Goal: Task Accomplishment & Management: Complete application form

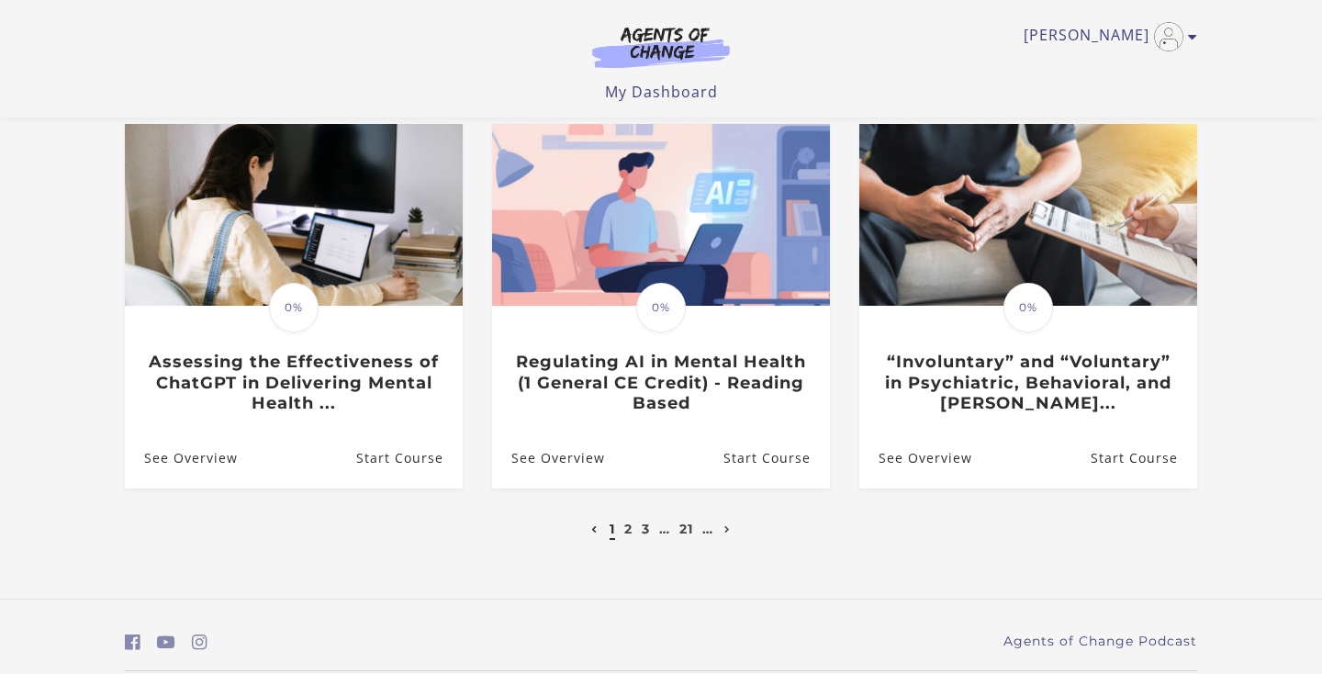
scroll to position [558, 0]
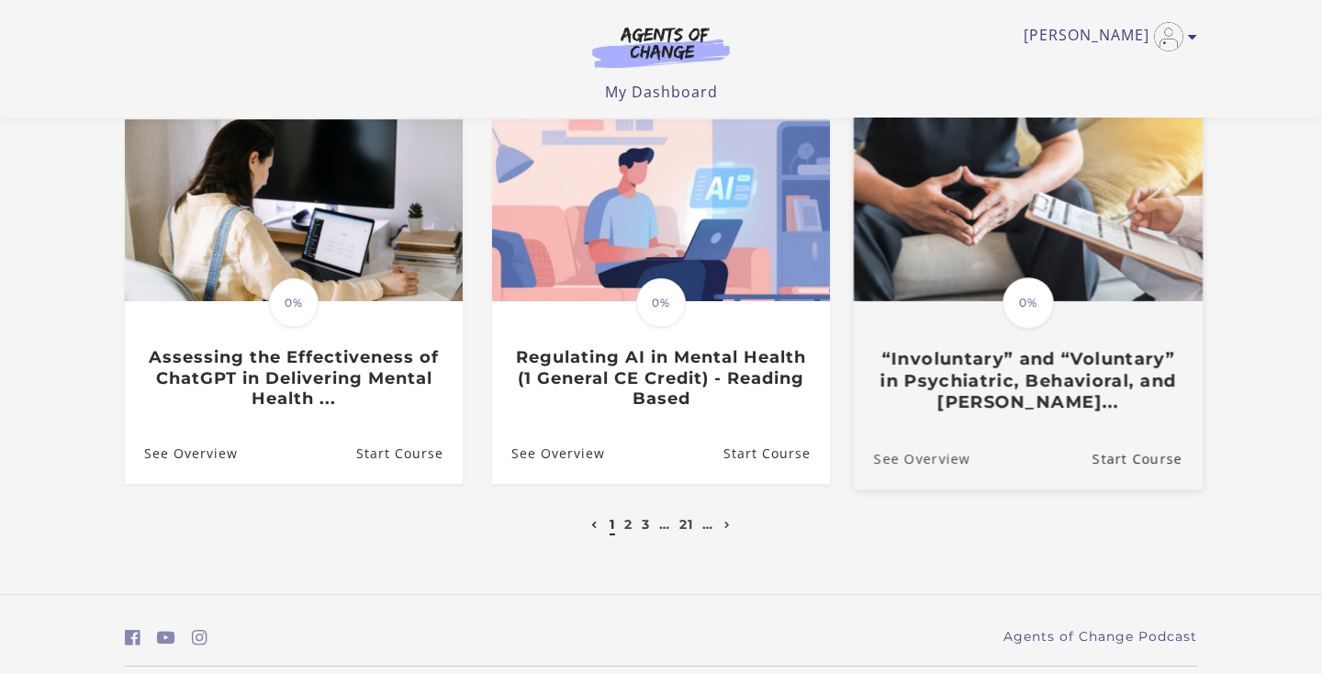
click at [959, 458] on link "See Overview" at bounding box center [912, 459] width 117 height 62
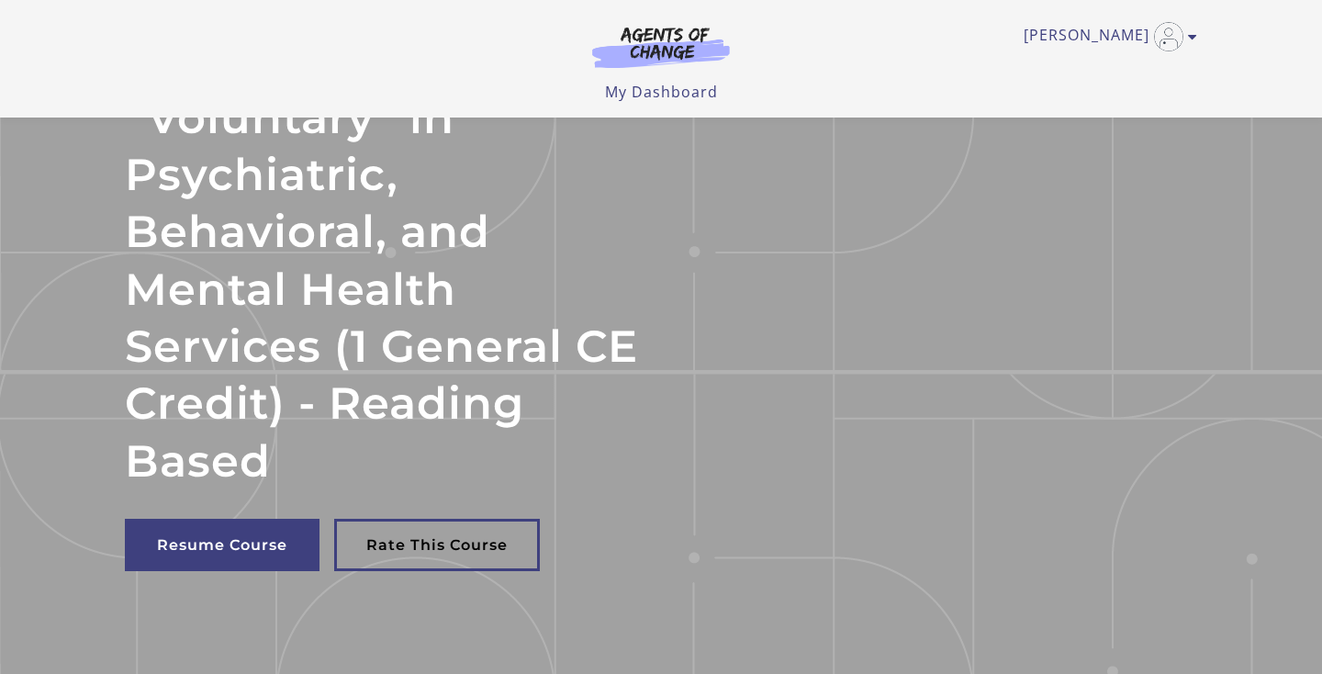
scroll to position [349, 0]
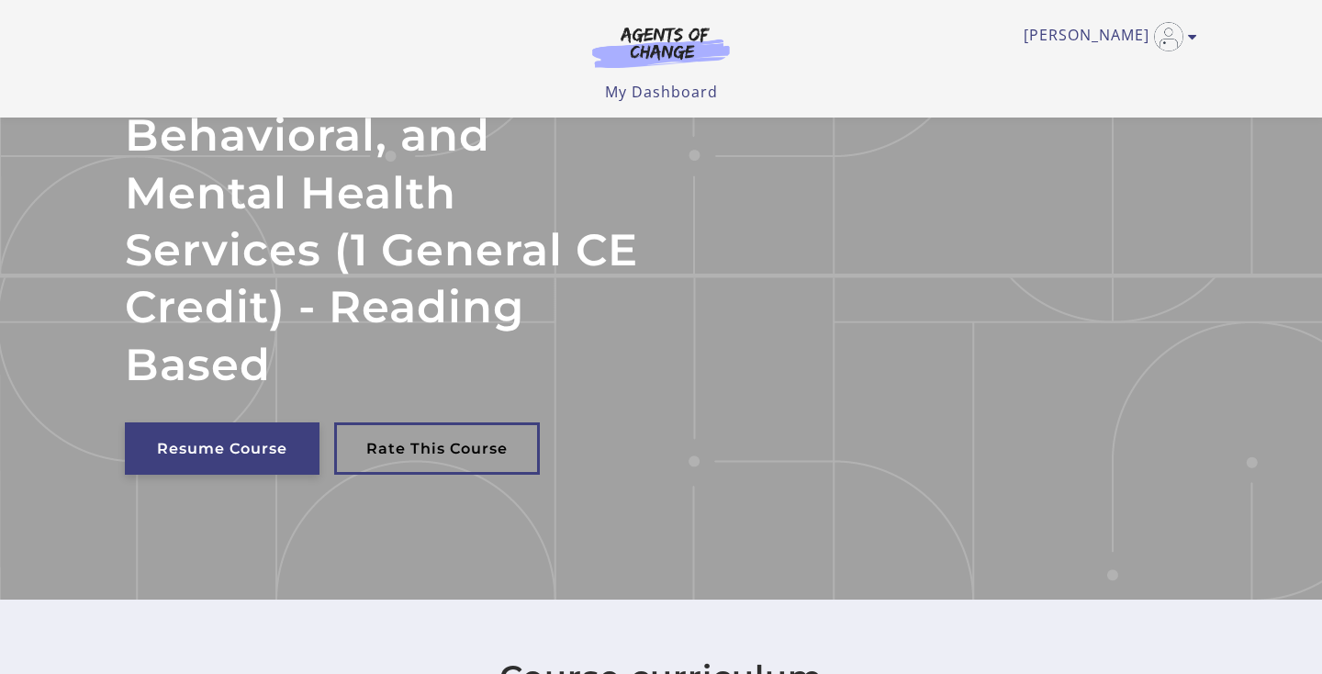
click at [227, 438] on link "Resume Course" at bounding box center [222, 448] width 195 height 52
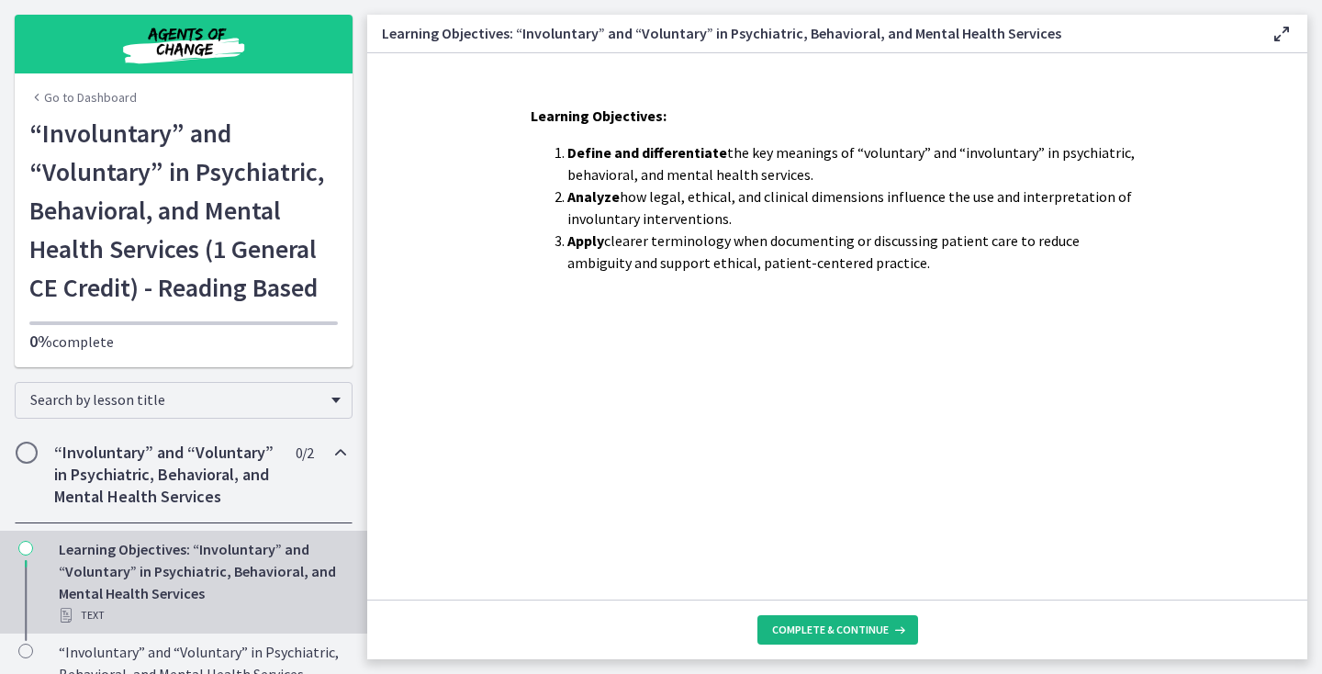
click at [794, 631] on span "Complete & continue" at bounding box center [830, 629] width 117 height 15
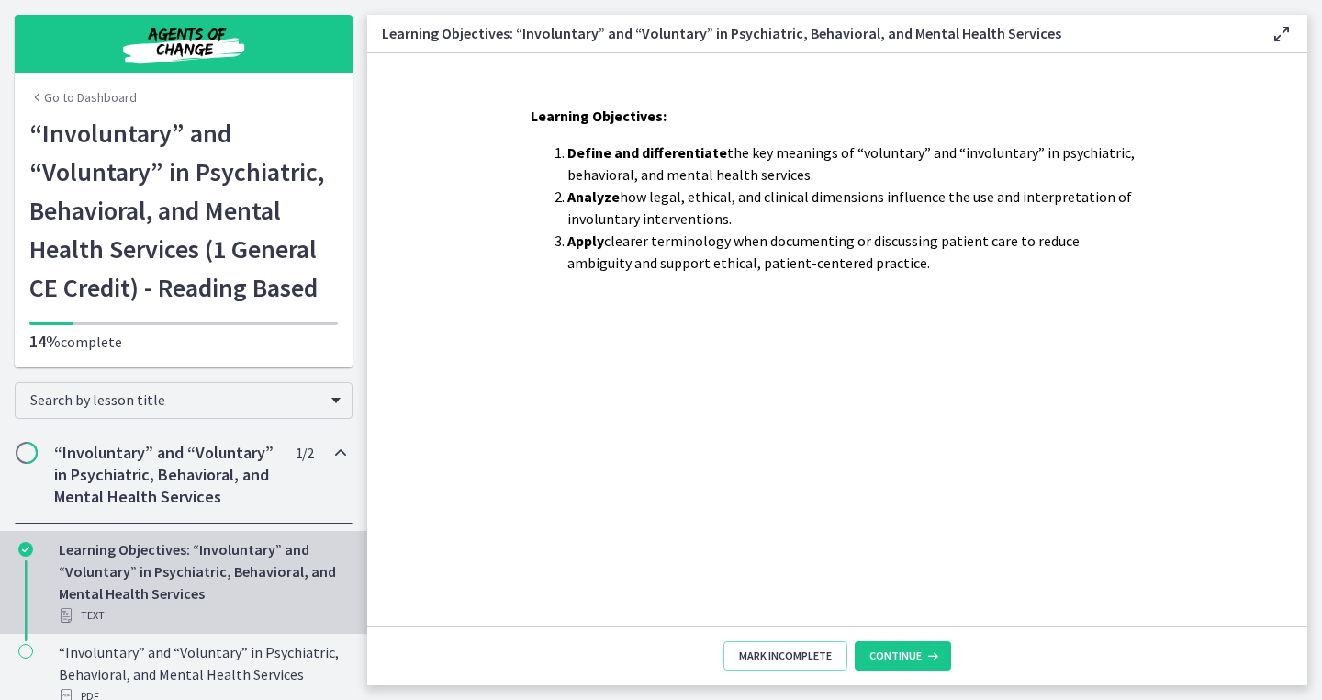
click at [193, 49] on img "Chapters" at bounding box center [183, 44] width 220 height 44
click at [193, 46] on img "Chapters" at bounding box center [183, 44] width 220 height 44
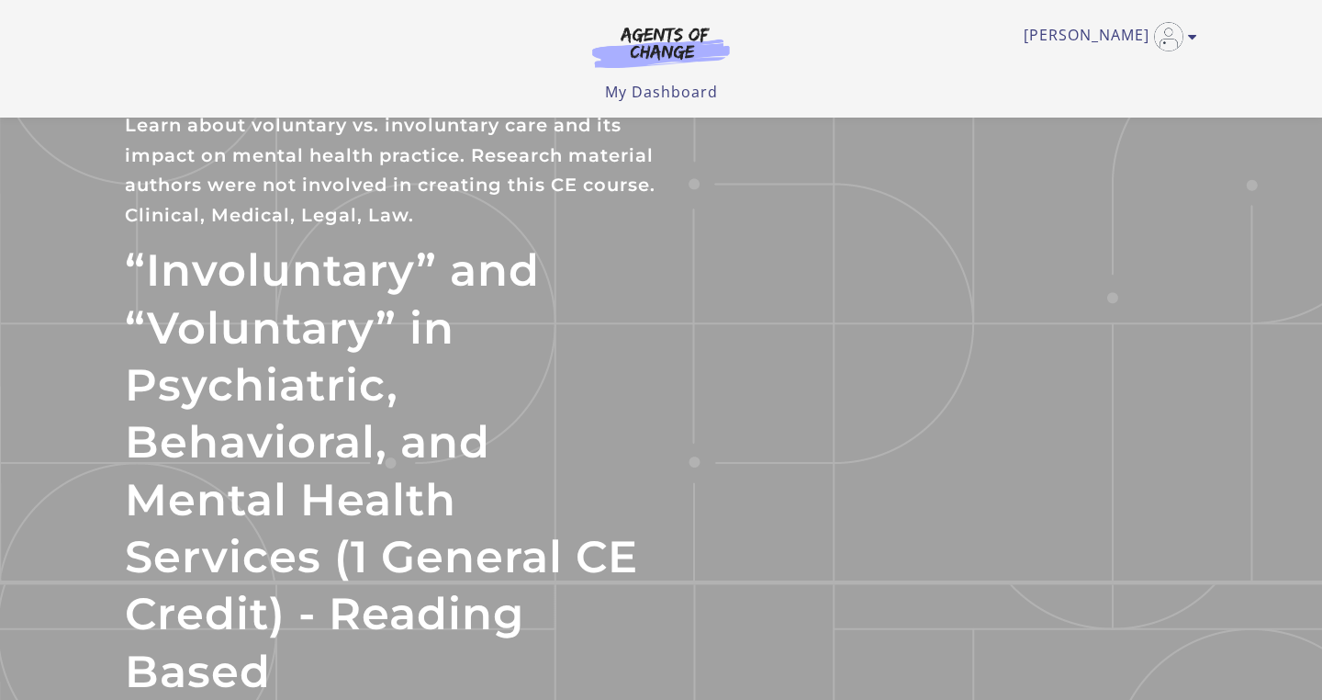
scroll to position [349, 0]
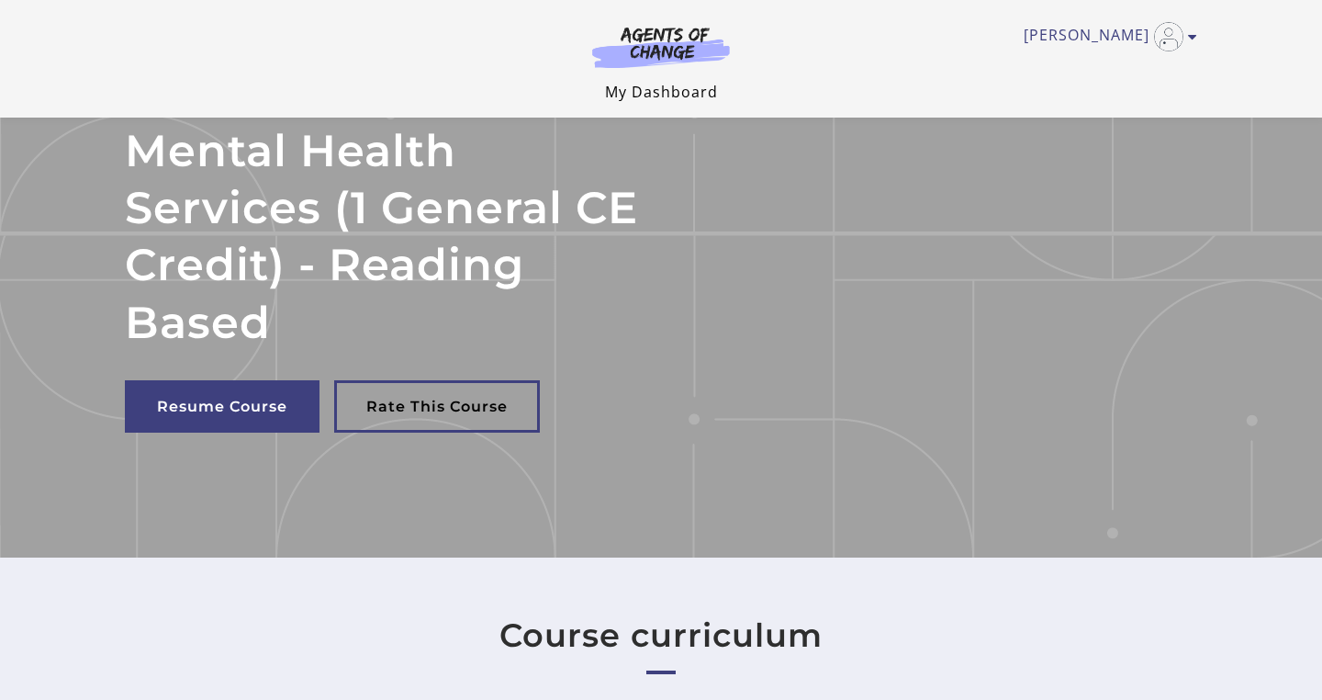
click at [639, 95] on link "My Dashboard" at bounding box center [661, 92] width 113 height 20
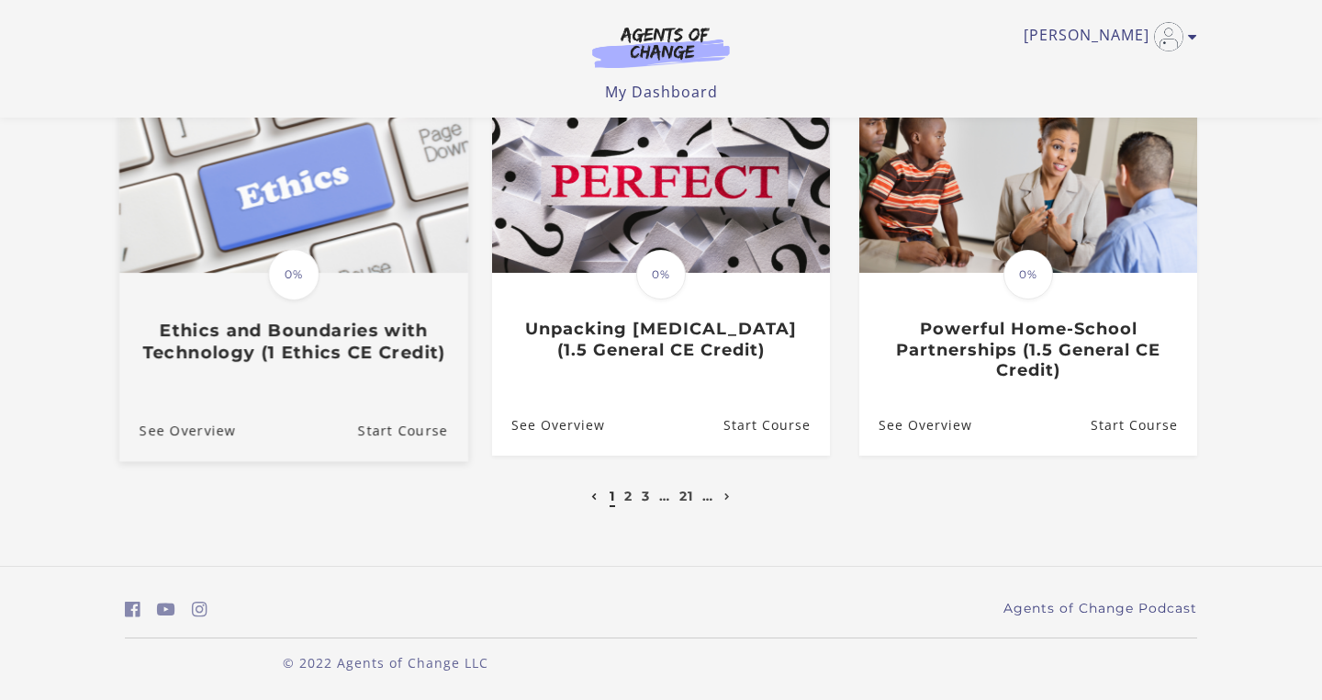
scroll to position [586, 0]
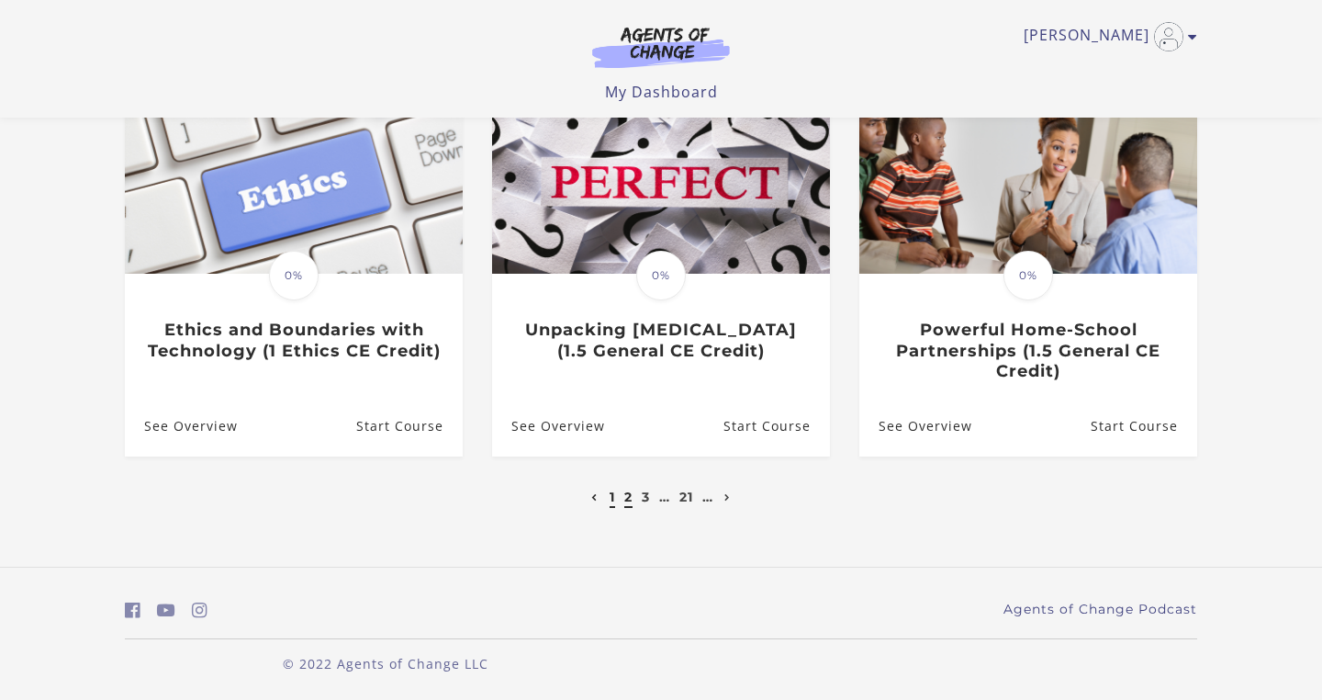
click at [625, 493] on link "2" at bounding box center [628, 496] width 8 height 17
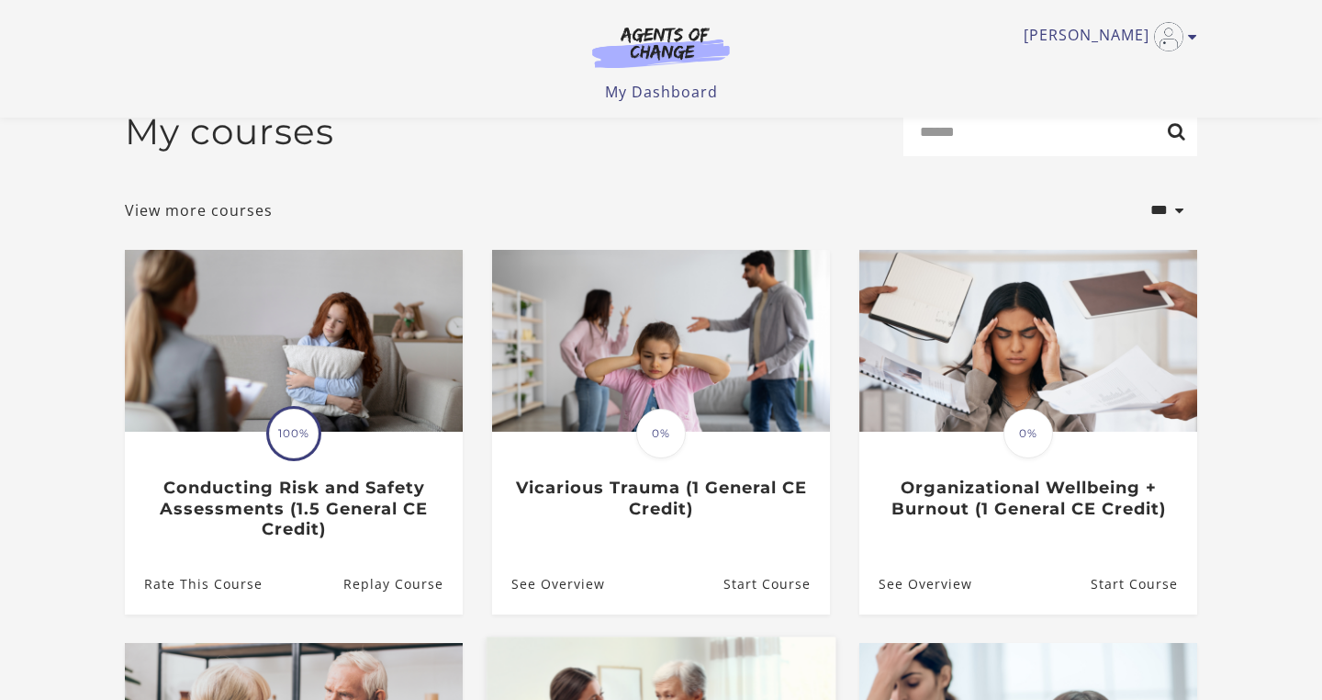
scroll to position [34, 0]
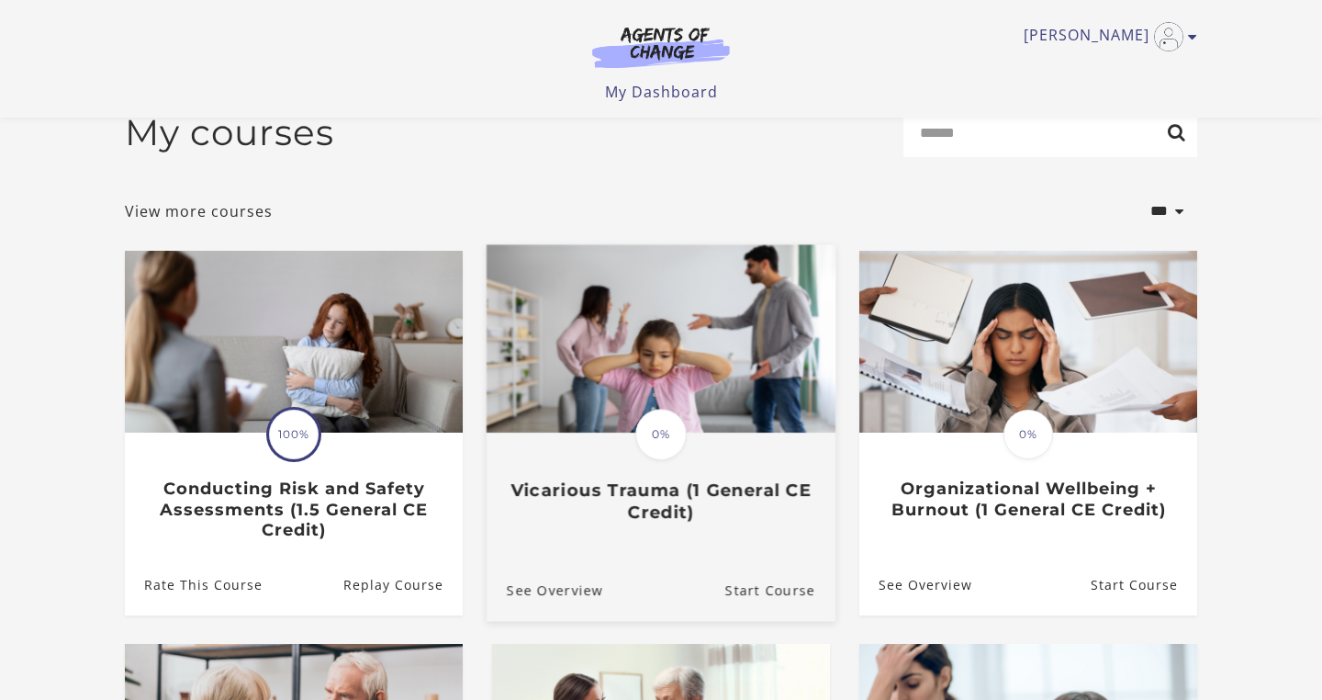
click at [614, 406] on img at bounding box center [661, 338] width 349 height 188
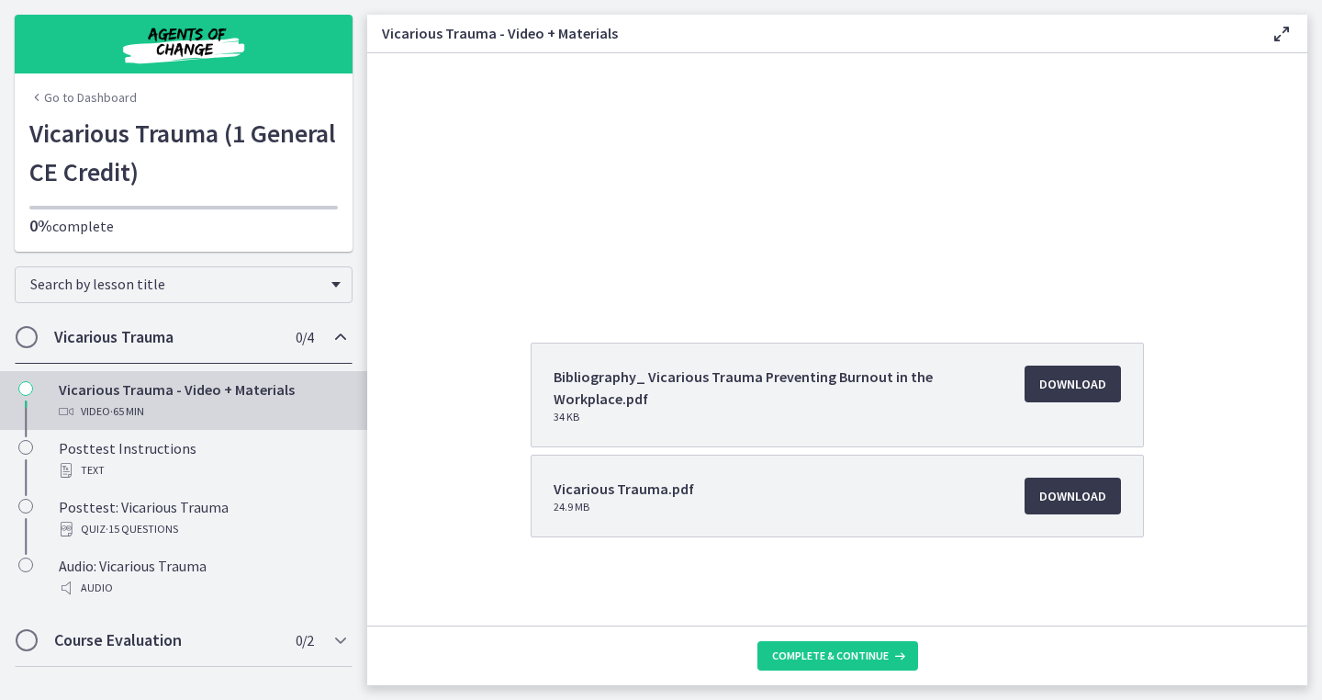
scroll to position [207, 0]
click at [852, 662] on span "Complete & continue" at bounding box center [830, 655] width 117 height 15
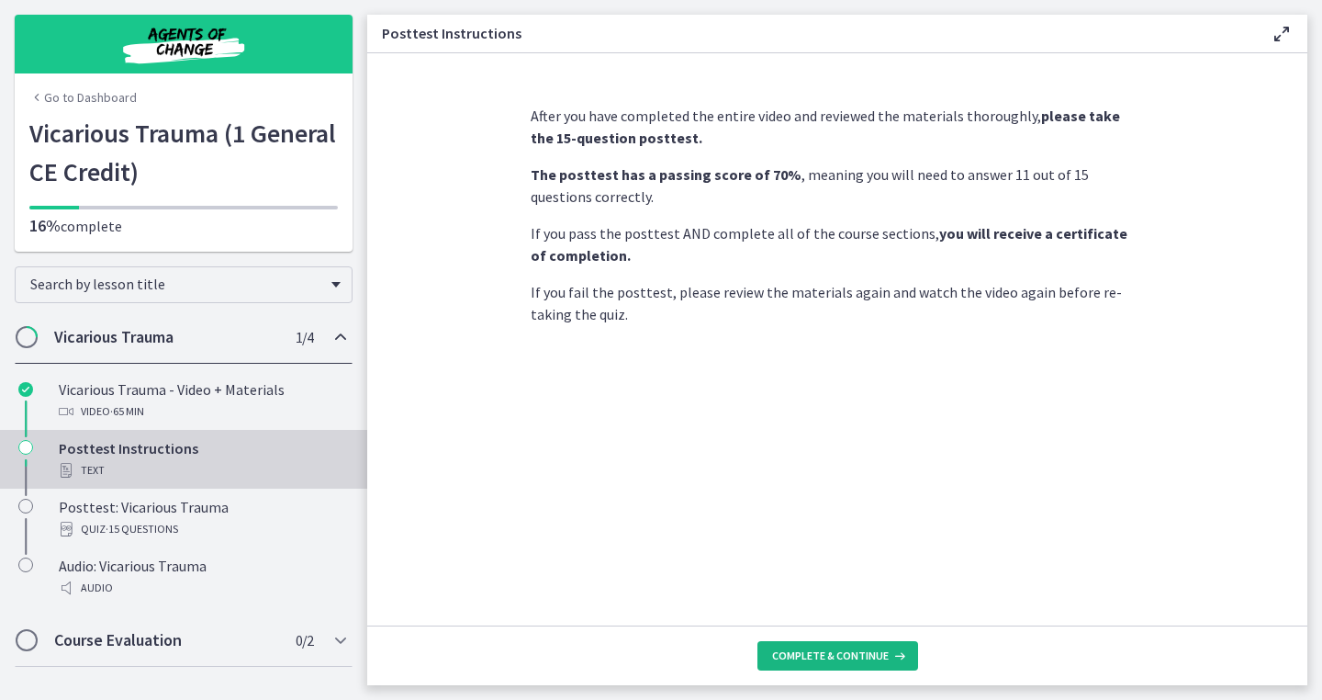
click at [828, 648] on span "Complete & continue" at bounding box center [830, 655] width 117 height 15
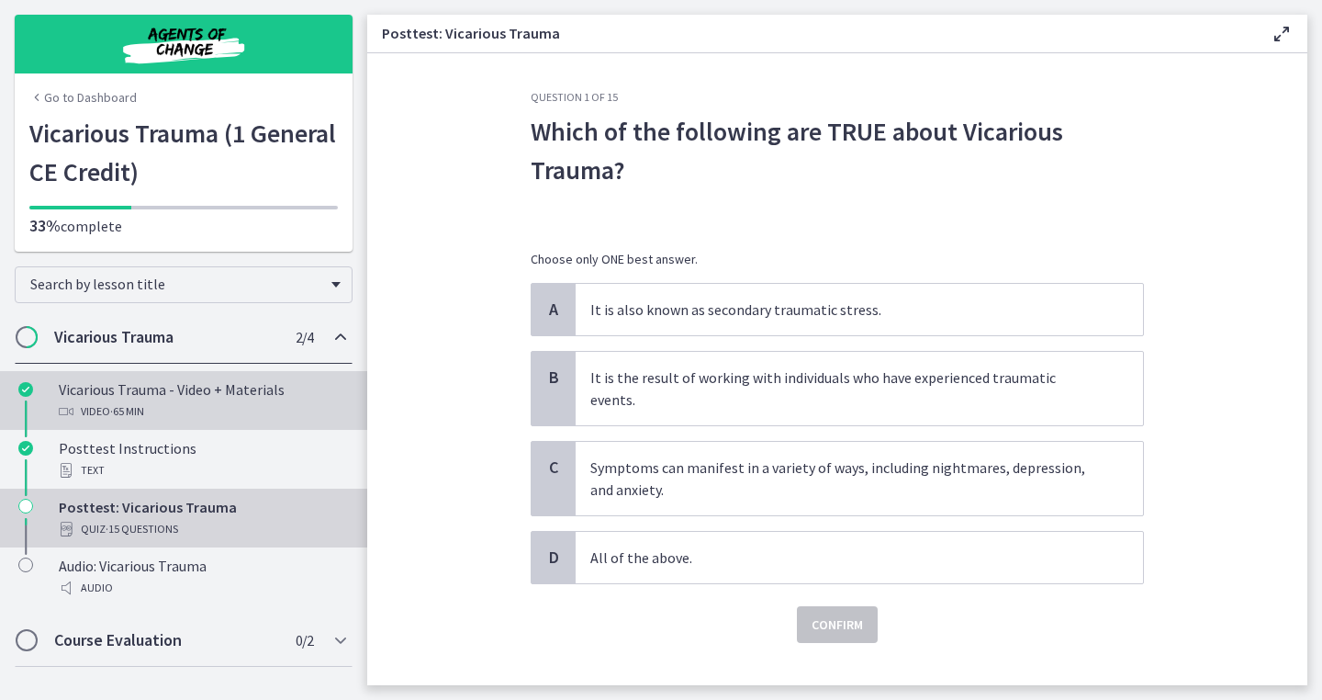
click at [178, 393] on div "Vicarious Trauma - Video + Materials Video · 65 min" at bounding box center [202, 400] width 286 height 44
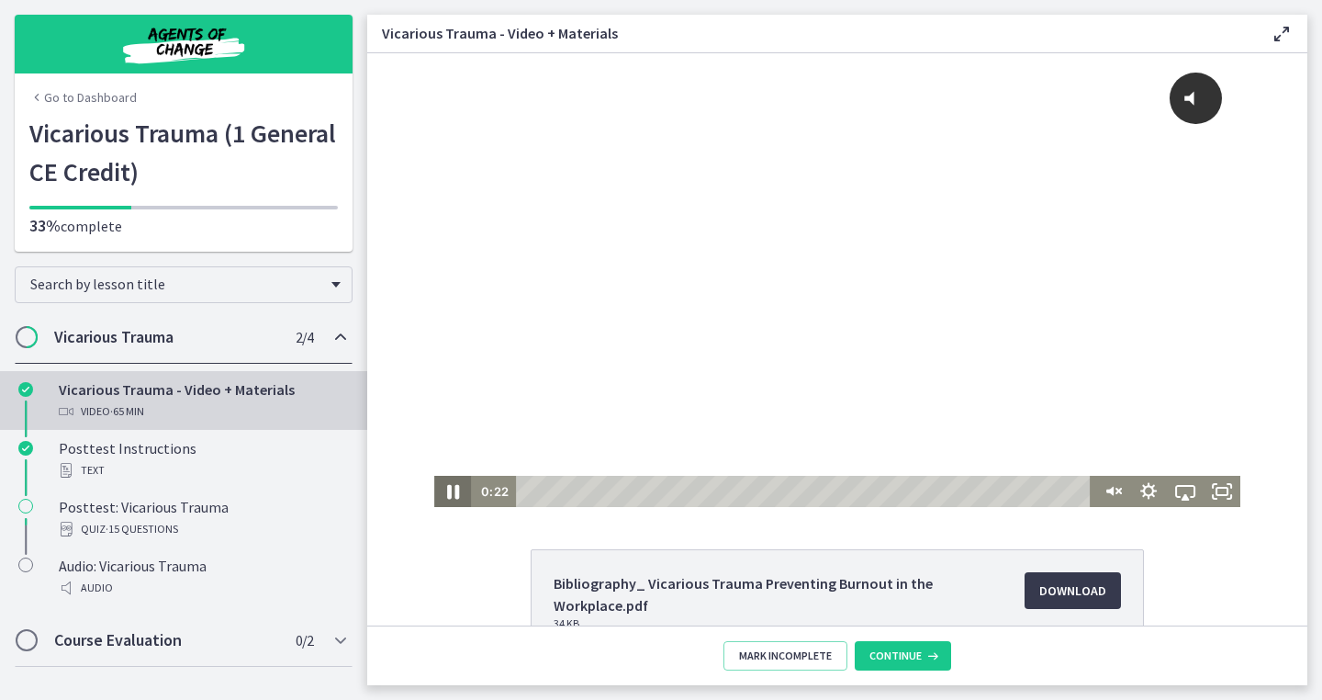
click at [454, 496] on icon "Pause" at bounding box center [453, 492] width 44 height 38
click at [449, 495] on icon "Play Video" at bounding box center [453, 491] width 37 height 31
click at [1119, 493] on icon "Unmute" at bounding box center [1111, 491] width 37 height 31
click at [1225, 492] on icon "Fullscreen" at bounding box center [1222, 491] width 37 height 31
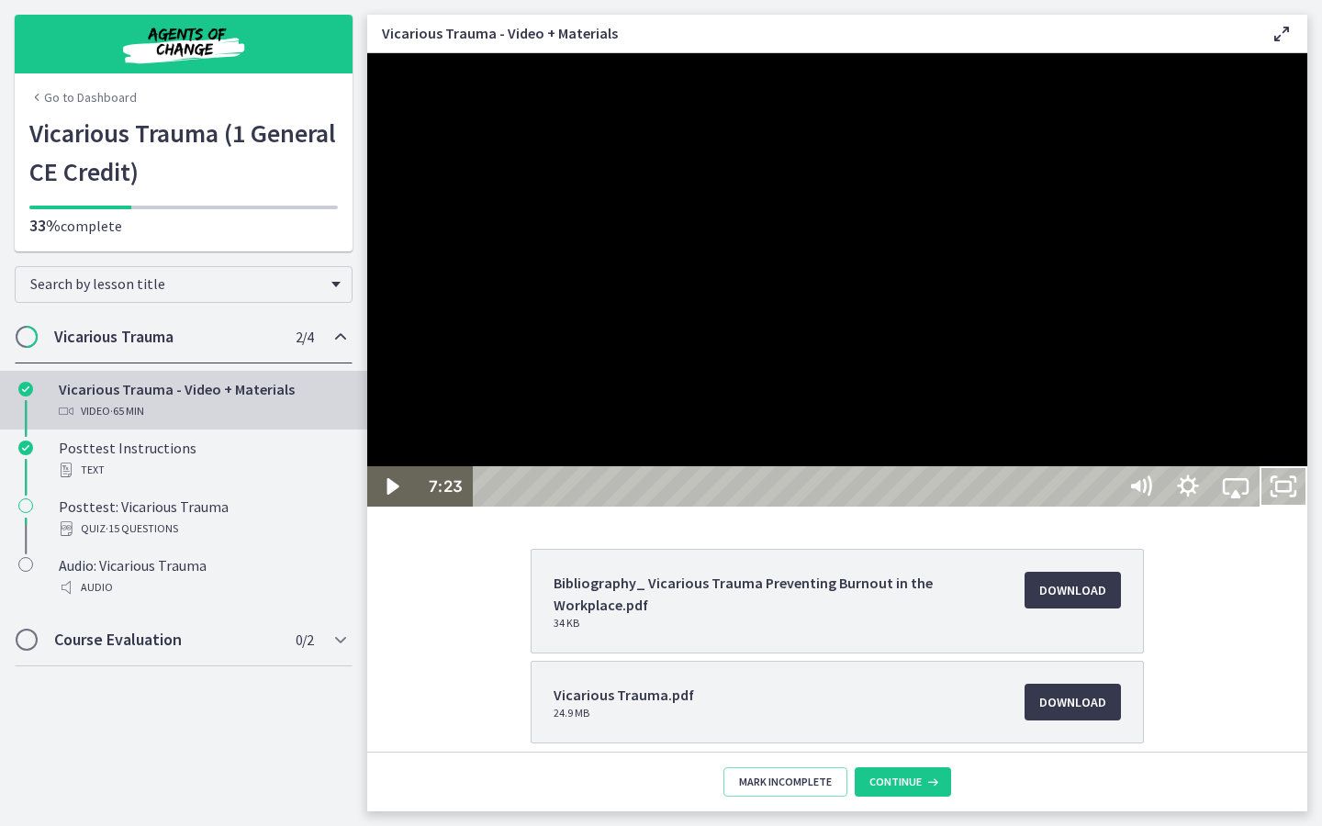
click at [1307, 507] on div at bounding box center [837, 280] width 940 height 454
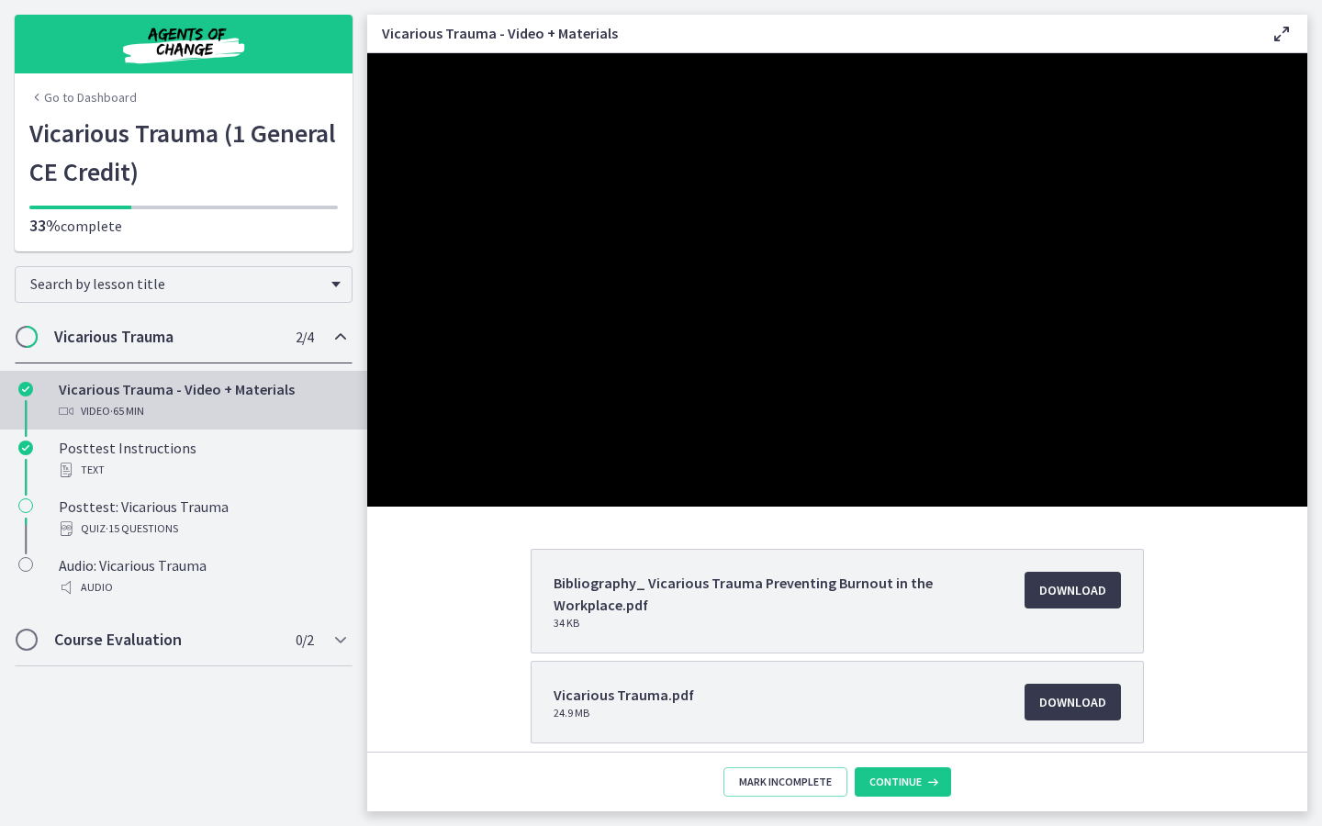
click at [815, 507] on div at bounding box center [837, 280] width 940 height 454
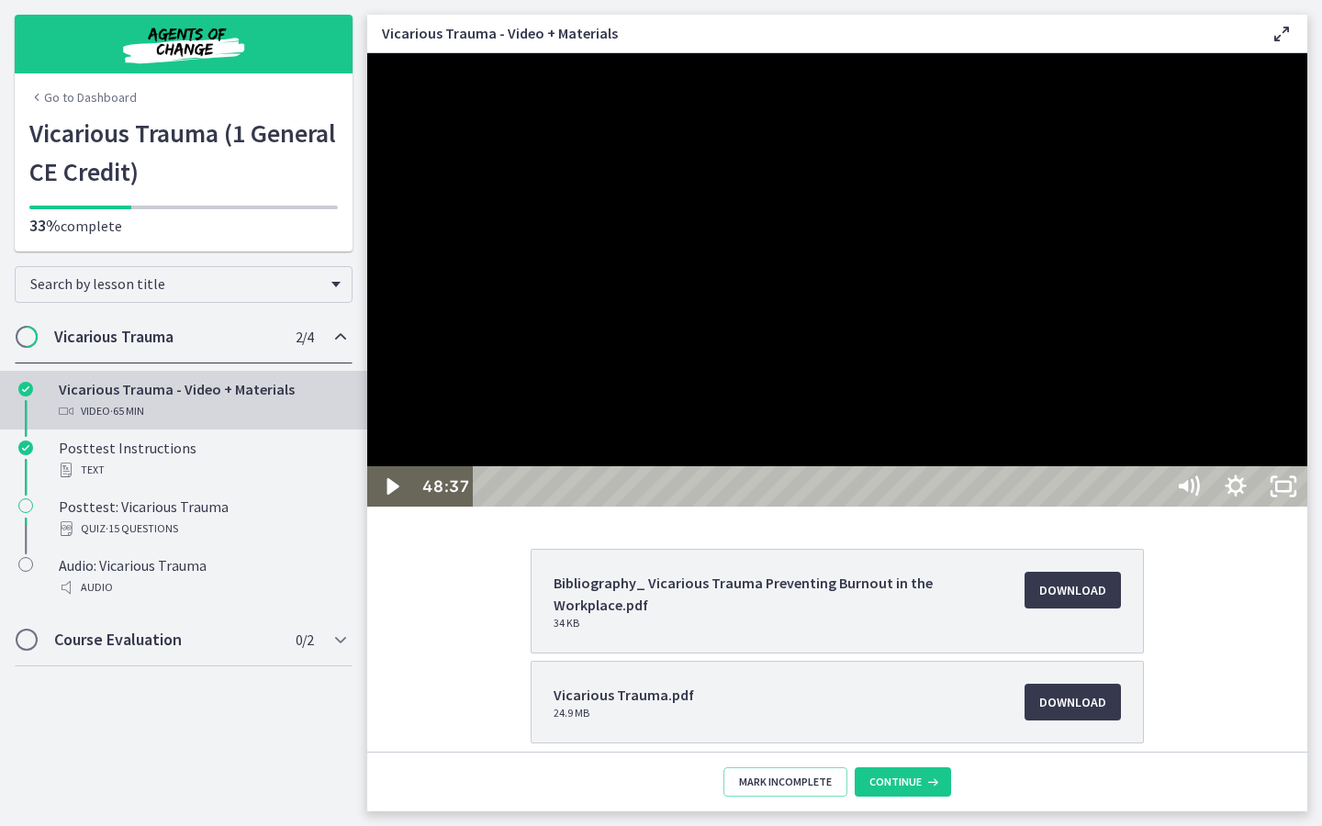
drag, startPoint x: 887, startPoint y: 631, endPoint x: 768, endPoint y: 711, distance: 142.9
click at [887, 507] on div at bounding box center [837, 280] width 940 height 454
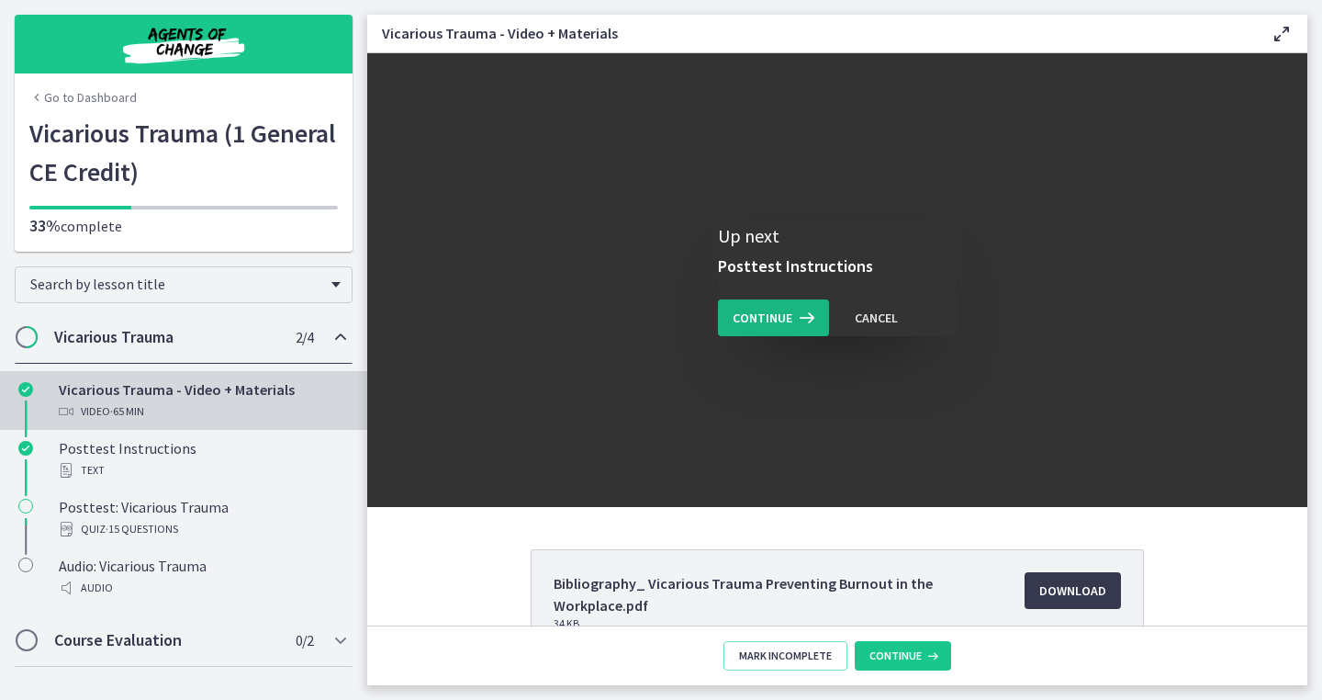
click at [757, 330] on button "Continue" at bounding box center [773, 317] width 111 height 37
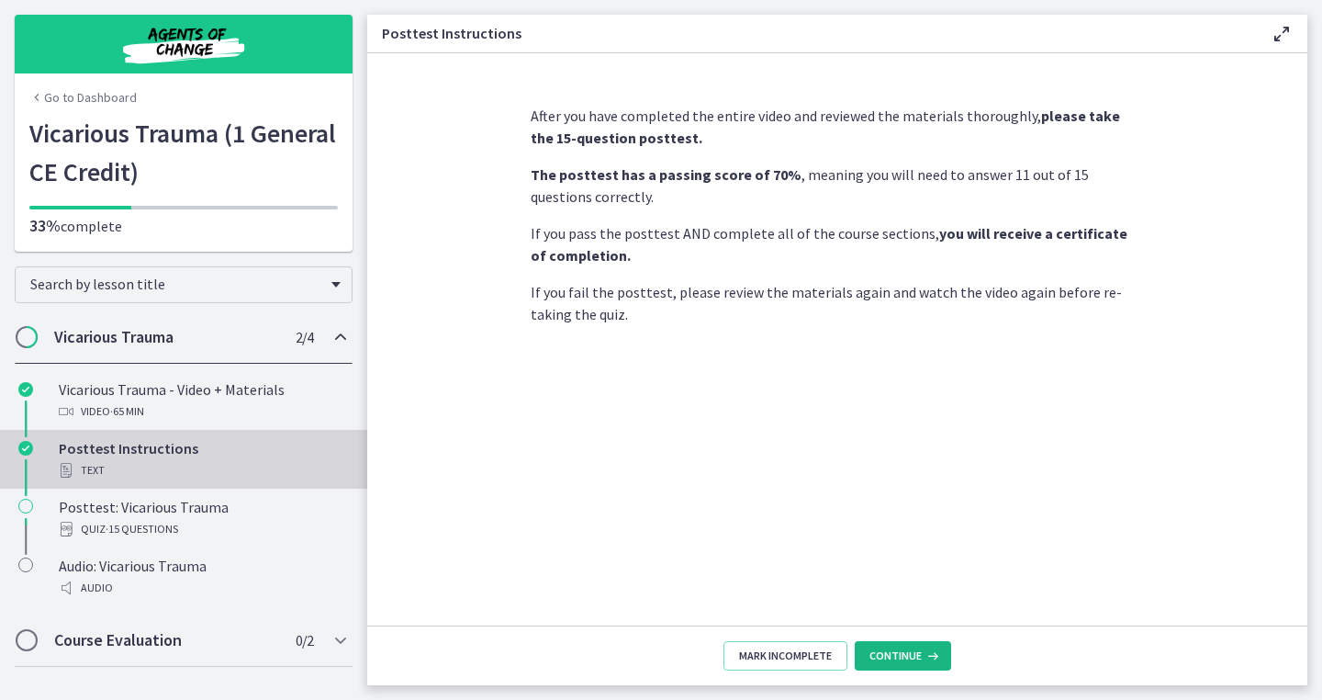
click at [922, 653] on icon at bounding box center [931, 655] width 18 height 15
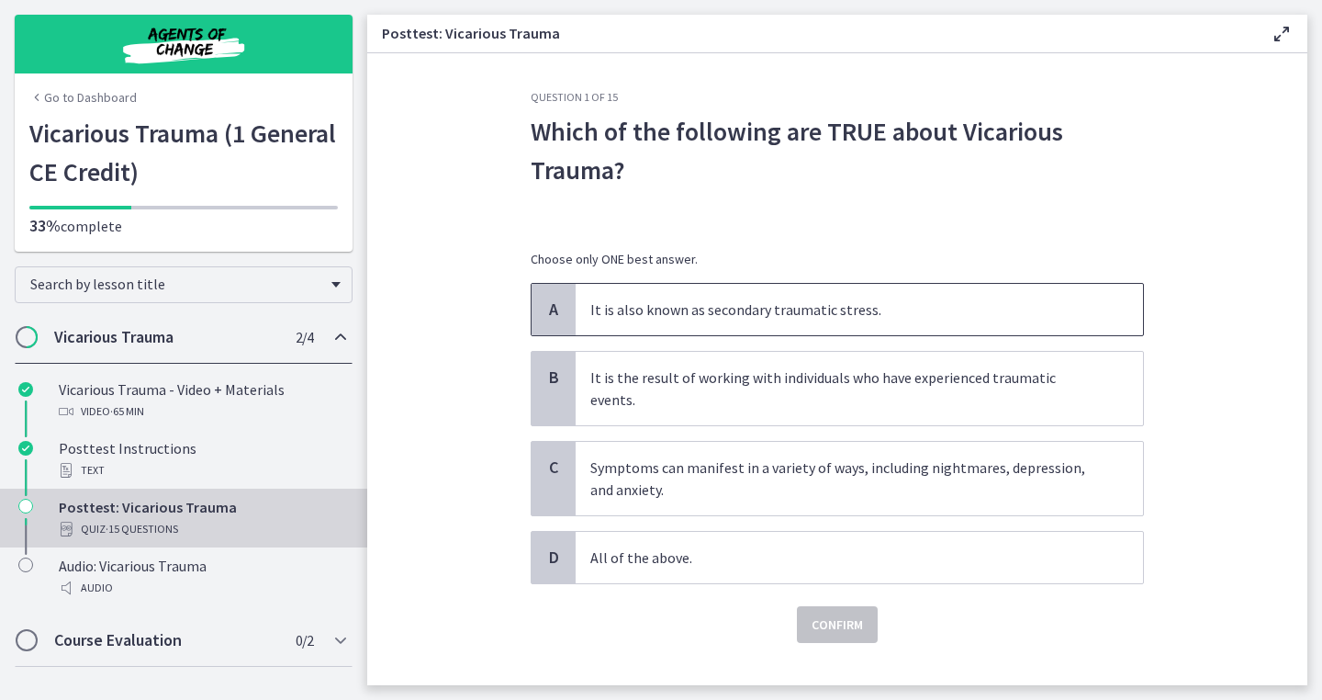
click at [1006, 301] on p "It is also known as secondary traumatic stress." at bounding box center [840, 309] width 501 height 22
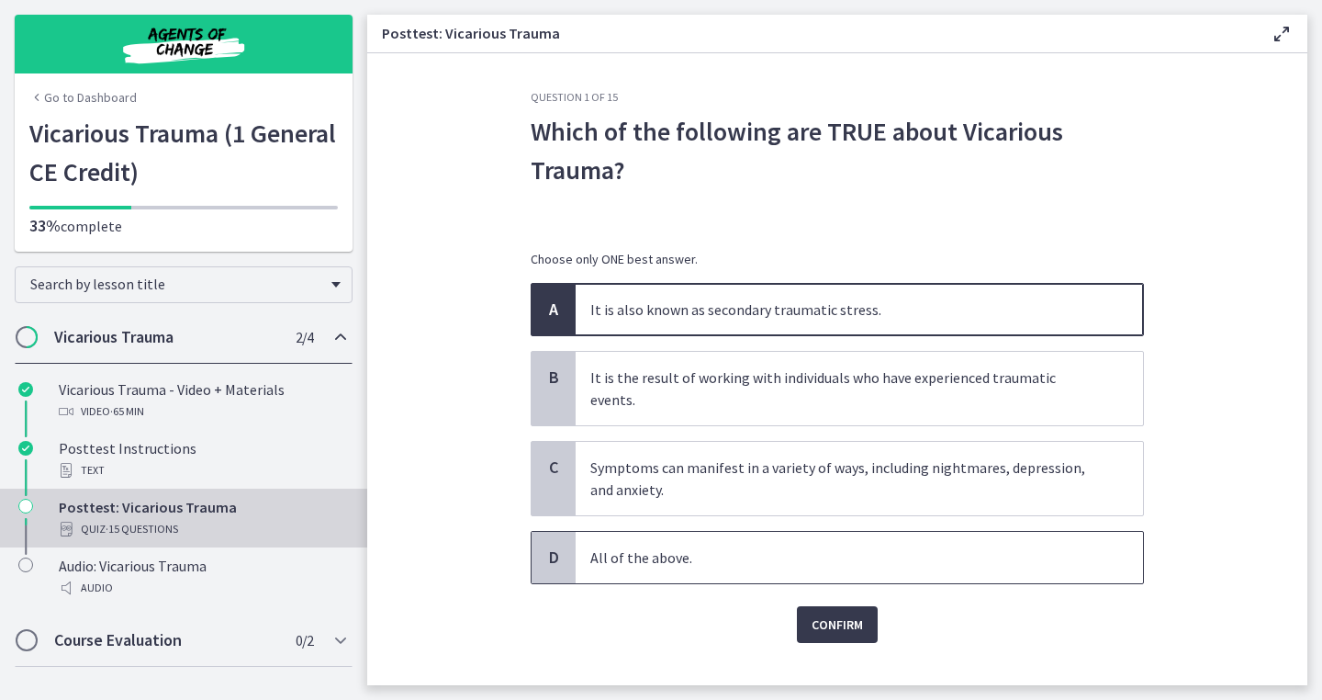
click at [860, 546] on p "All of the above." at bounding box center [840, 557] width 501 height 22
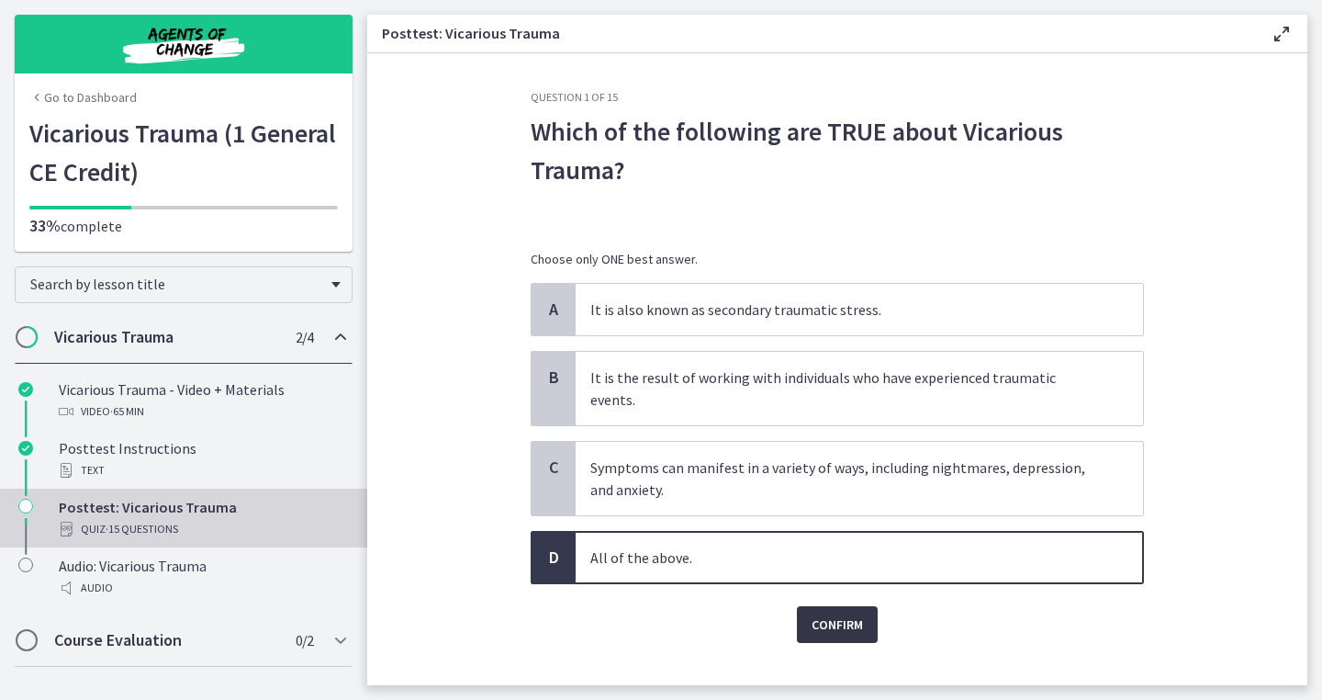
click at [825, 613] on span "Confirm" at bounding box center [837, 624] width 51 height 22
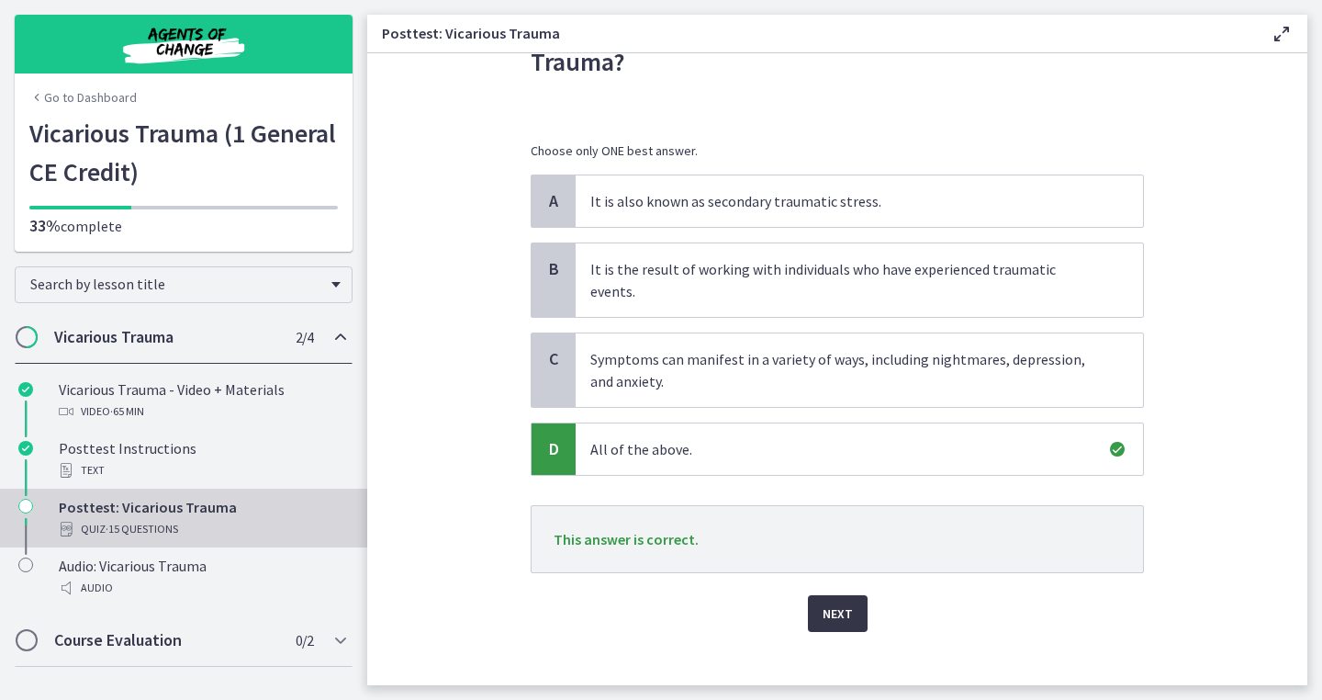
scroll to position [107, 0]
click at [855, 597] on button "Next" at bounding box center [838, 615] width 60 height 37
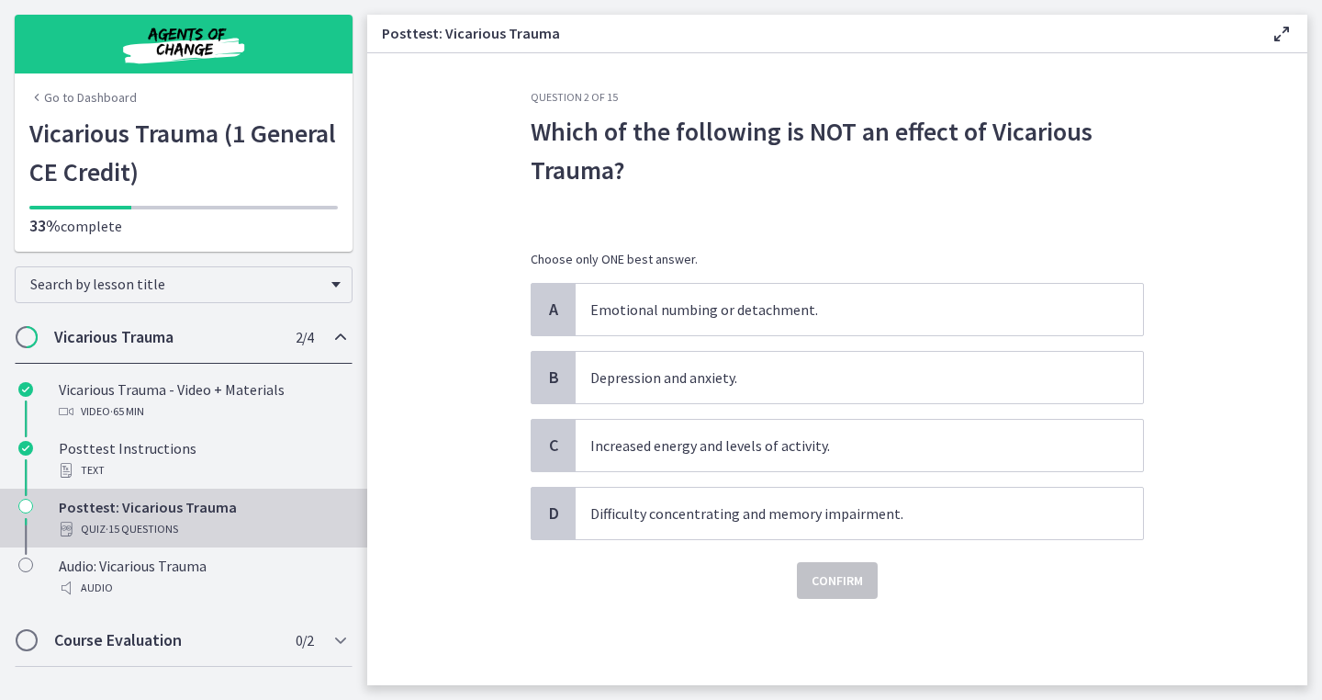
scroll to position [0, 0]
click at [890, 445] on p "Increased energy and levels of activity." at bounding box center [840, 445] width 501 height 22
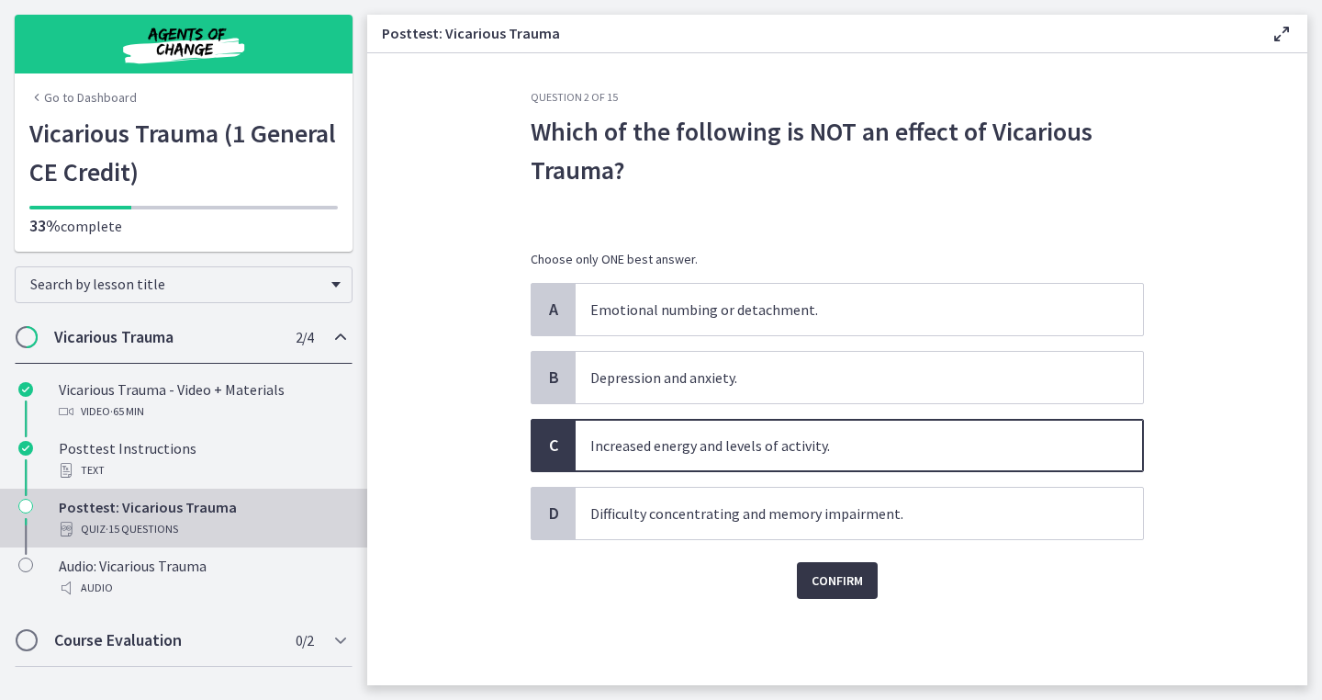
click at [858, 571] on span "Confirm" at bounding box center [837, 580] width 51 height 22
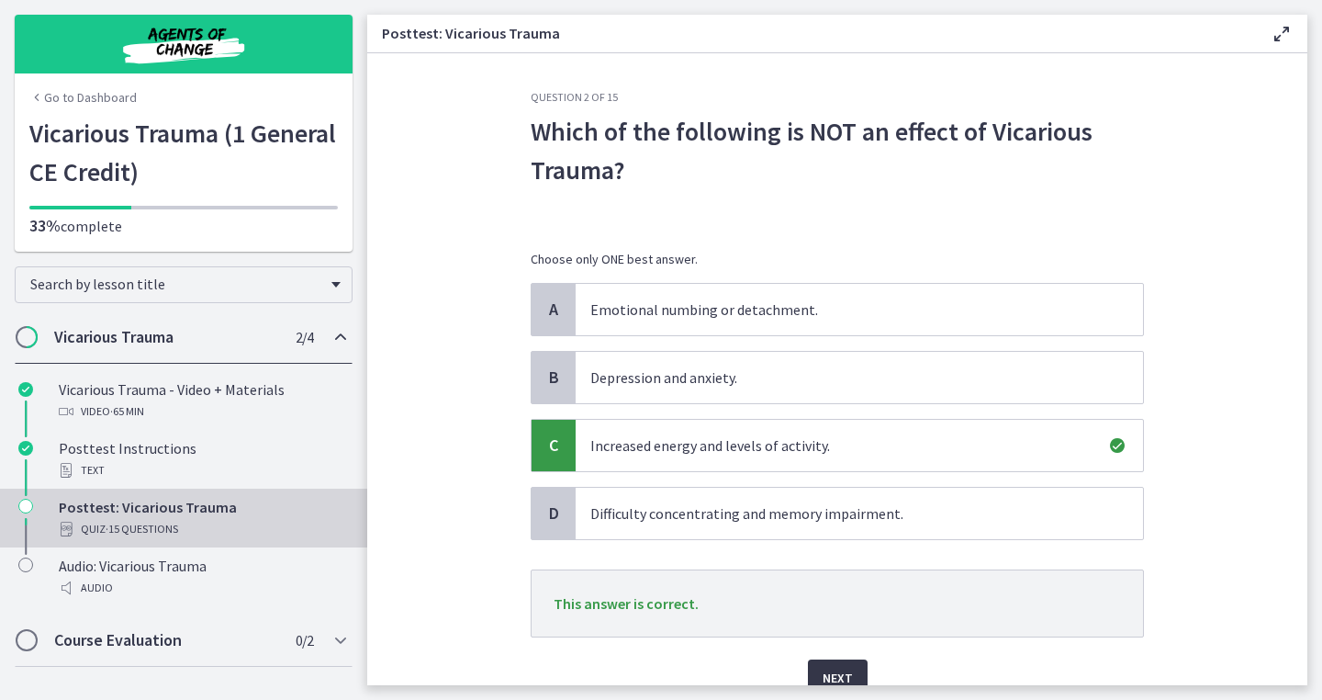
click at [828, 667] on span "Next" at bounding box center [838, 678] width 30 height 22
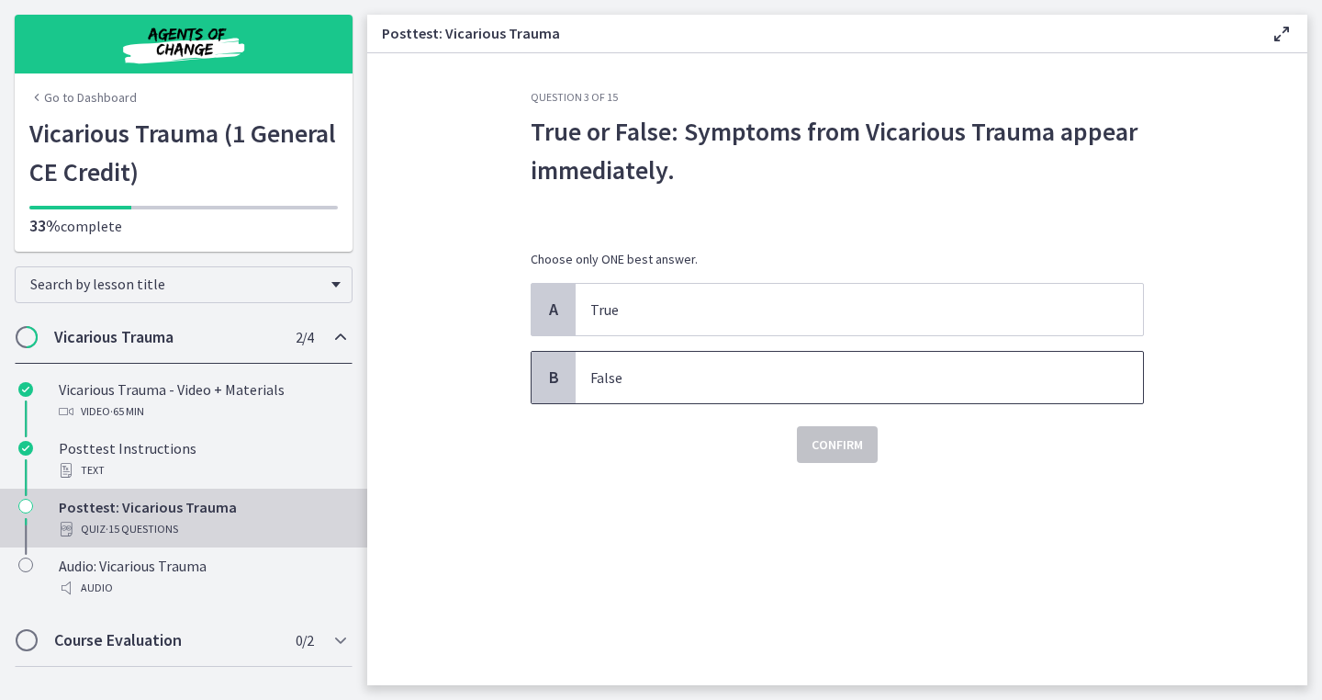
click at [974, 383] on p "False" at bounding box center [840, 377] width 501 height 22
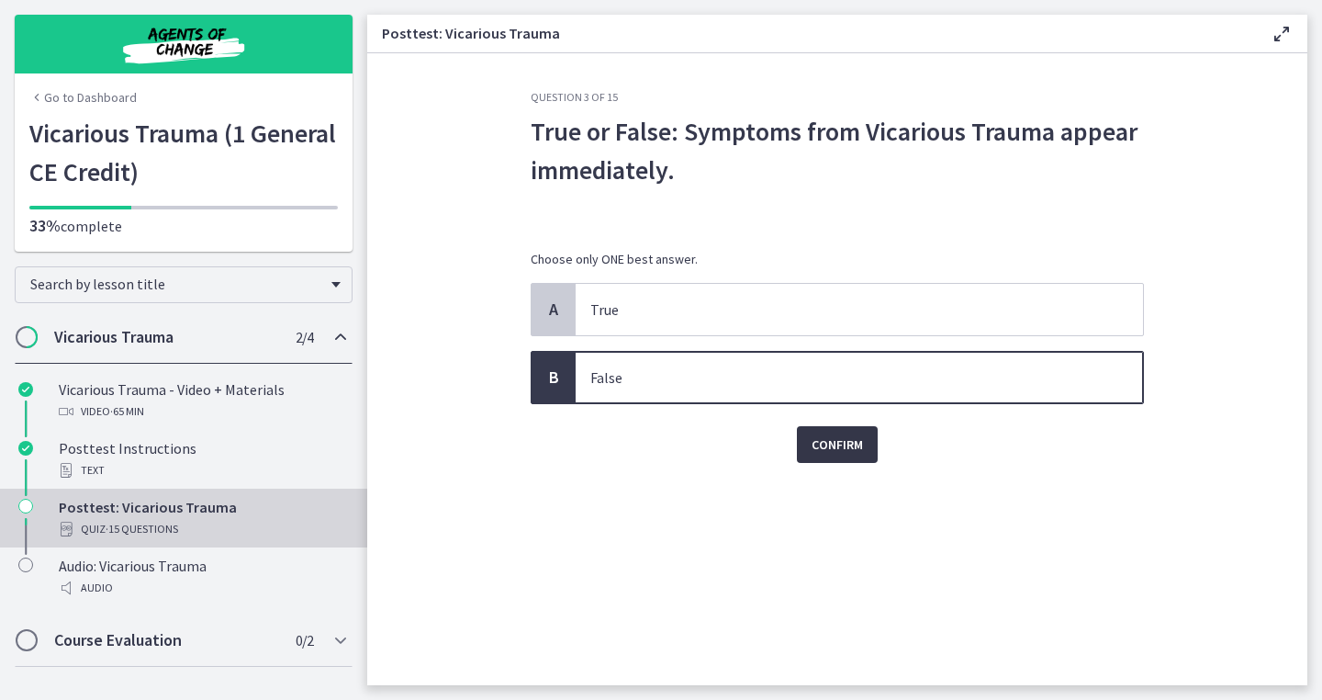
click at [863, 453] on span "Confirm" at bounding box center [837, 444] width 51 height 22
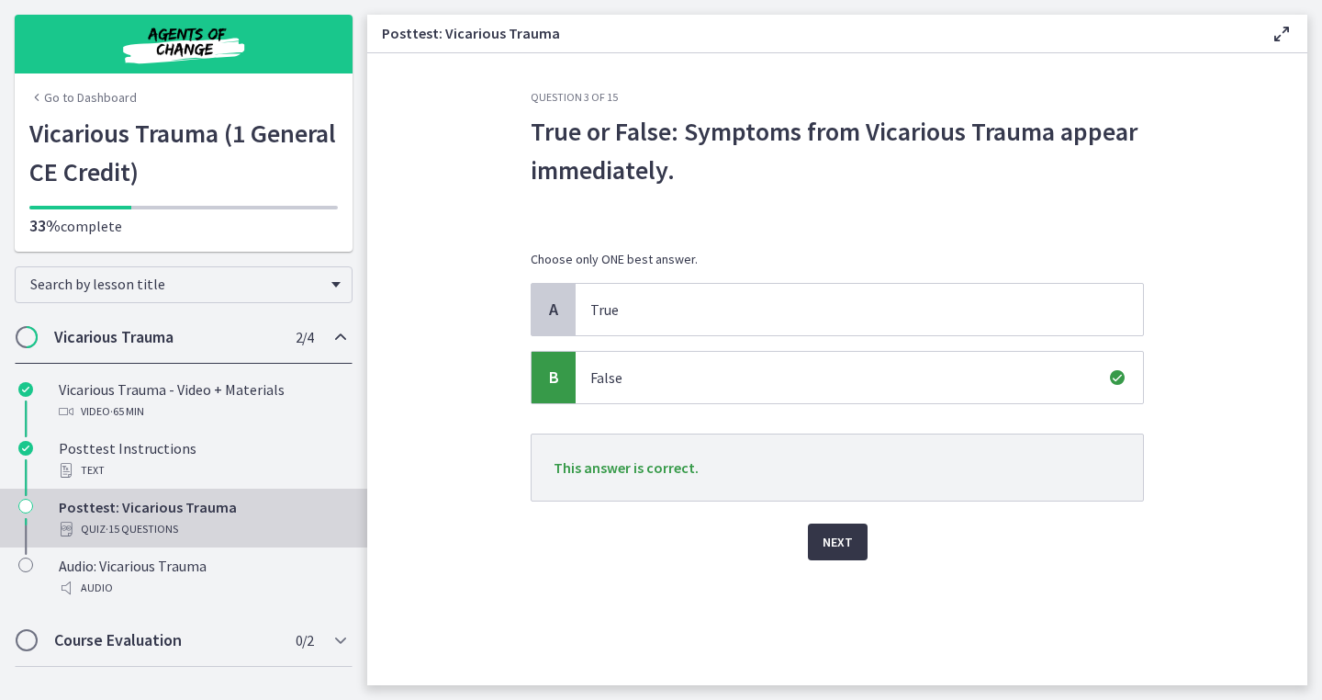
click at [844, 536] on span "Next" at bounding box center [838, 542] width 30 height 22
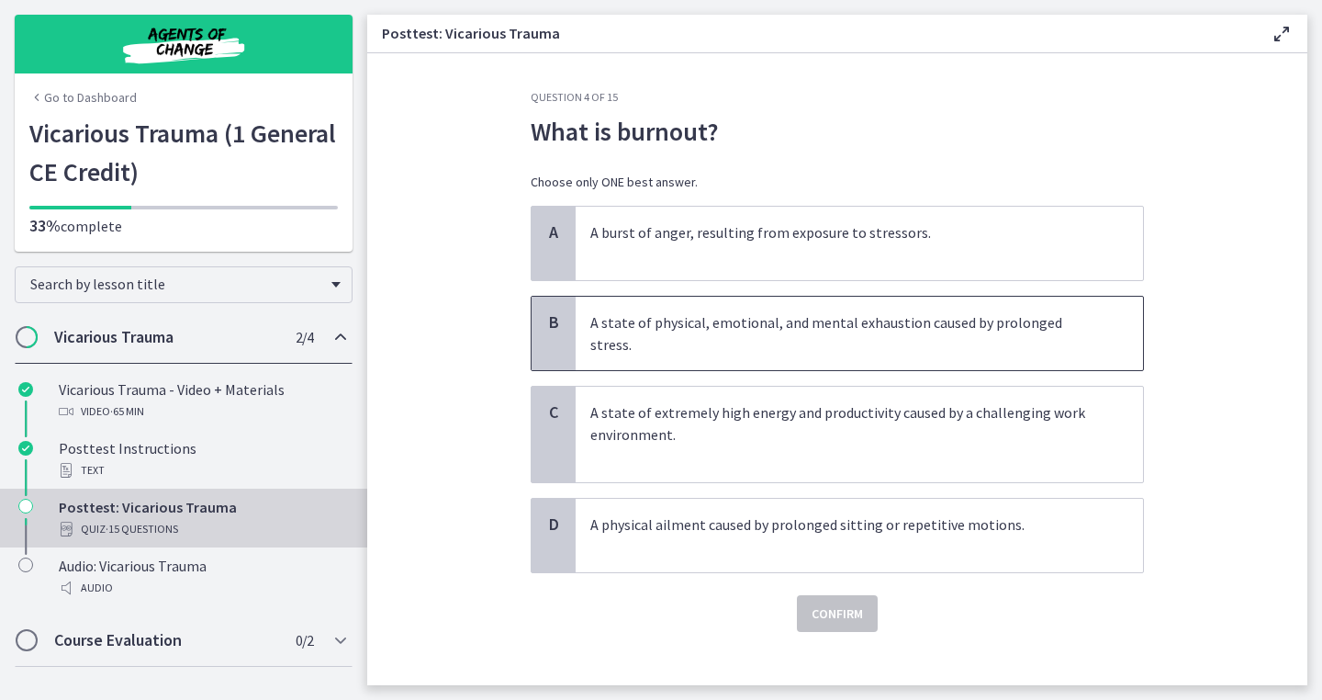
click at [920, 346] on span "A state of physical, emotional, and mental exhaustion caused by prolonged stres…" at bounding box center [859, 333] width 567 height 73
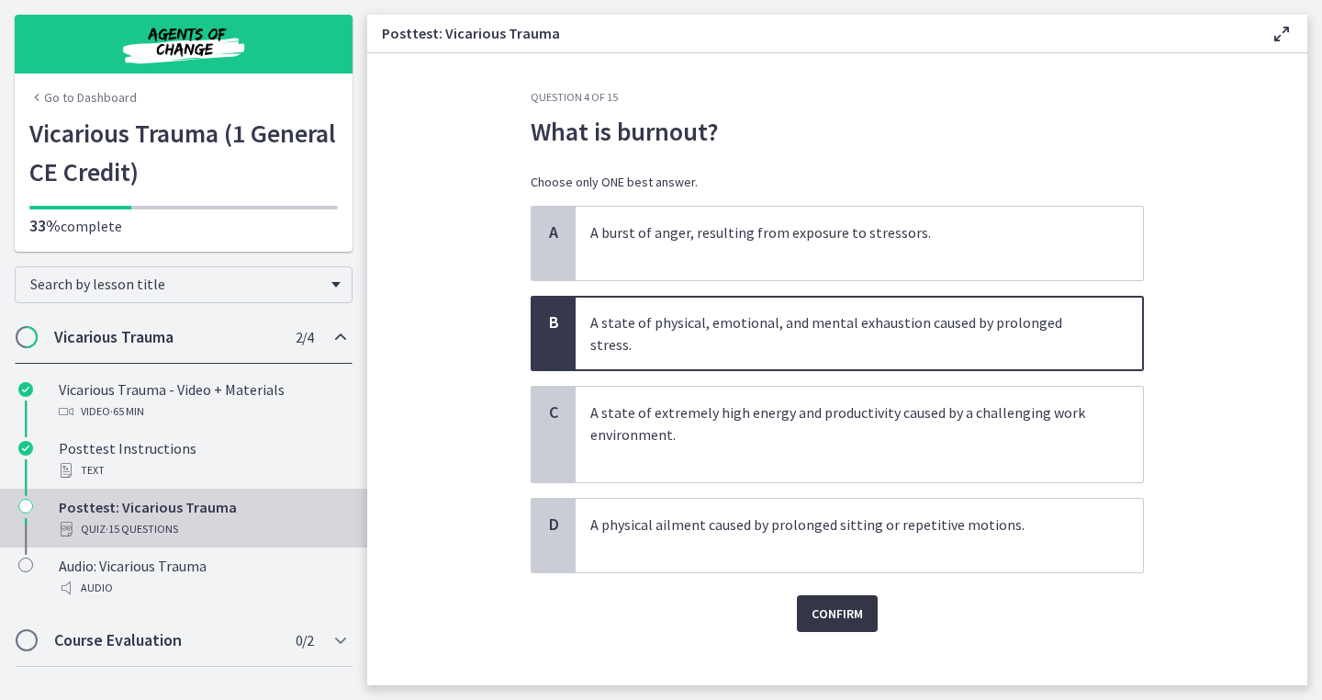
click at [821, 603] on button "Confirm" at bounding box center [837, 613] width 81 height 37
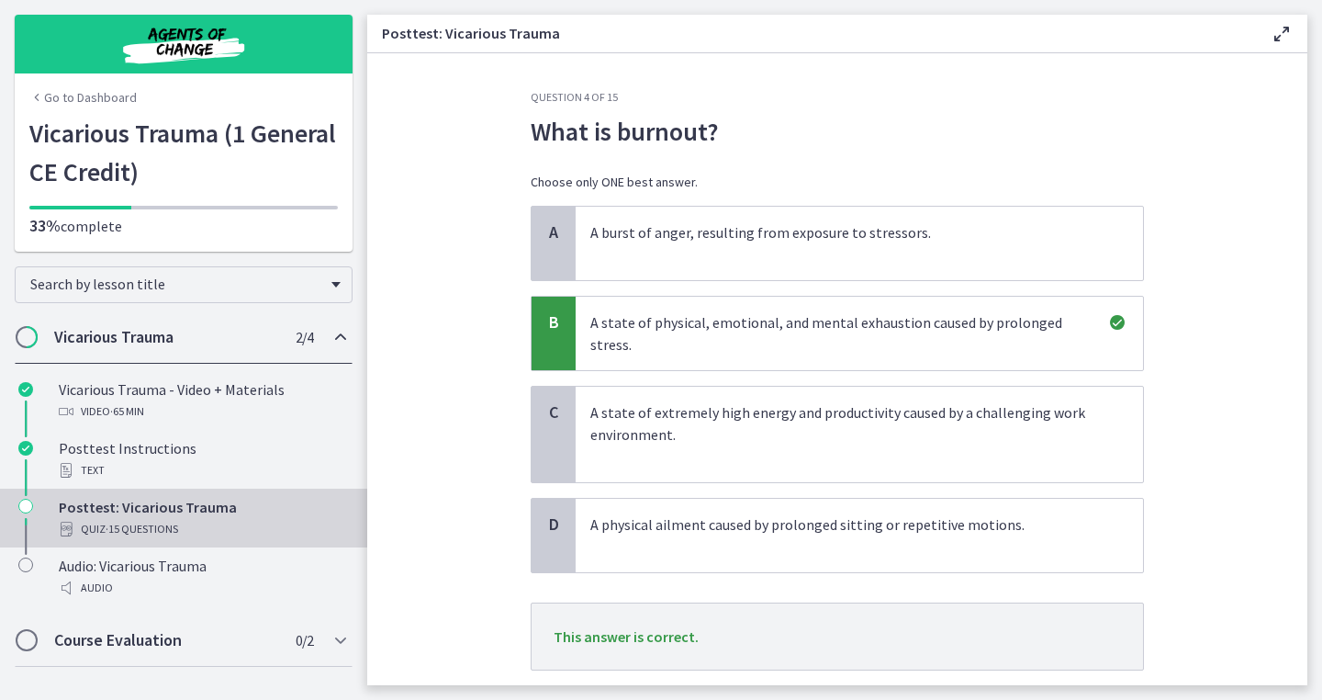
click at [825, 699] on span "Next" at bounding box center [838, 711] width 30 height 22
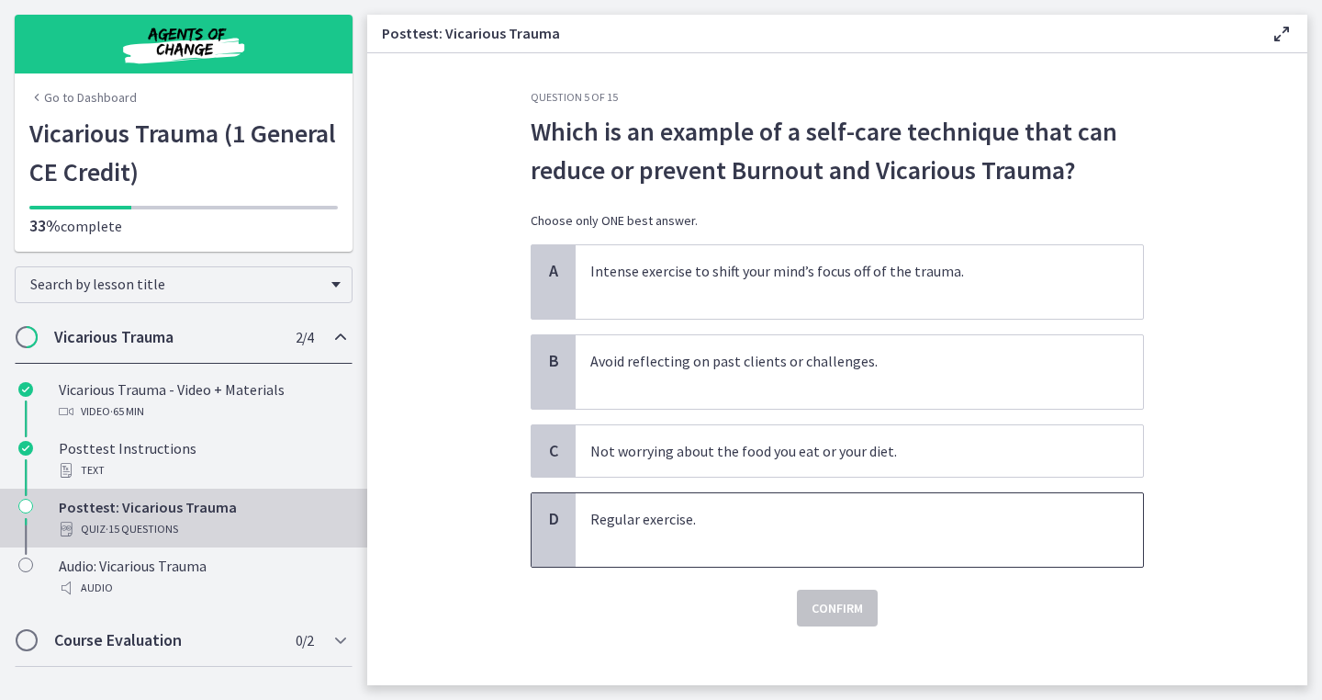
click at [783, 518] on p "Regular exercise." at bounding box center [840, 530] width 501 height 44
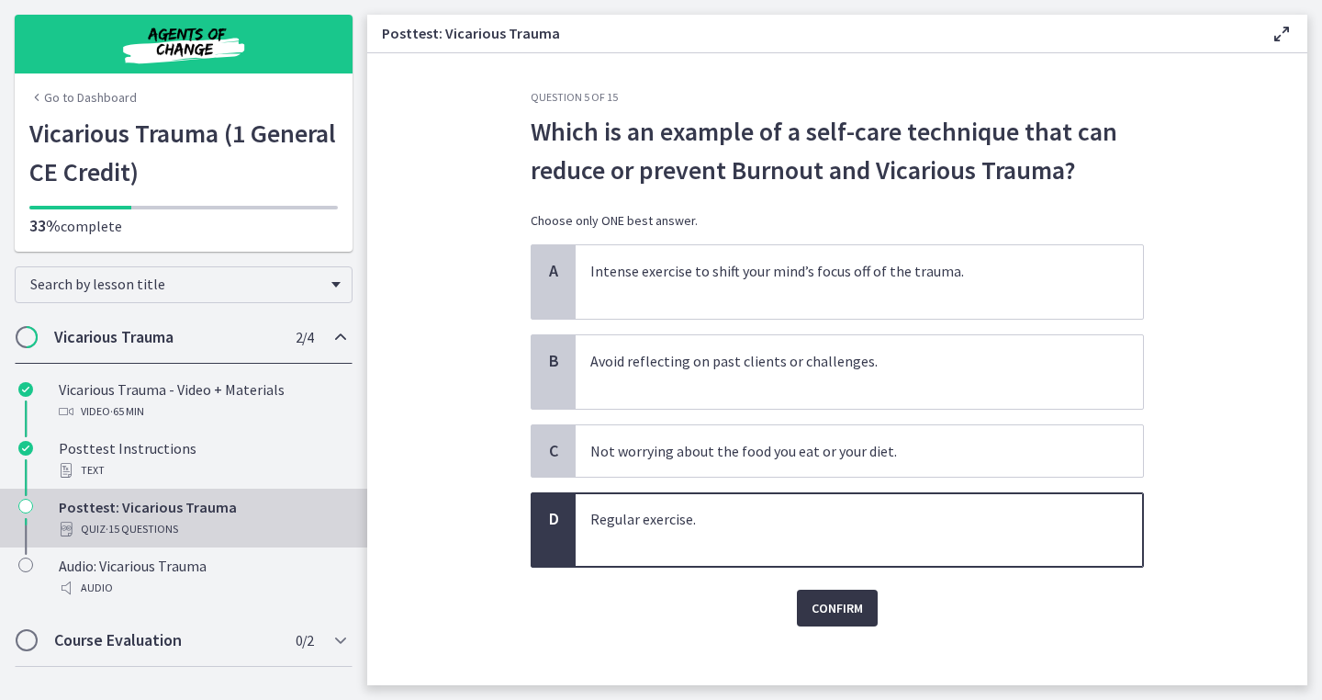
click at [812, 611] on span "Confirm" at bounding box center [837, 608] width 51 height 22
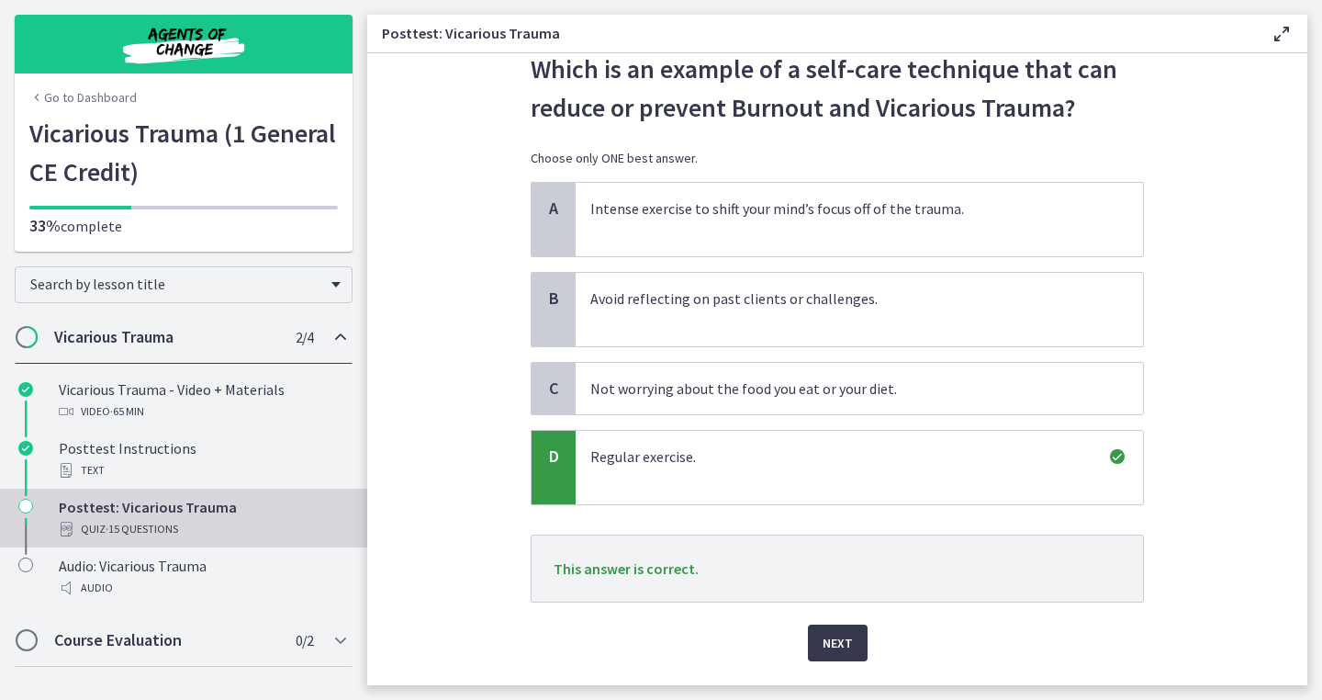
scroll to position [65, 0]
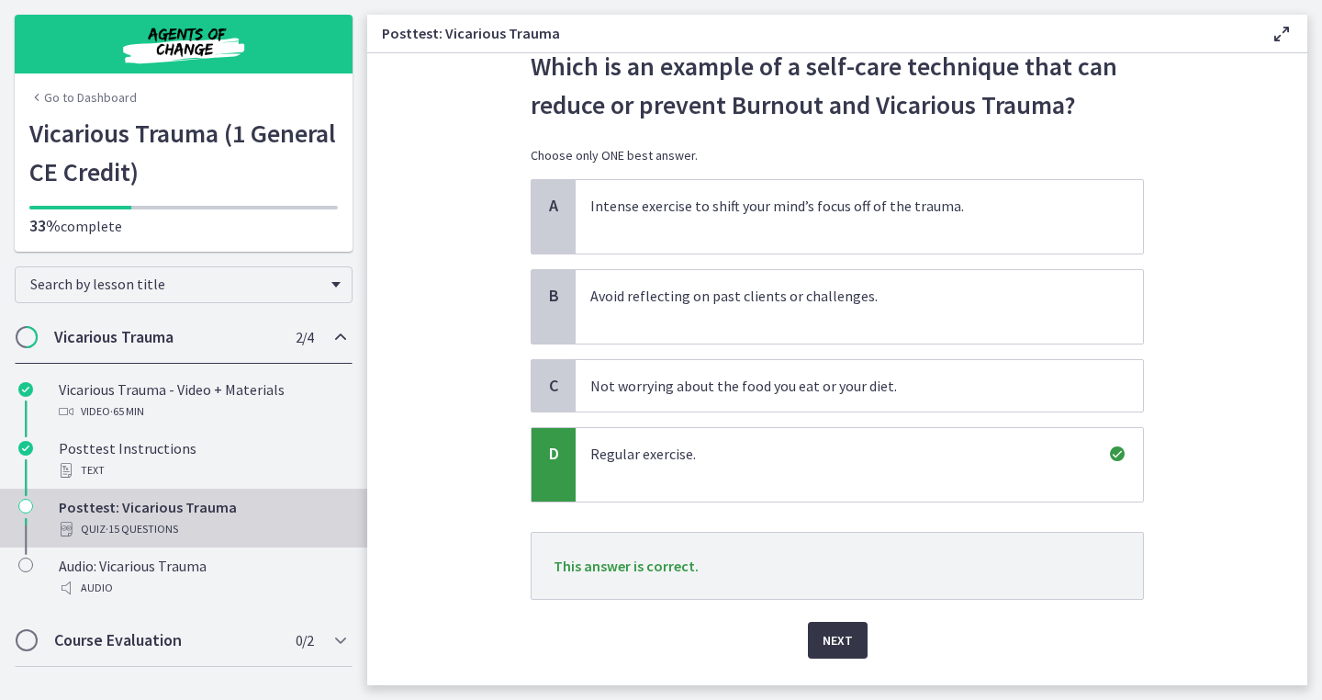
click at [830, 642] on span "Next" at bounding box center [838, 640] width 30 height 22
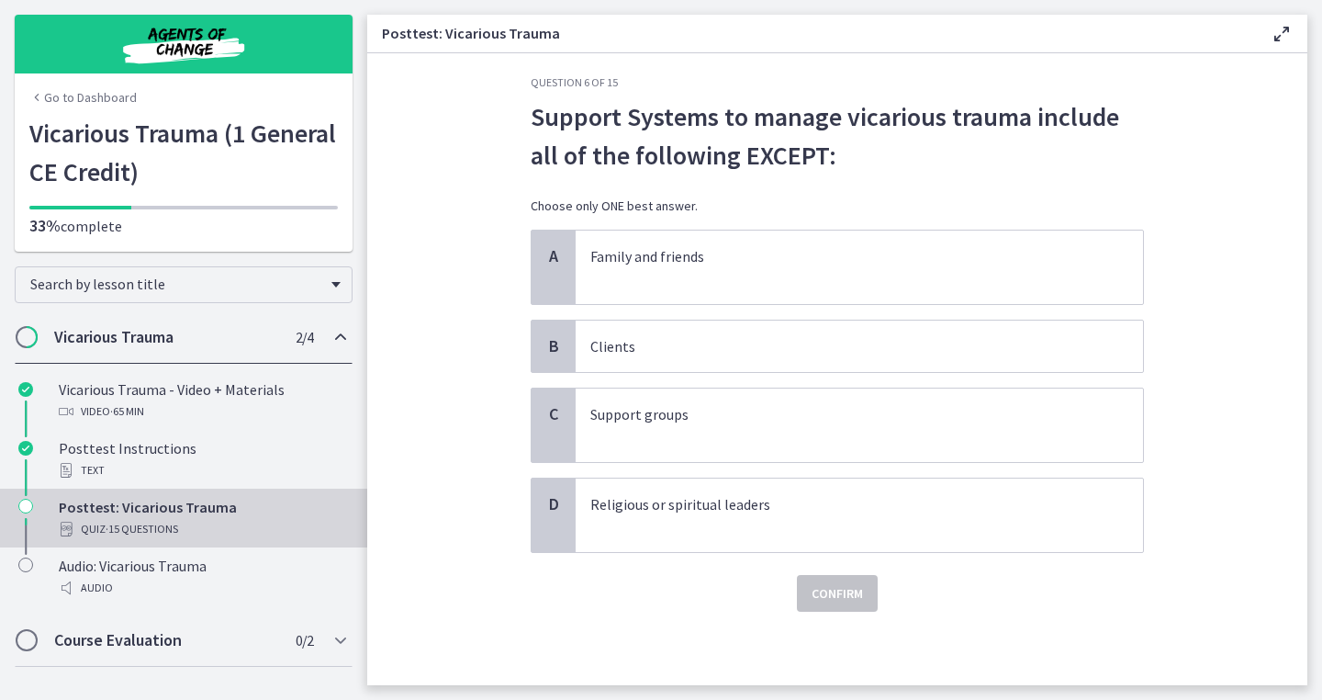
scroll to position [0, 0]
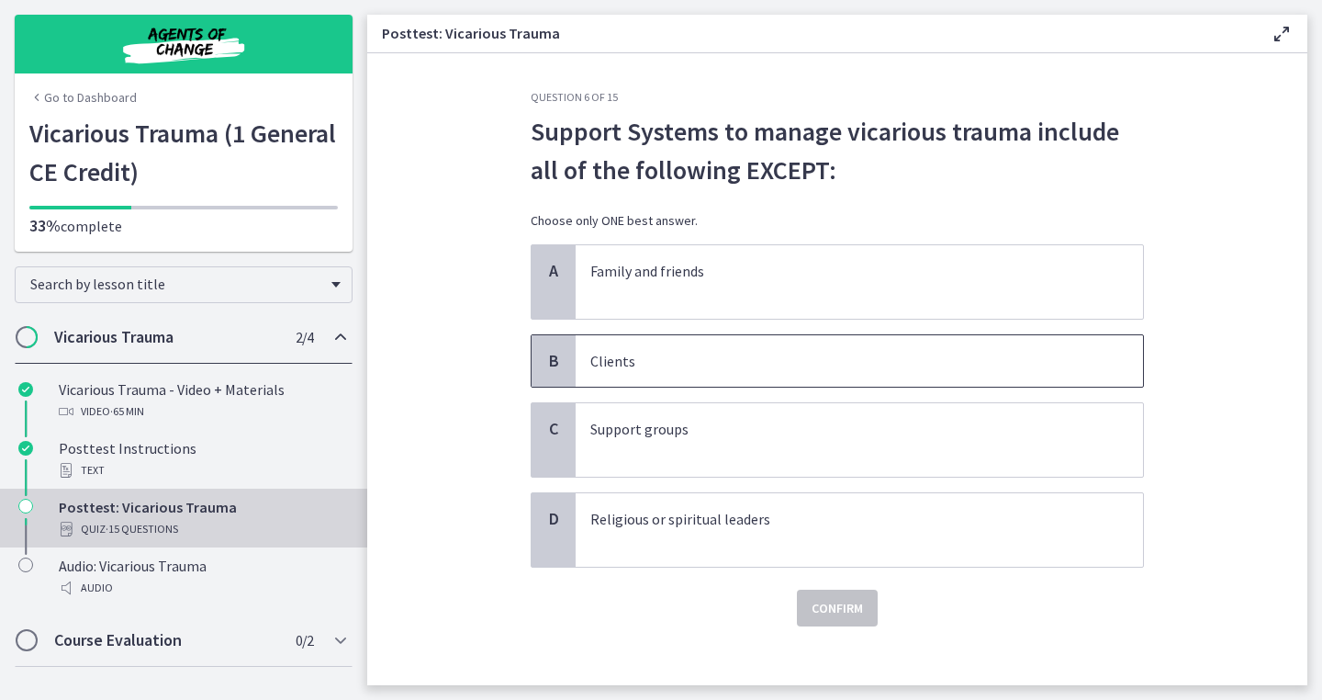
click at [944, 363] on p "Clients" at bounding box center [840, 361] width 501 height 22
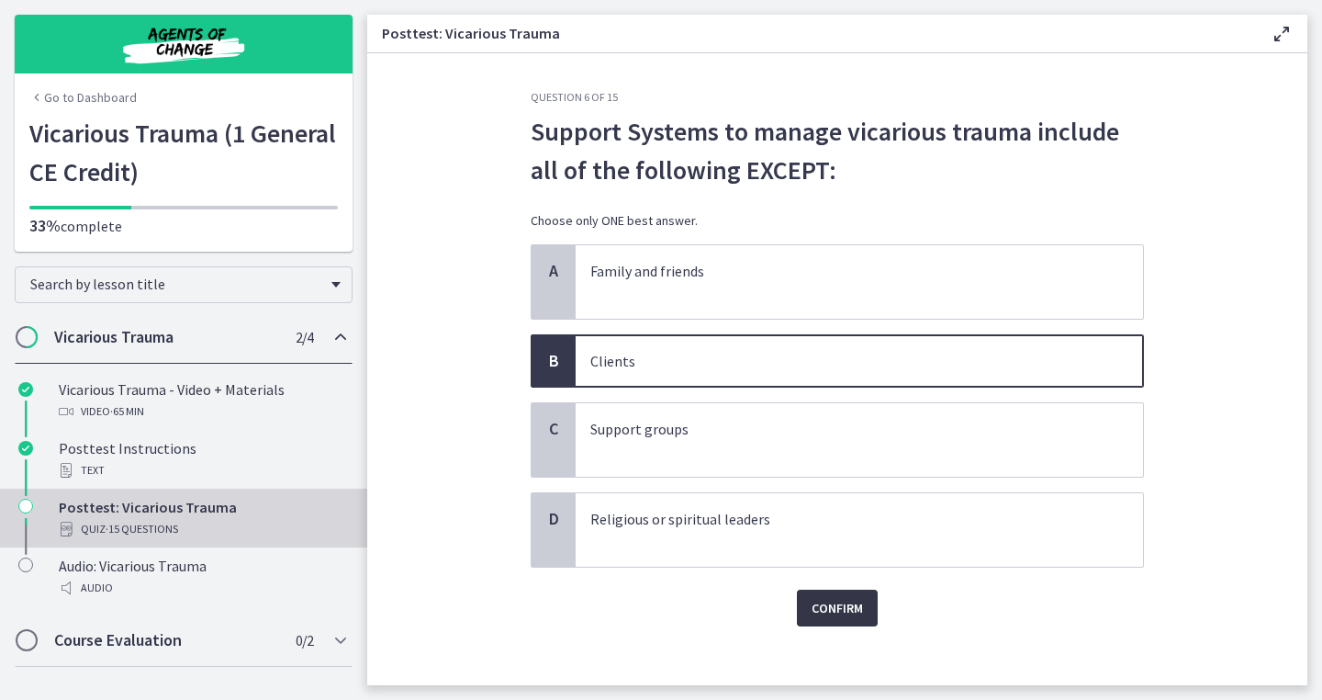
click at [863, 601] on span "Confirm" at bounding box center [837, 608] width 51 height 22
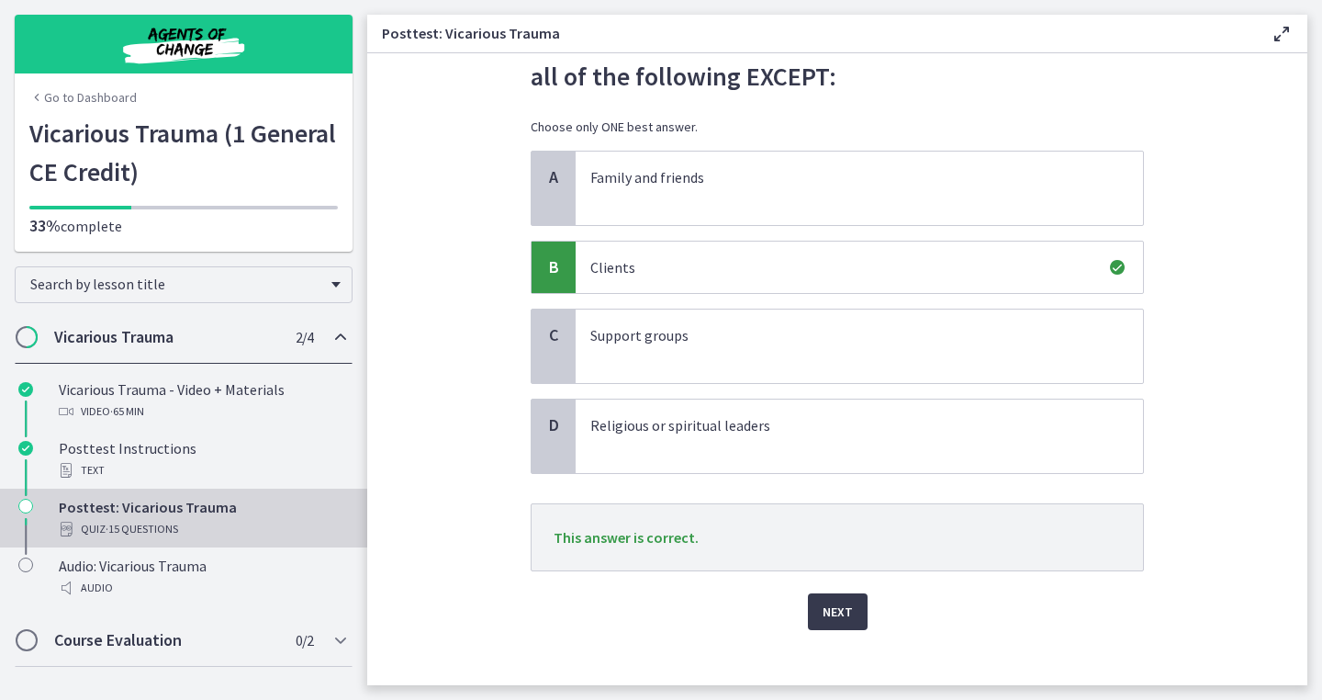
scroll to position [98, 0]
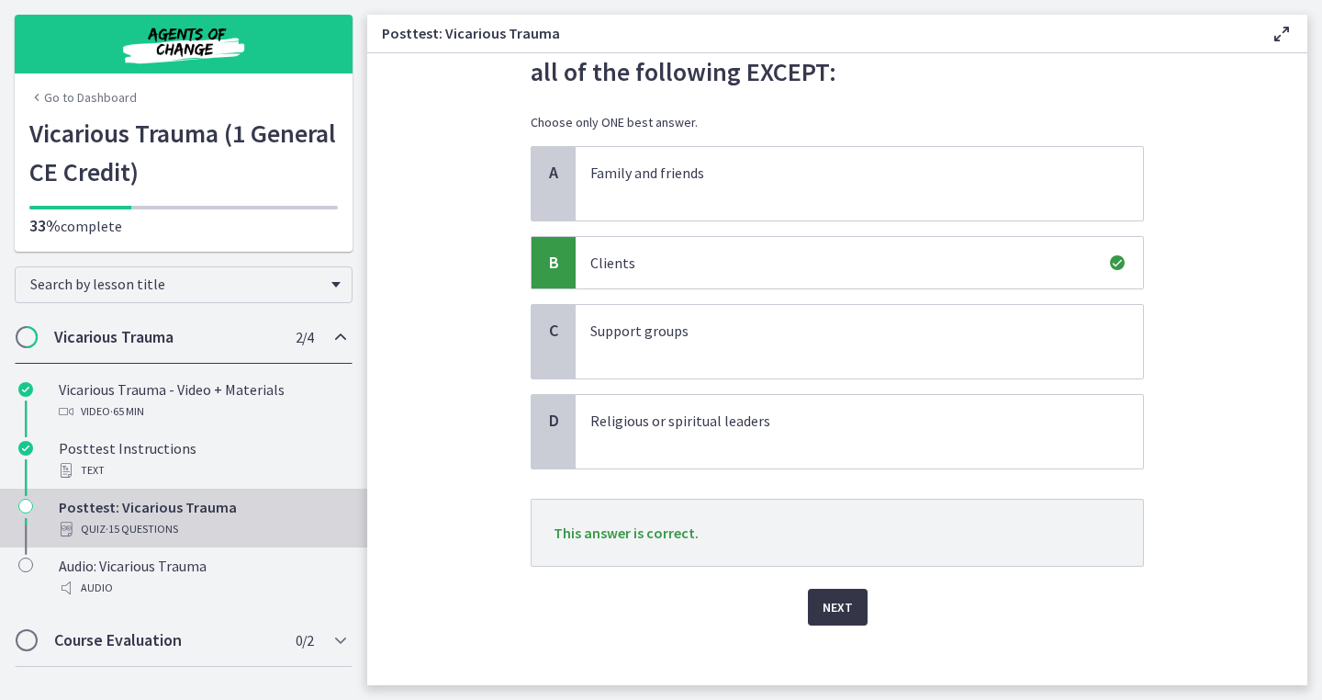
click at [847, 601] on span "Next" at bounding box center [838, 607] width 30 height 22
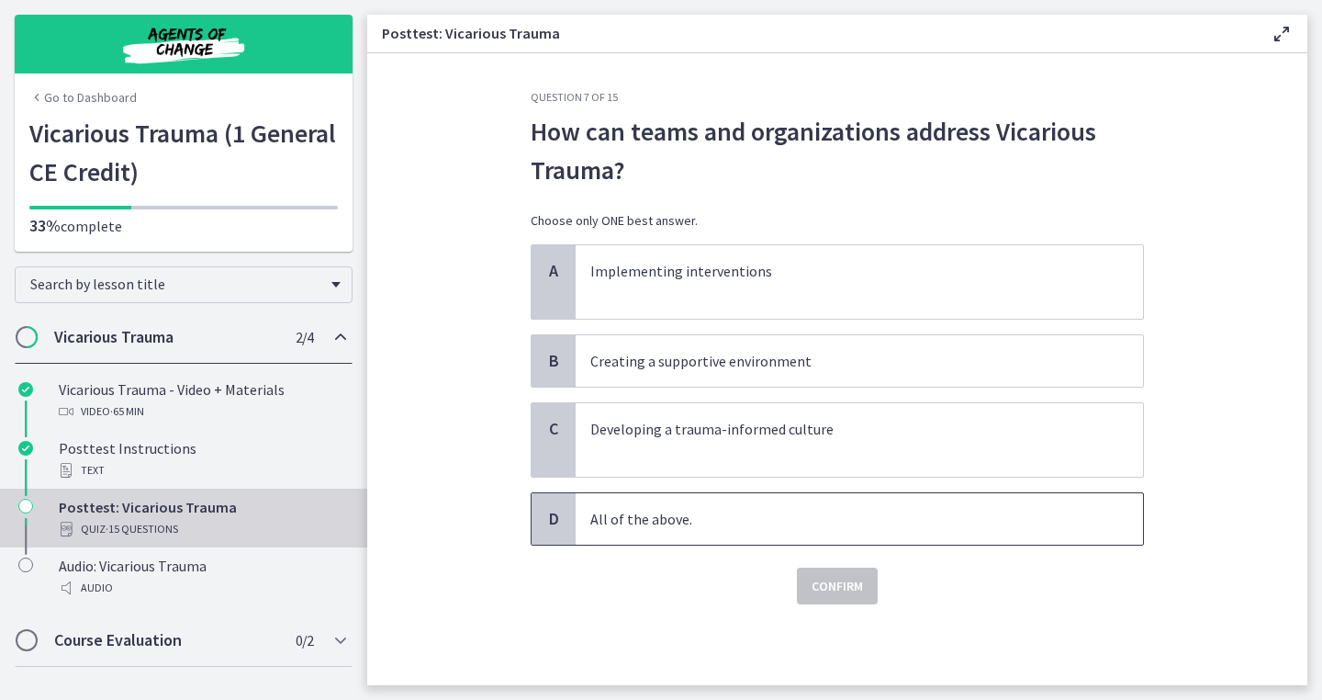
click at [874, 519] on p "All of the above." at bounding box center [840, 519] width 501 height 22
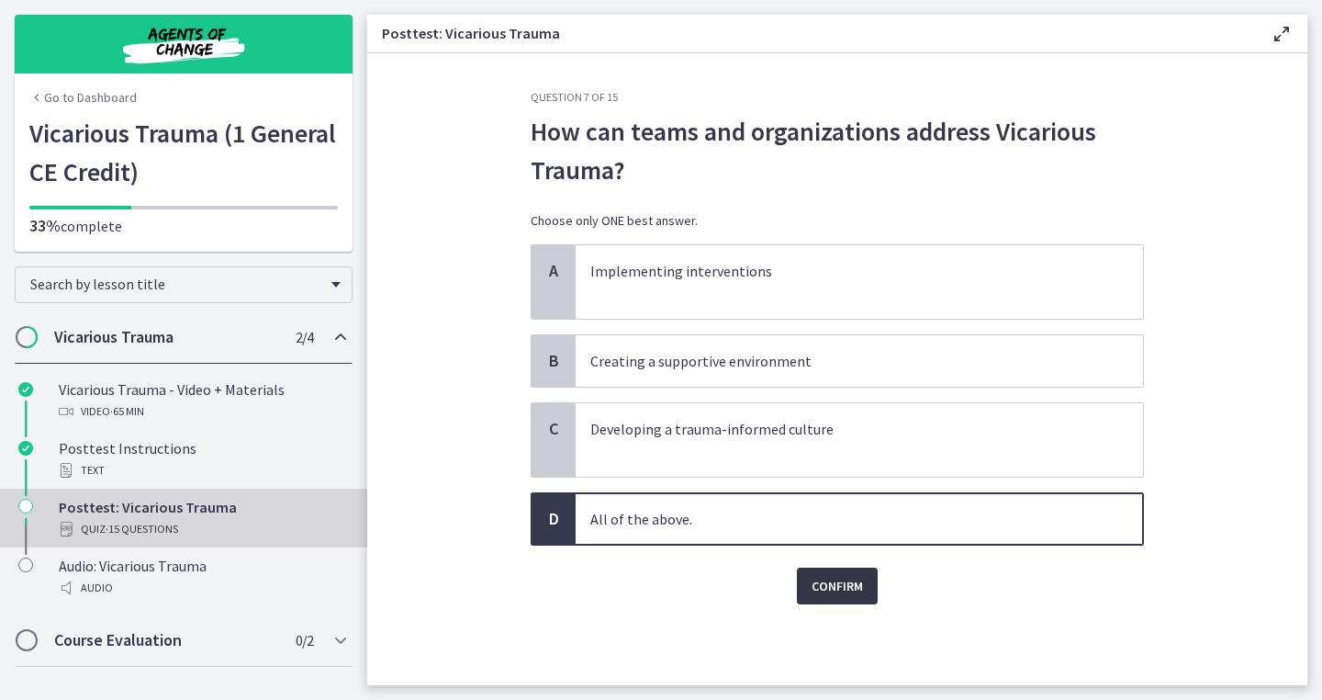
click at [813, 591] on span "Confirm" at bounding box center [837, 586] width 51 height 22
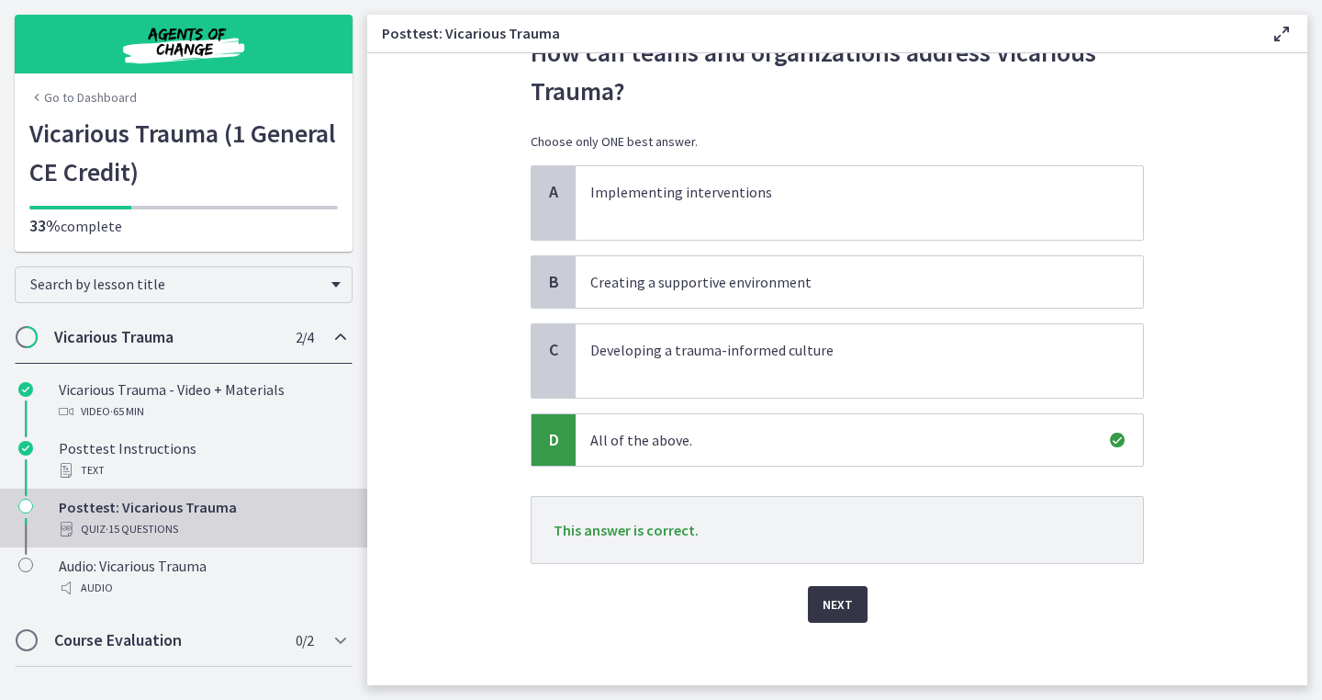
scroll to position [81, 0]
click at [820, 603] on button "Next" at bounding box center [838, 602] width 60 height 37
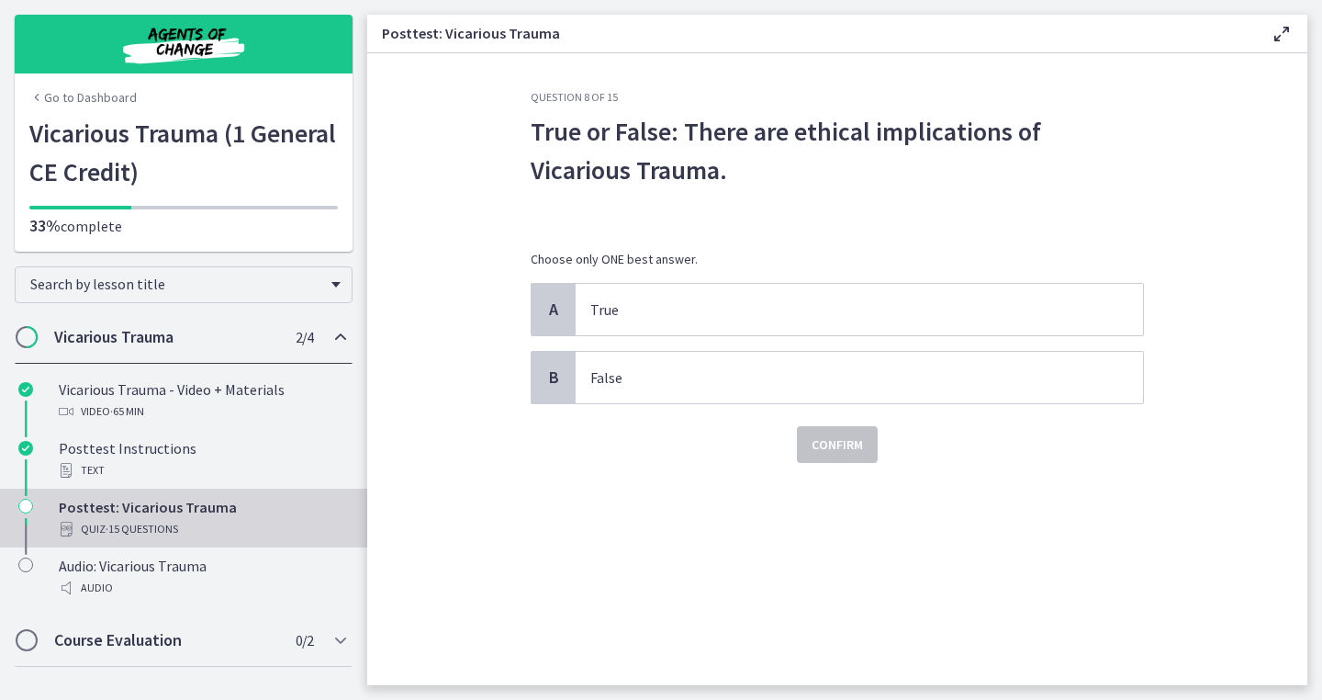
scroll to position [0, 0]
click at [888, 313] on p "True" at bounding box center [840, 309] width 501 height 22
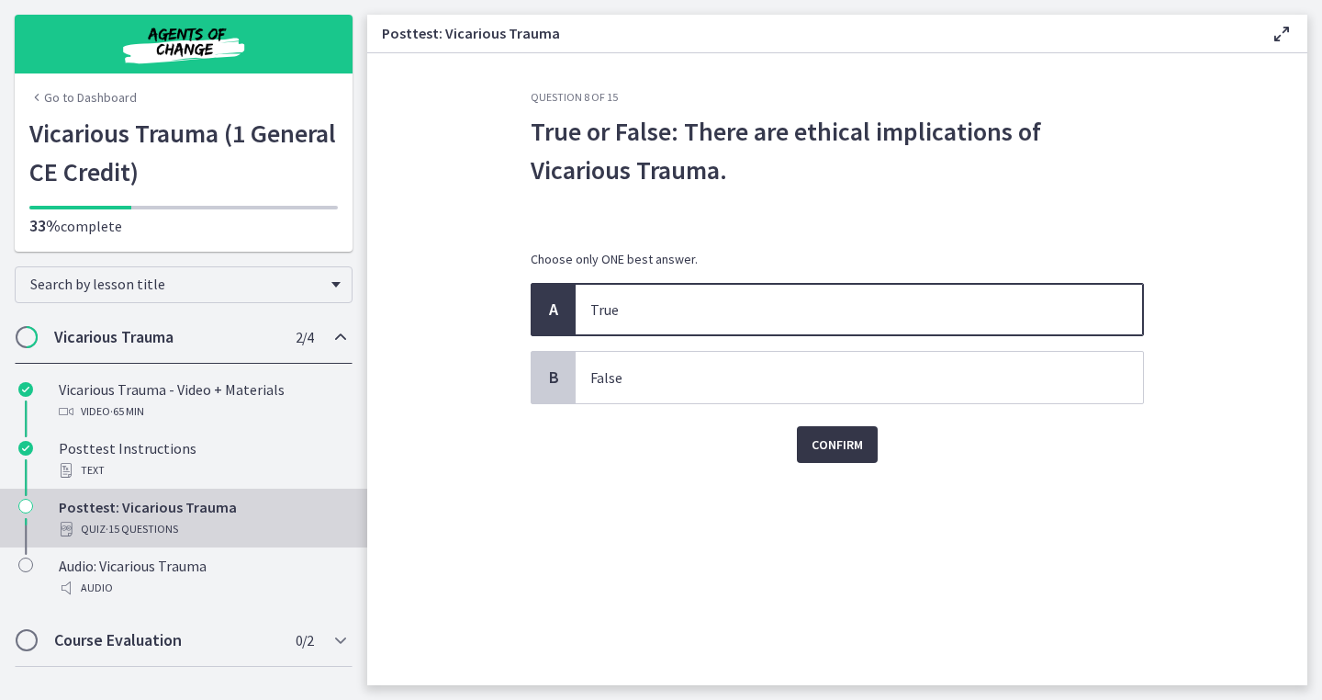
click at [862, 445] on span "Confirm" at bounding box center [837, 444] width 51 height 22
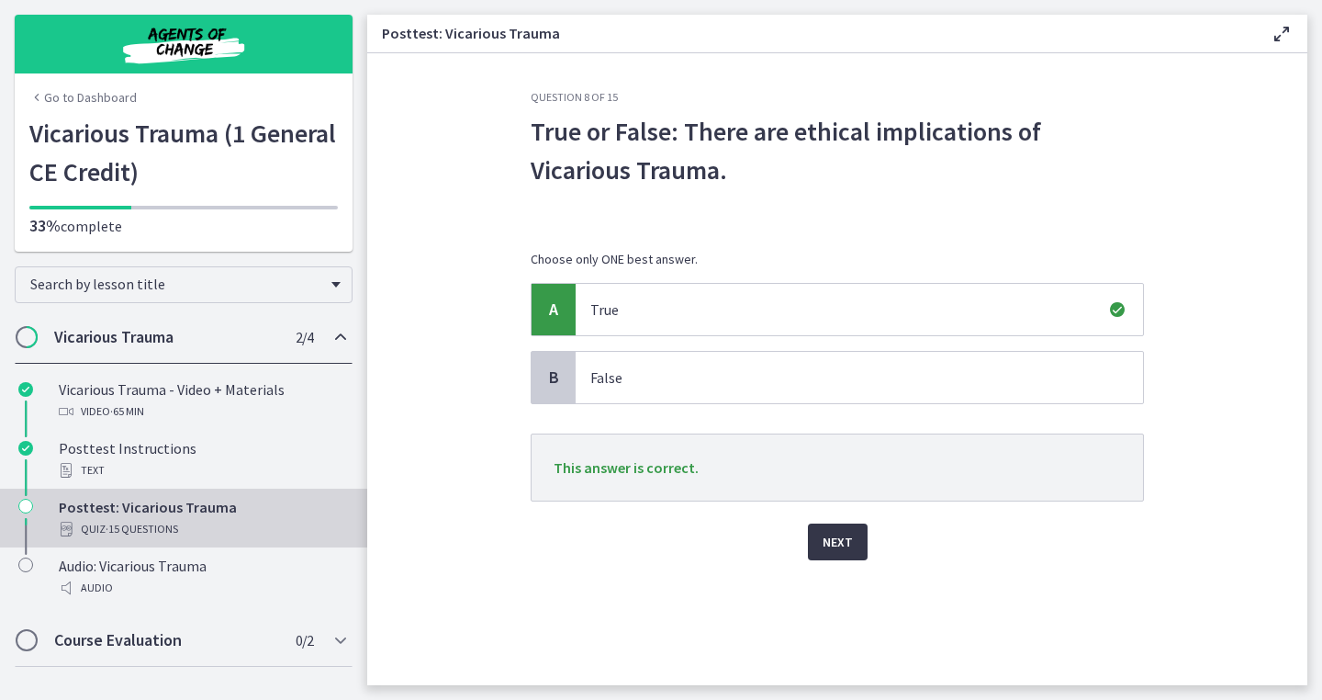
click at [859, 551] on button "Next" at bounding box center [838, 541] width 60 height 37
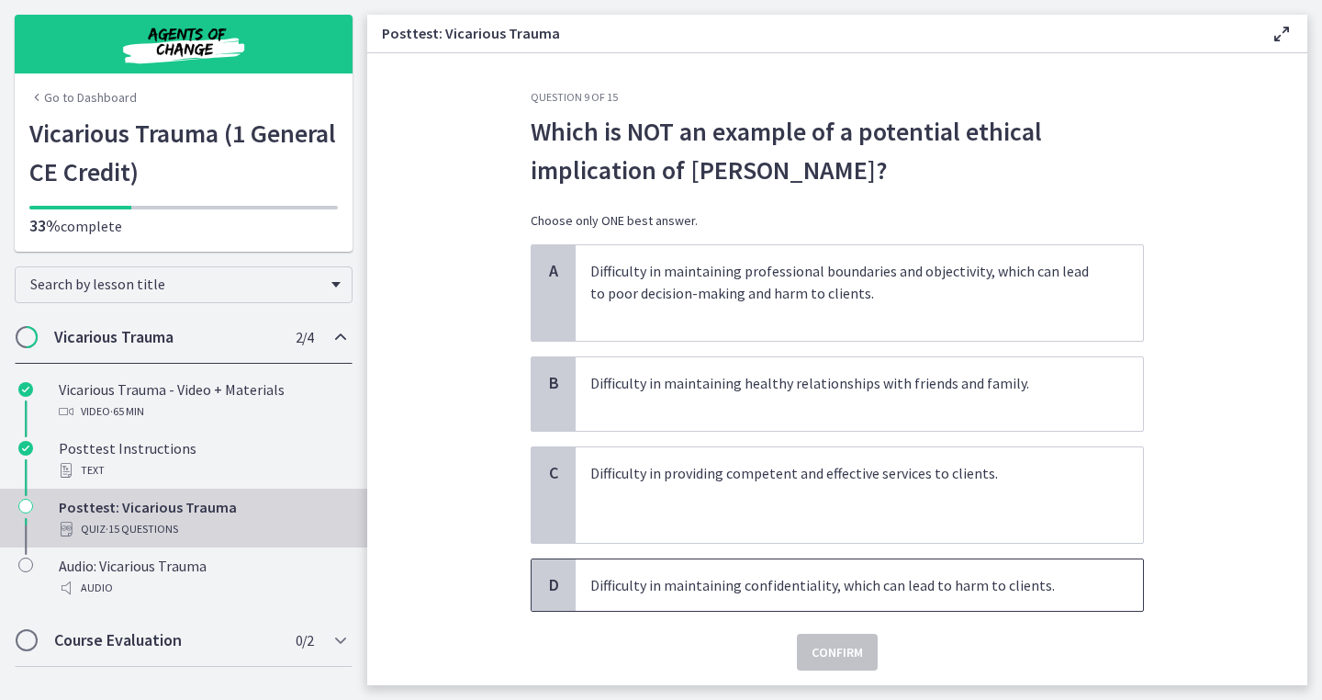
click at [783, 589] on p "Difficulty in maintaining confidentiality, which can lead to harm to clients." at bounding box center [840, 585] width 501 height 22
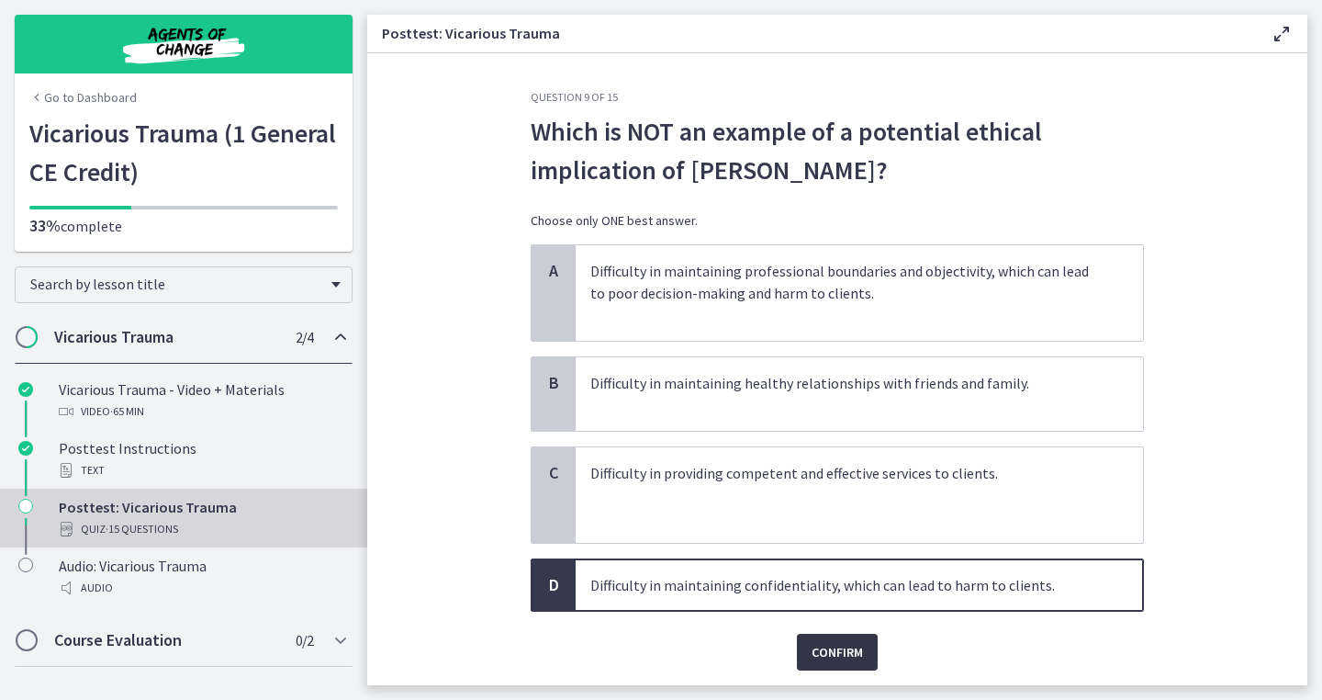
click at [821, 639] on button "Confirm" at bounding box center [837, 652] width 81 height 37
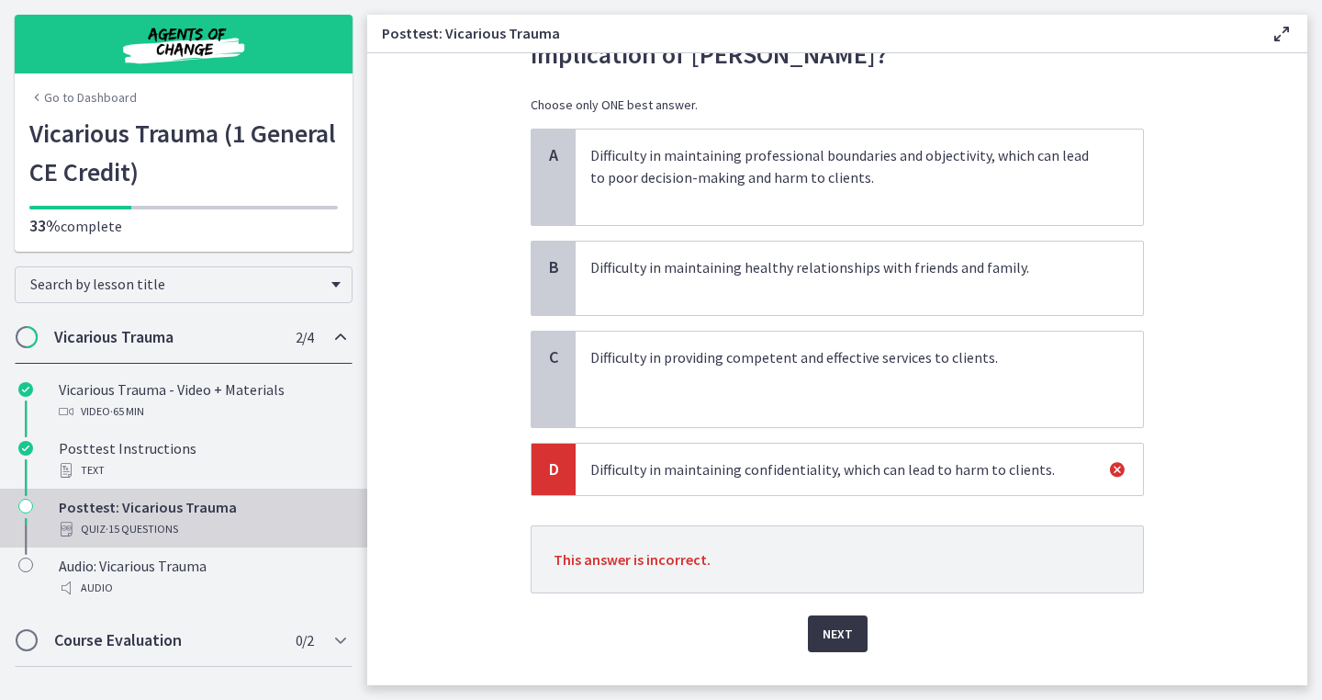
scroll to position [119, 0]
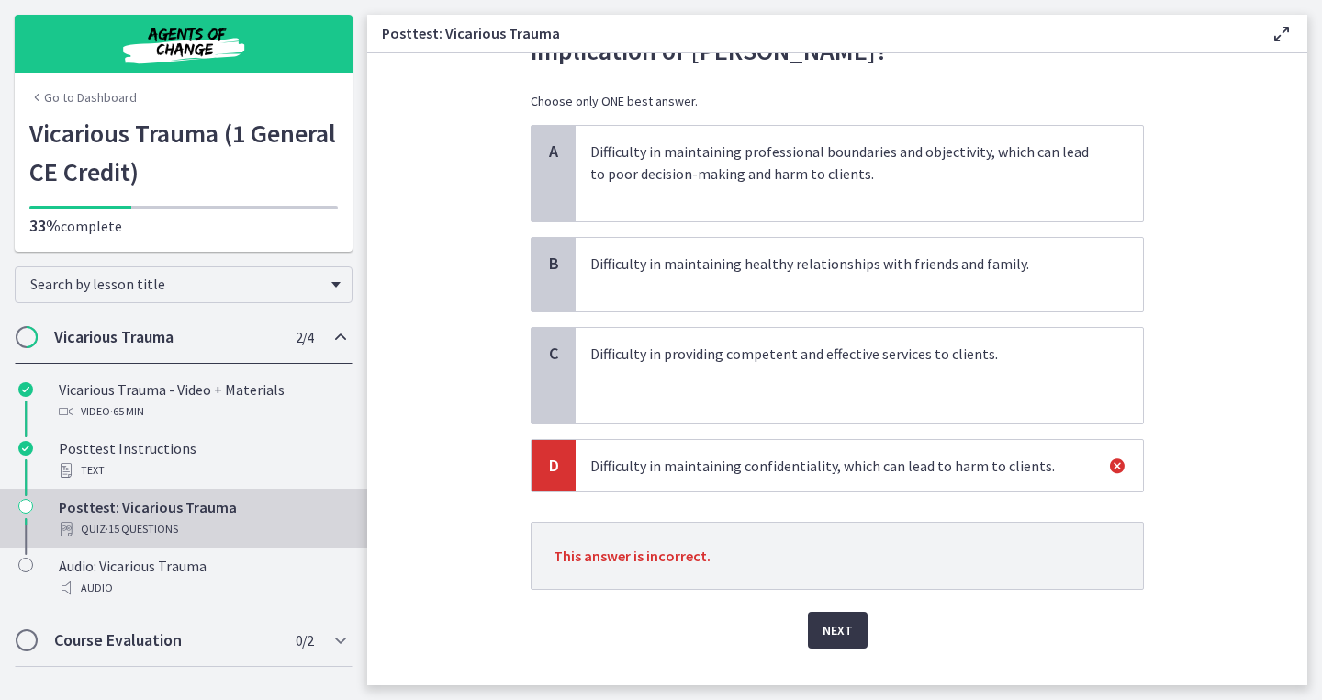
click at [841, 630] on span "Next" at bounding box center [838, 630] width 30 height 22
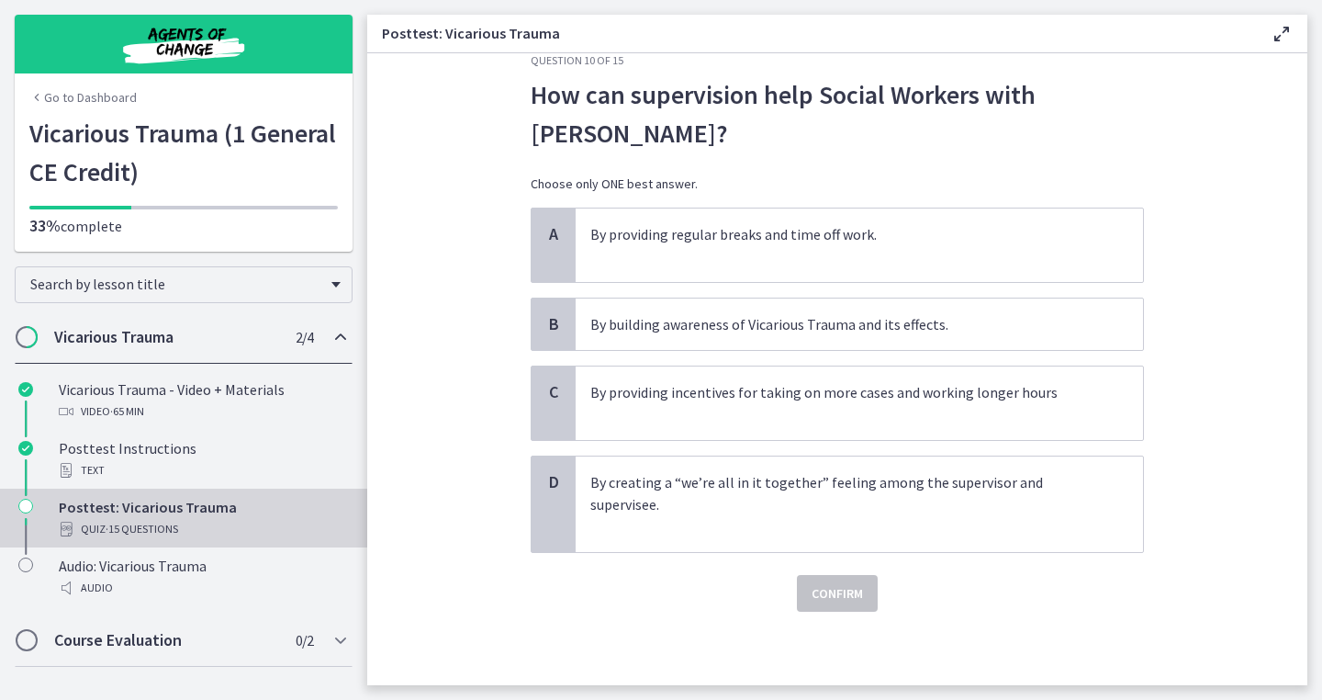
scroll to position [0, 0]
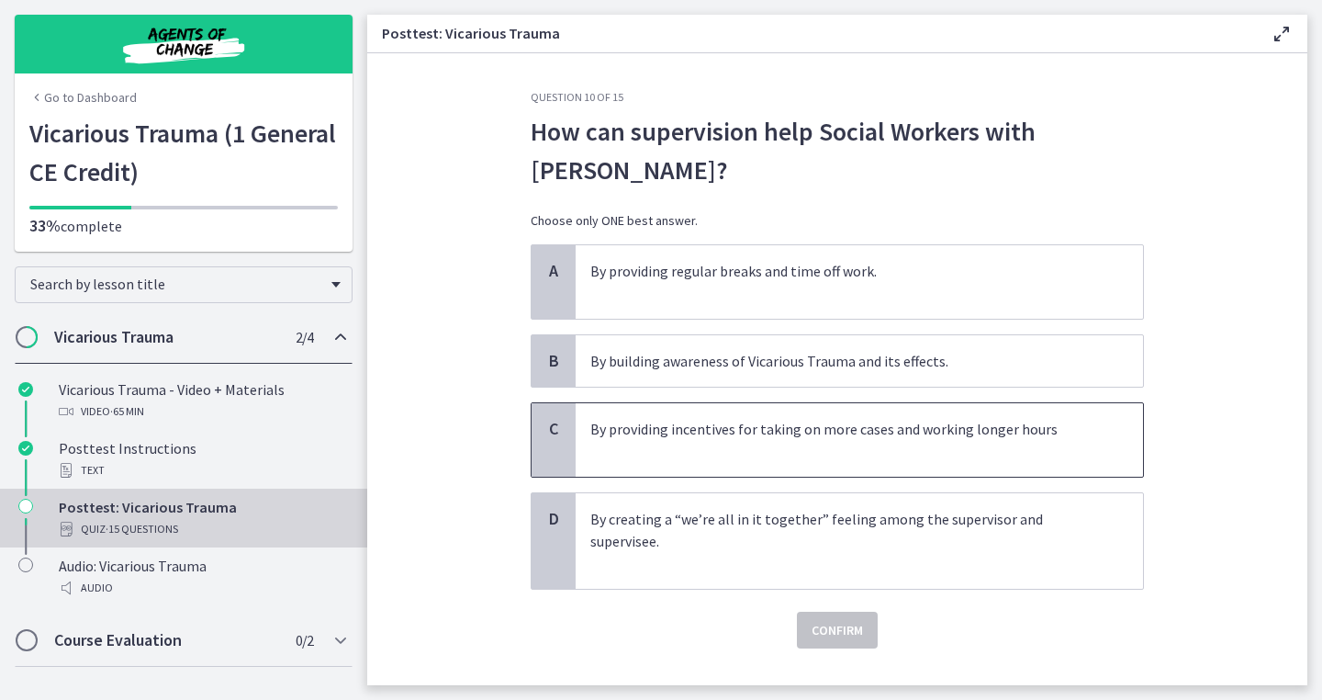
click at [890, 432] on p "By providing incentives for taking on more cases and working longer hours" at bounding box center [840, 440] width 501 height 44
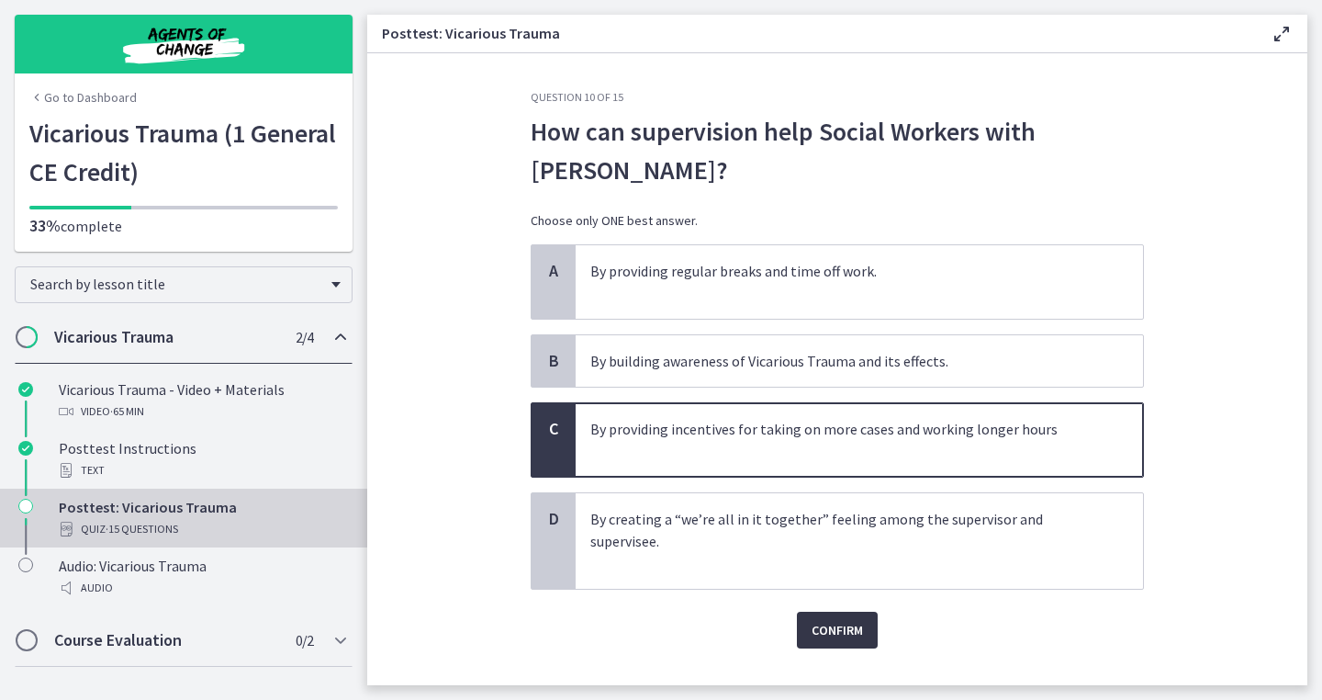
click at [840, 620] on span "Confirm" at bounding box center [837, 630] width 51 height 22
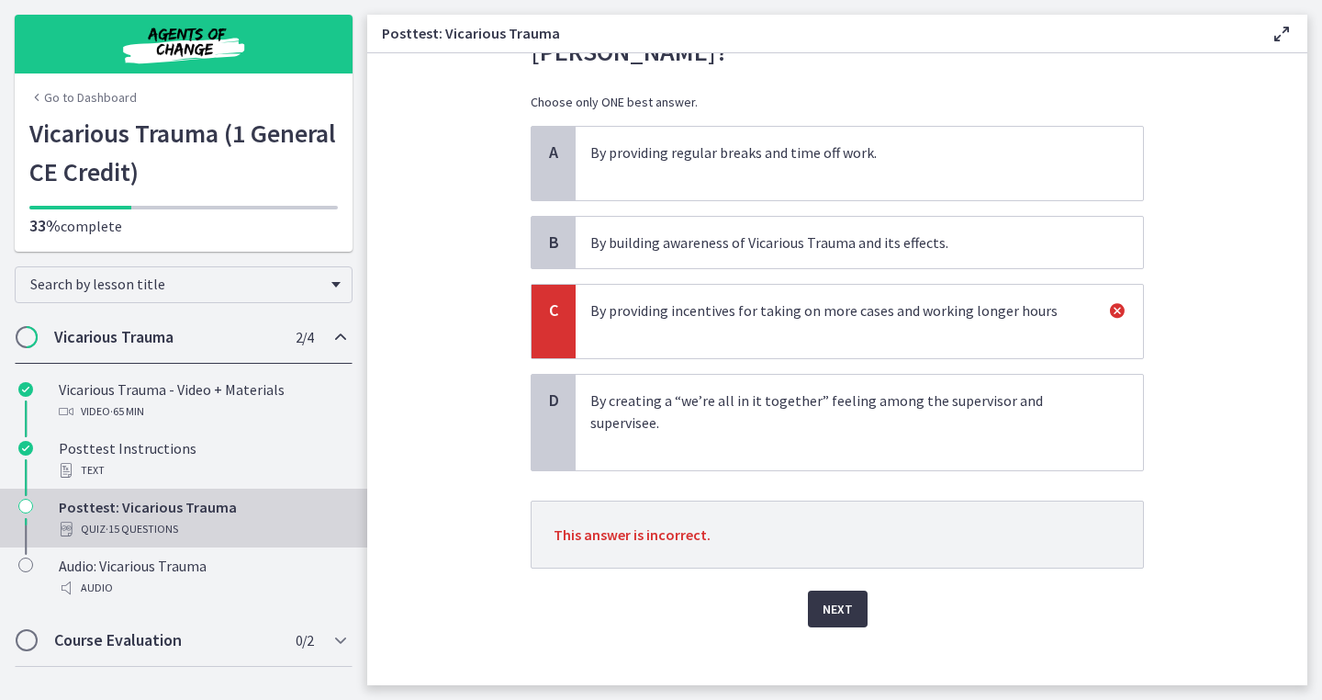
scroll to position [128, 0]
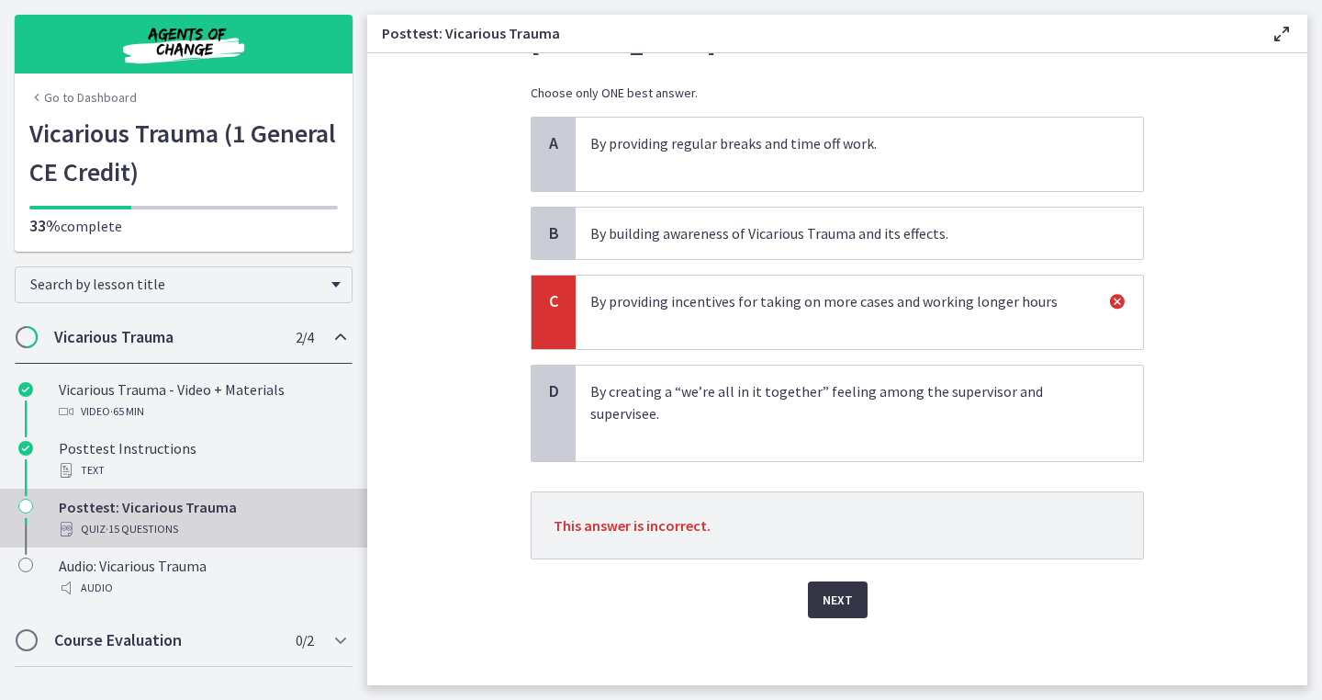
click at [840, 594] on span "Next" at bounding box center [838, 600] width 30 height 22
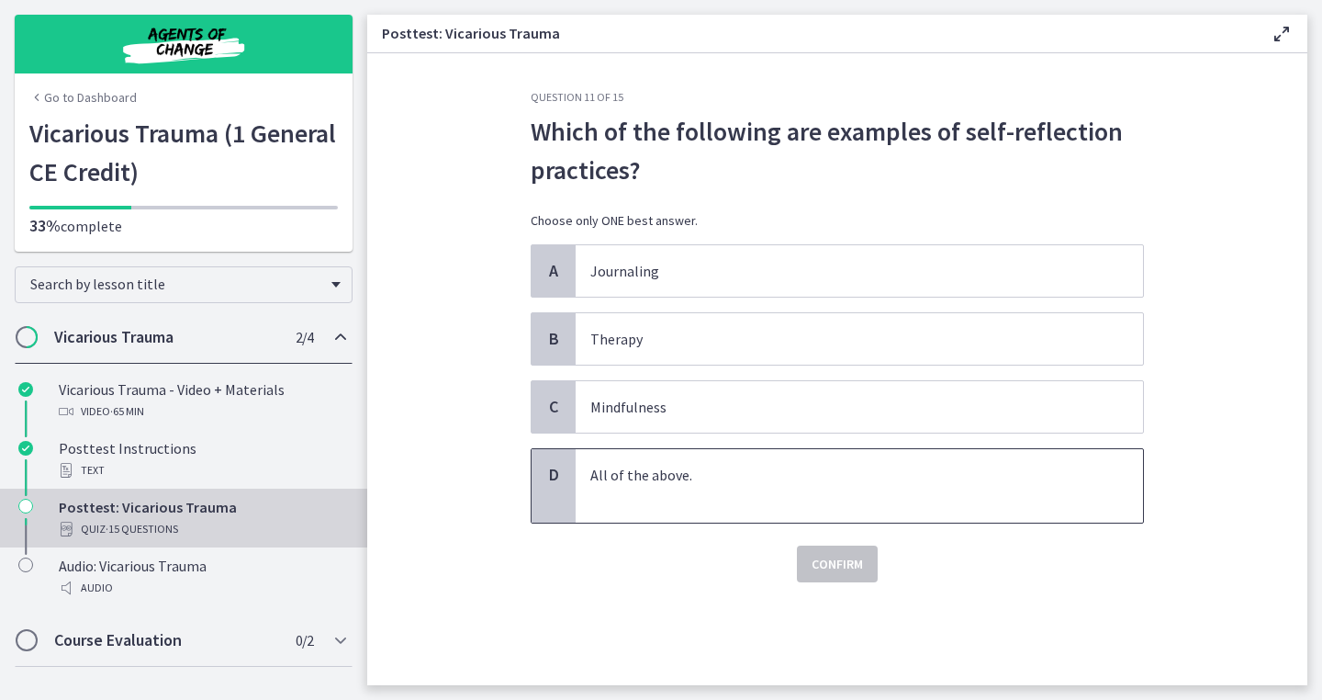
click at [888, 504] on p "All of the above." at bounding box center [840, 486] width 501 height 44
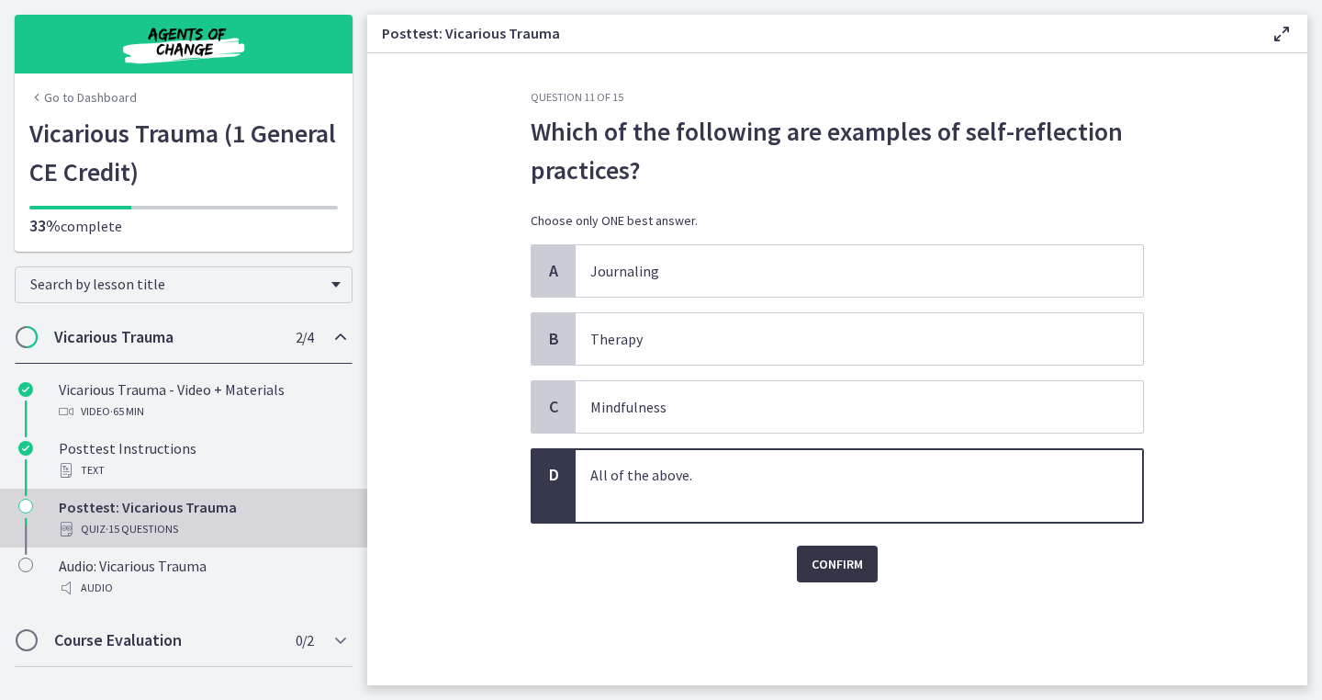
click at [845, 571] on span "Confirm" at bounding box center [837, 564] width 51 height 22
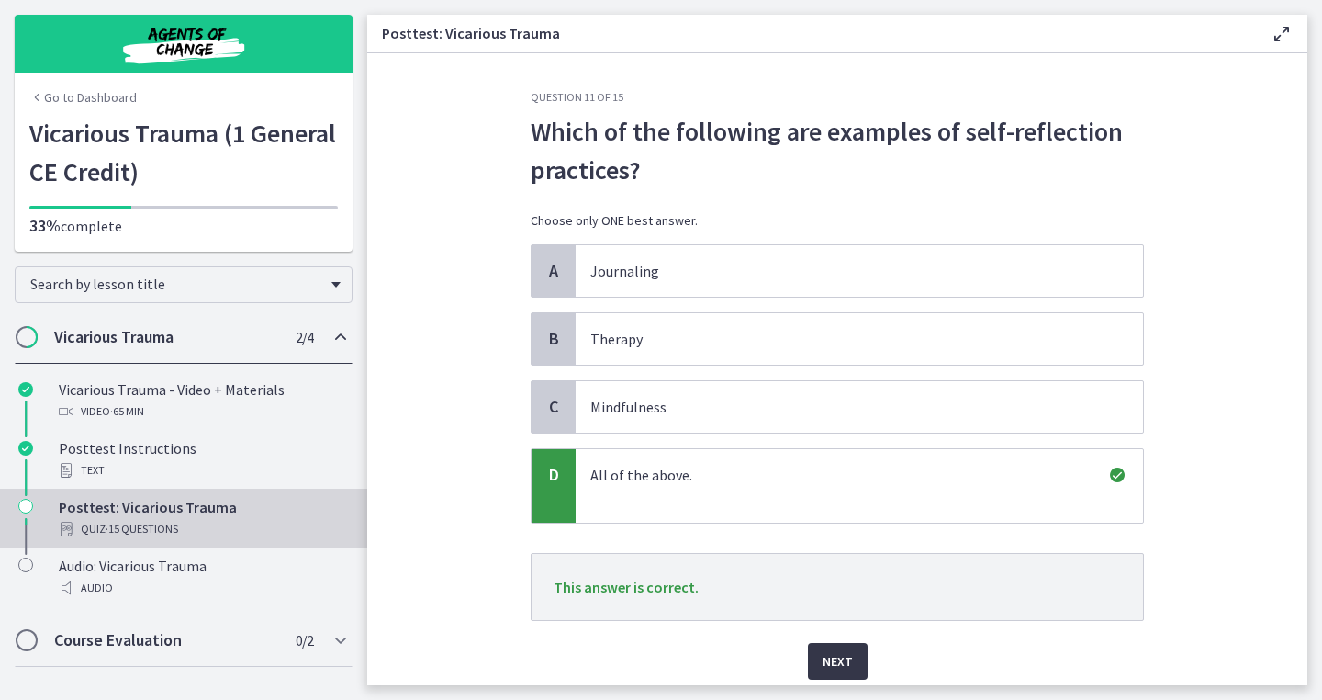
click at [834, 656] on span "Next" at bounding box center [838, 661] width 30 height 22
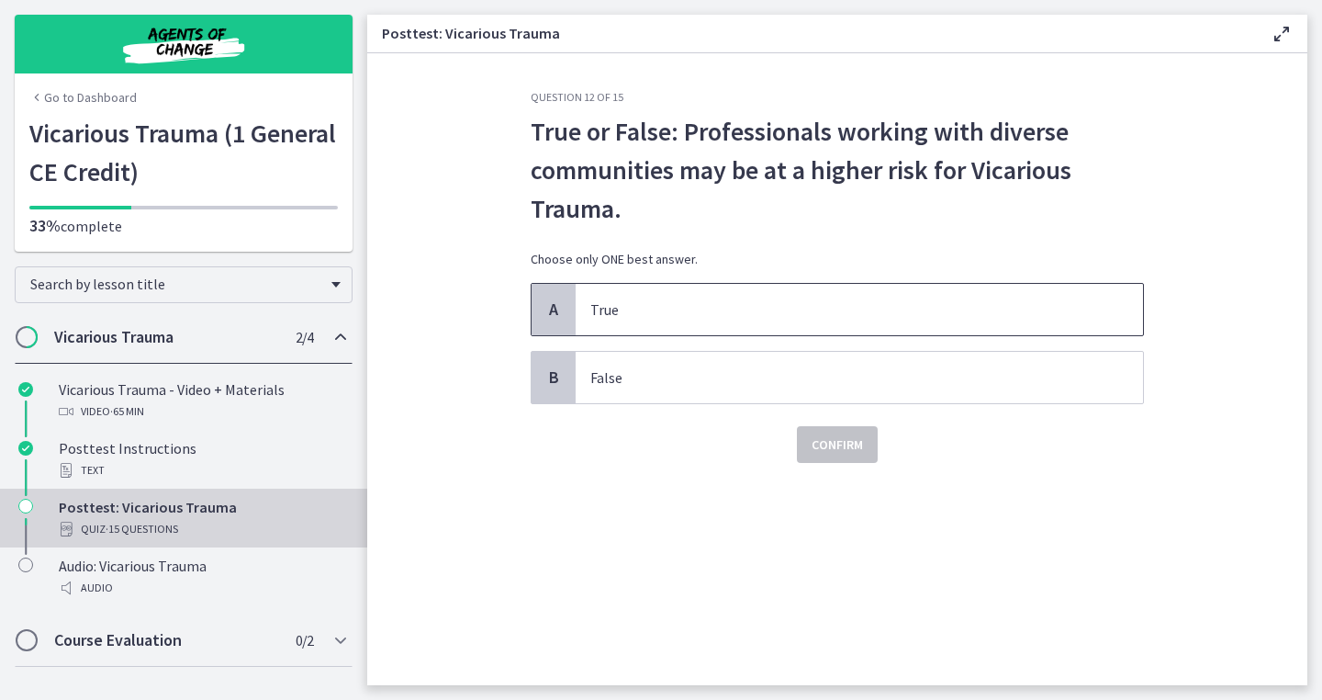
click at [987, 299] on p "True" at bounding box center [840, 309] width 501 height 22
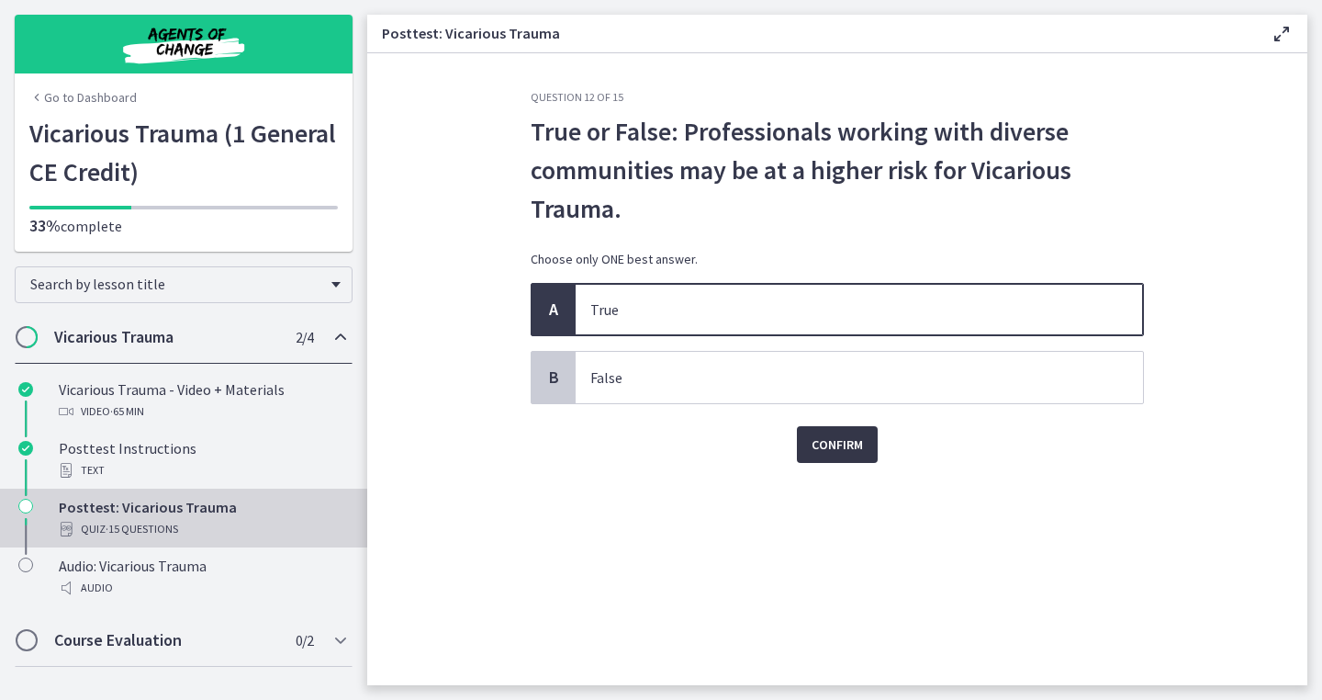
click at [848, 436] on span "Confirm" at bounding box center [837, 444] width 51 height 22
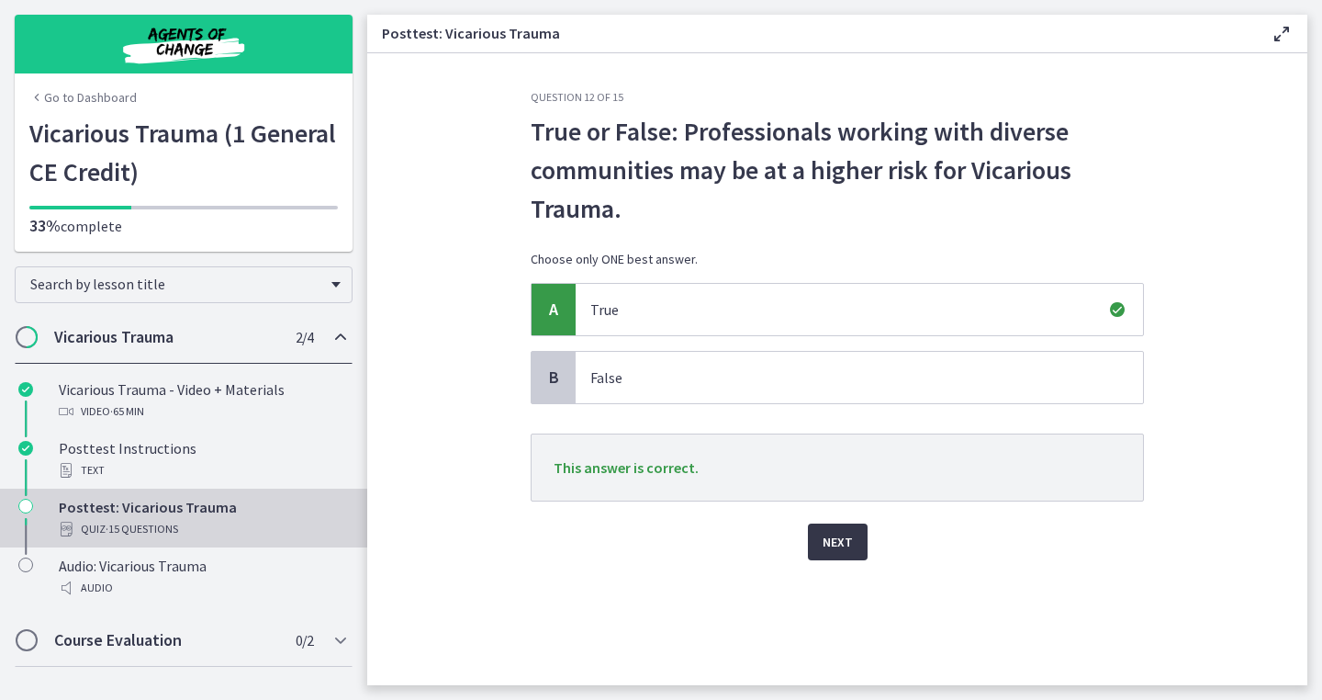
click at [821, 546] on button "Next" at bounding box center [838, 541] width 60 height 37
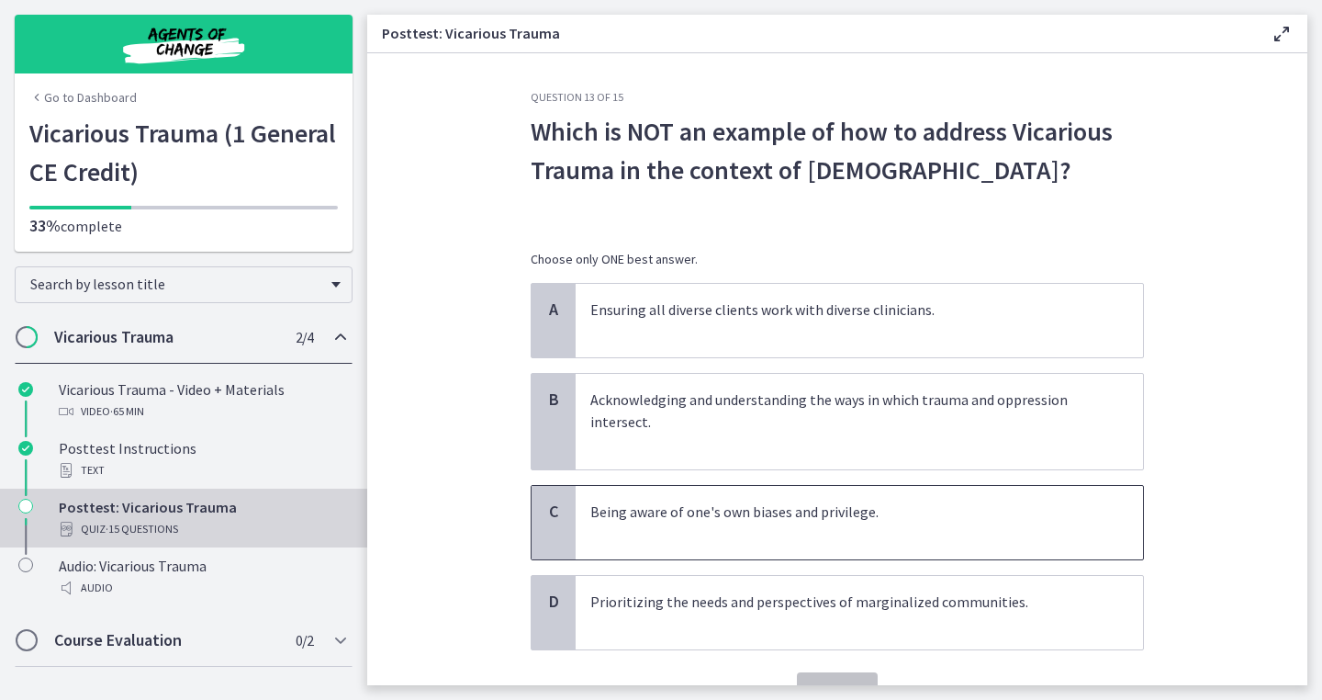
click at [803, 510] on p "Being aware of one's own biases and privilege." at bounding box center [840, 522] width 501 height 44
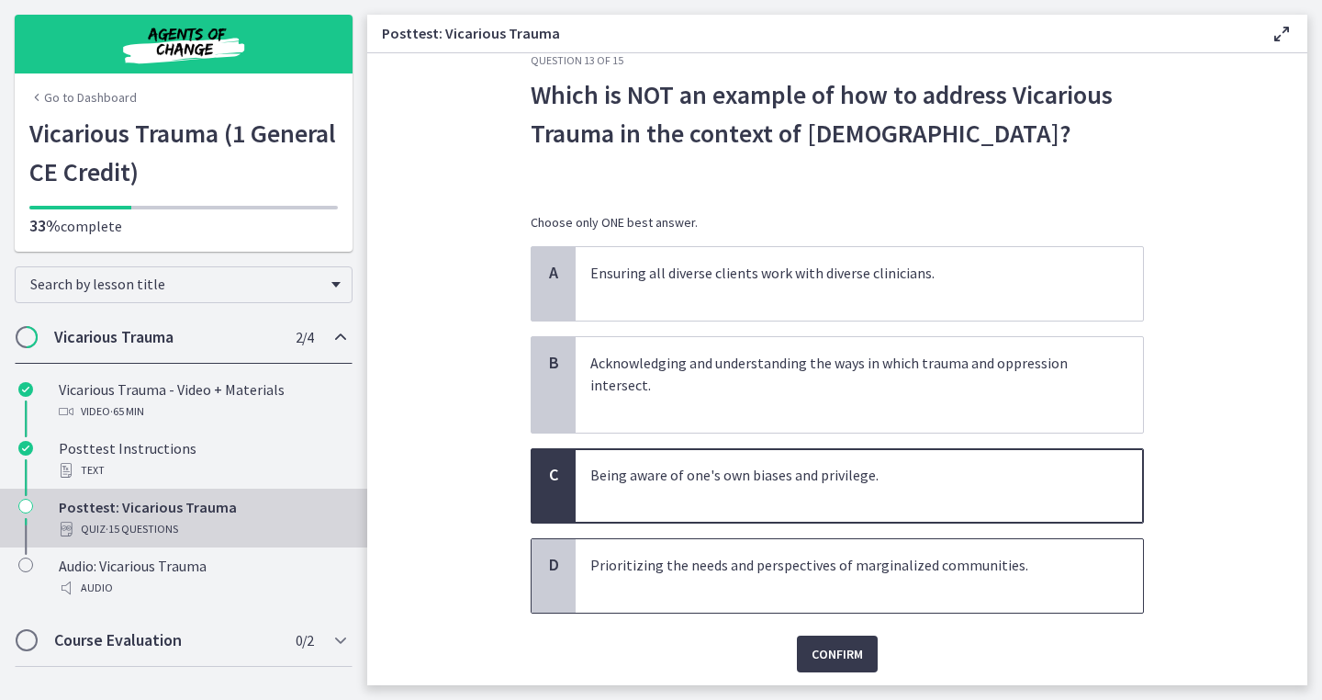
scroll to position [39, 0]
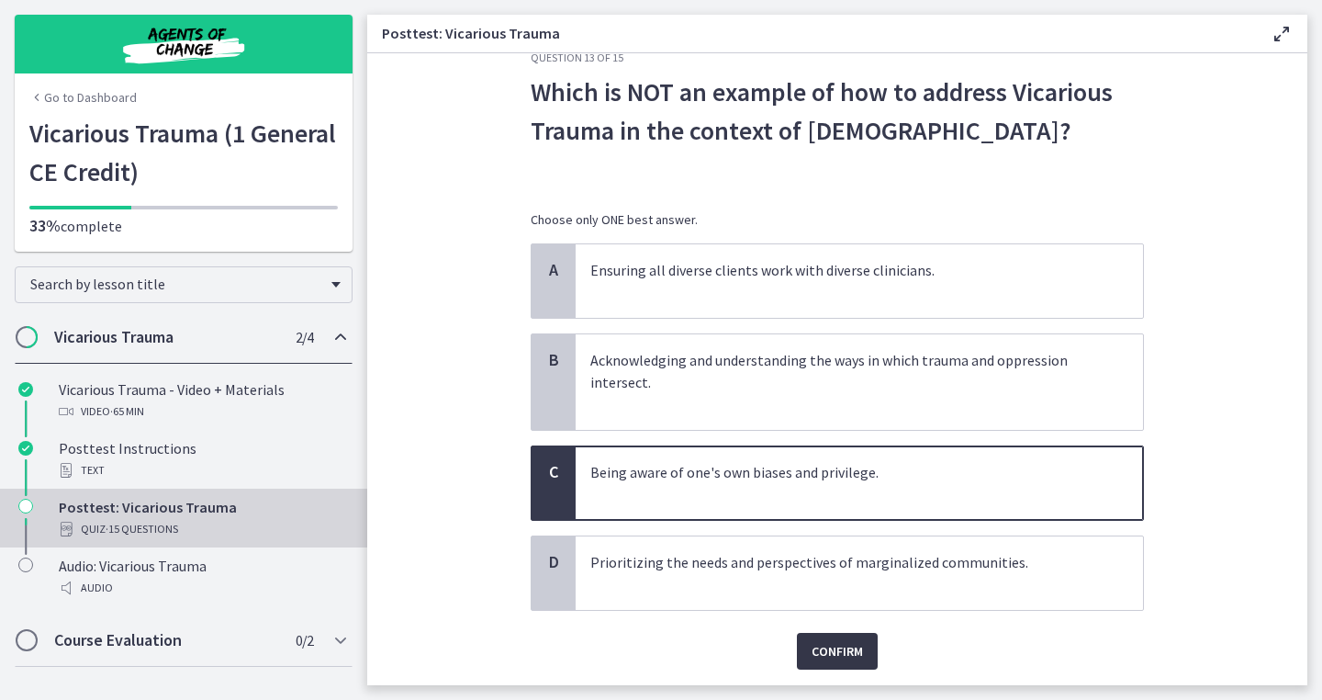
click at [819, 637] on button "Confirm" at bounding box center [837, 651] width 81 height 37
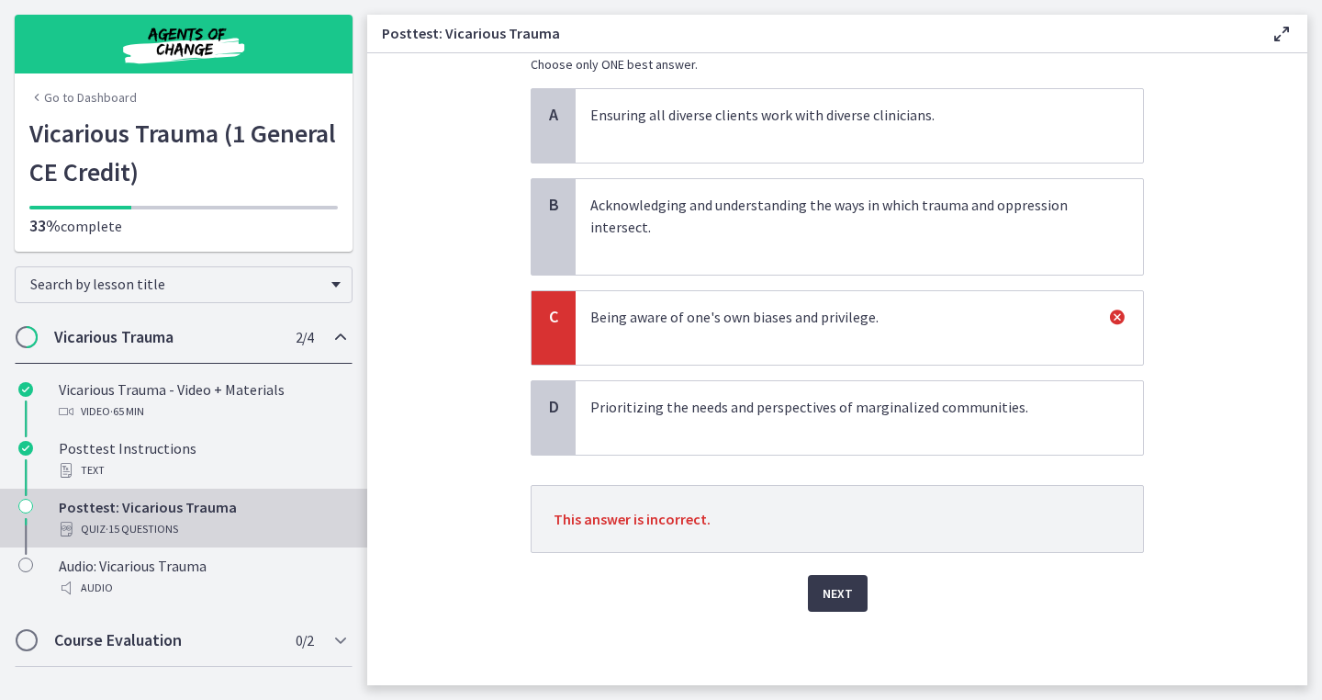
scroll to position [195, 0]
click at [842, 588] on span "Next" at bounding box center [838, 593] width 30 height 22
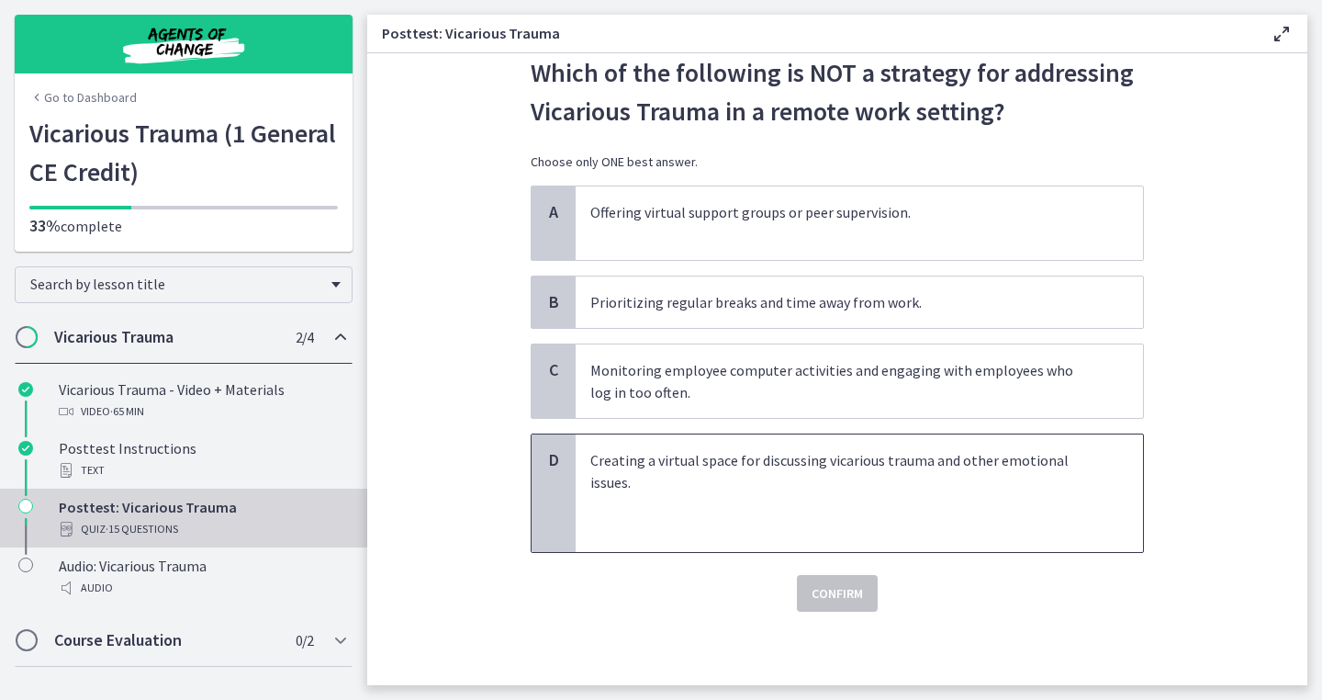
scroll to position [0, 0]
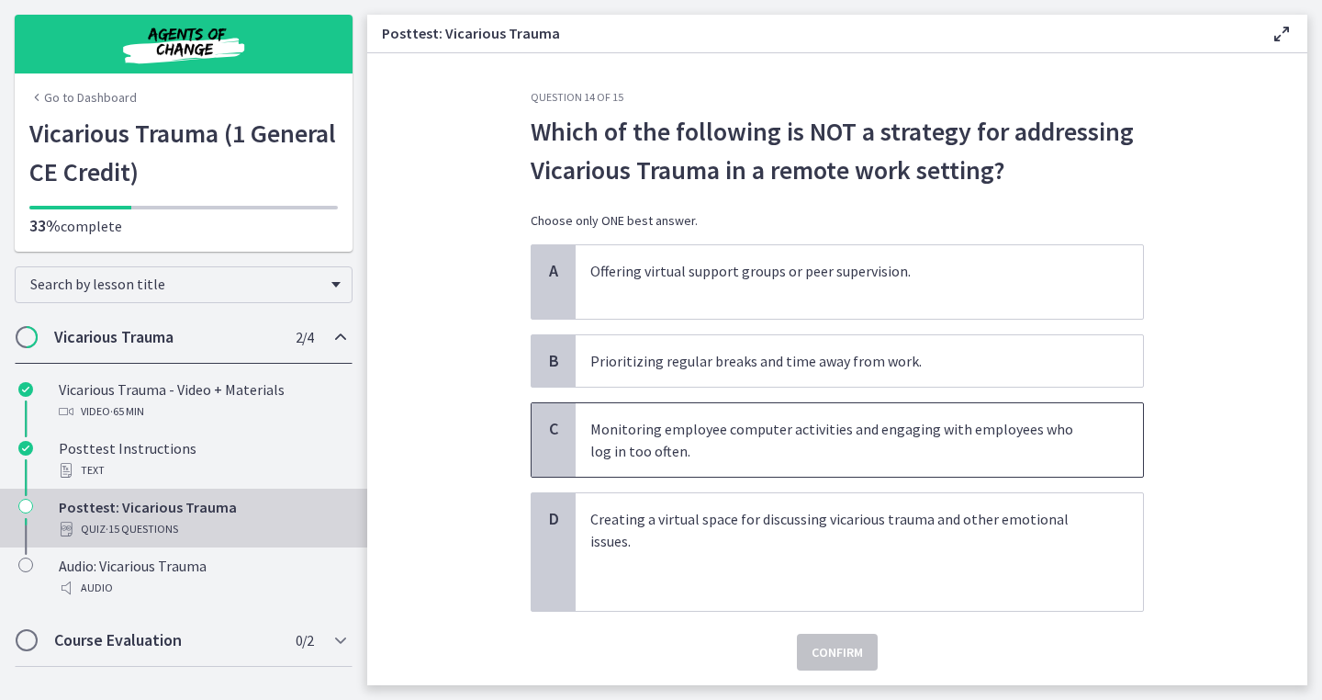
click at [869, 420] on p "Monitoring employee computer activities and engaging with employees who log in …" at bounding box center [840, 440] width 501 height 44
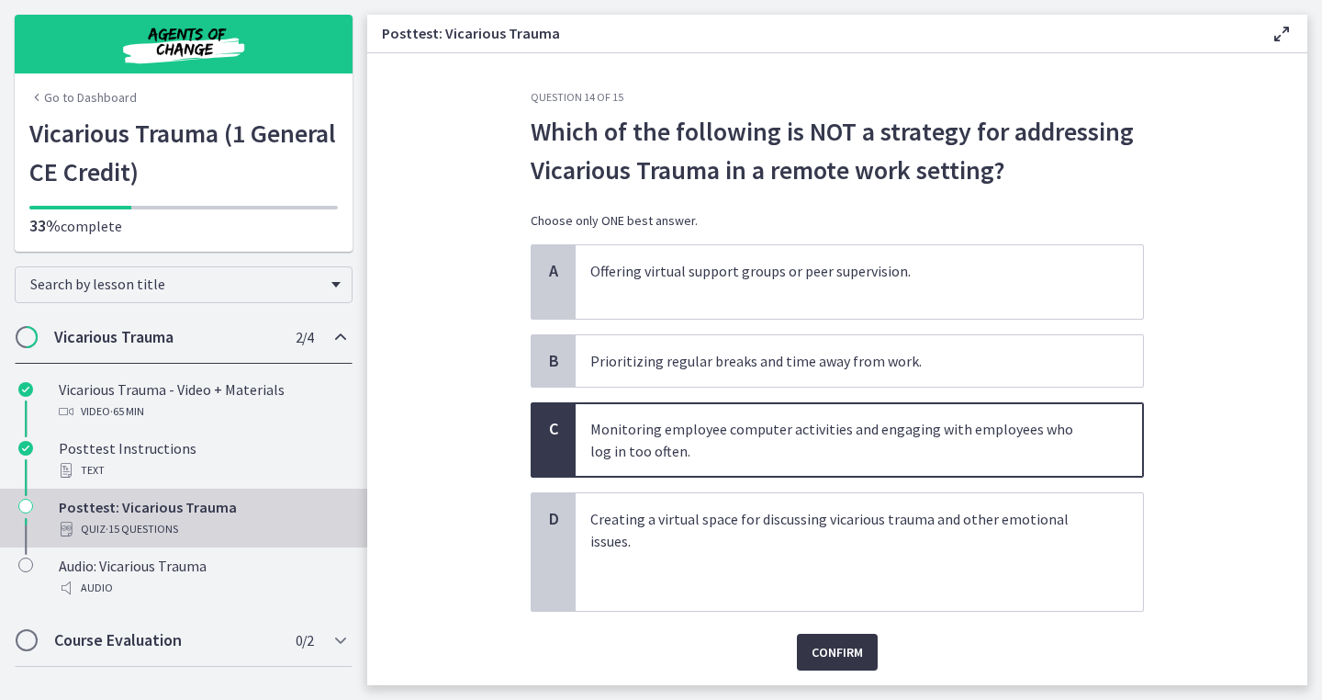
click at [843, 646] on span "Confirm" at bounding box center [837, 652] width 51 height 22
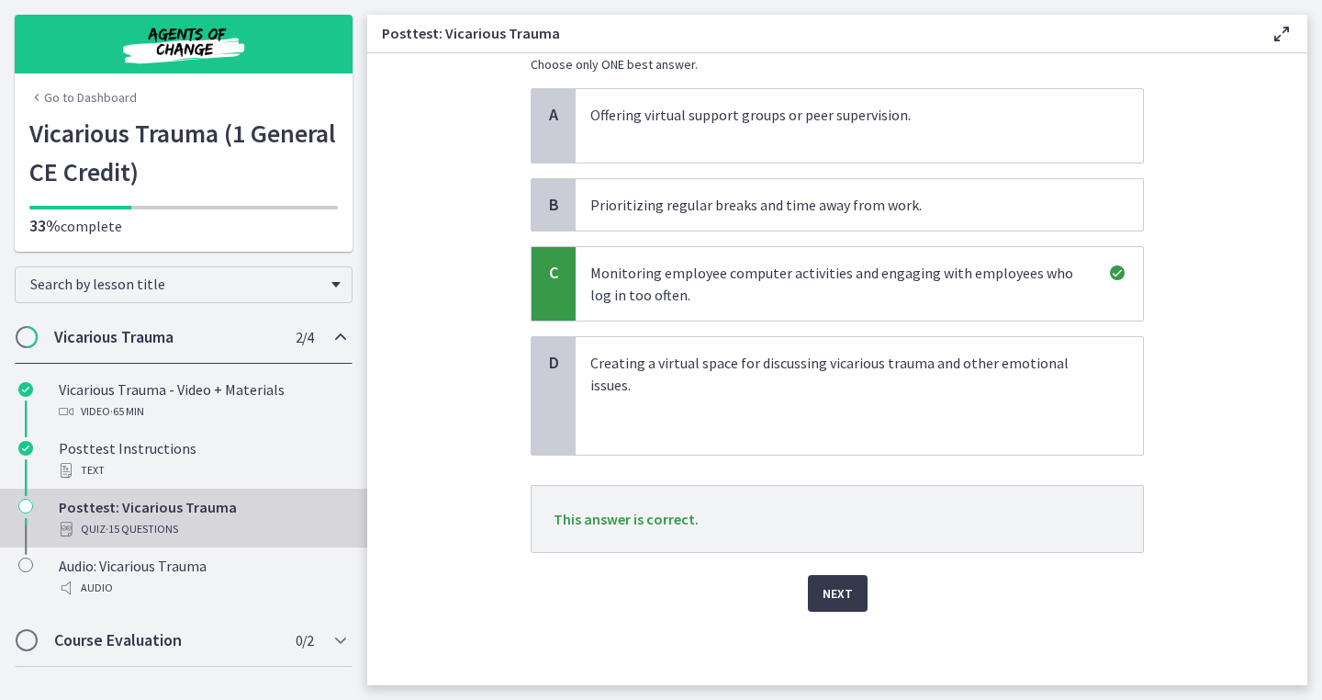
scroll to position [156, 0]
click at [845, 602] on span "Next" at bounding box center [838, 593] width 30 height 22
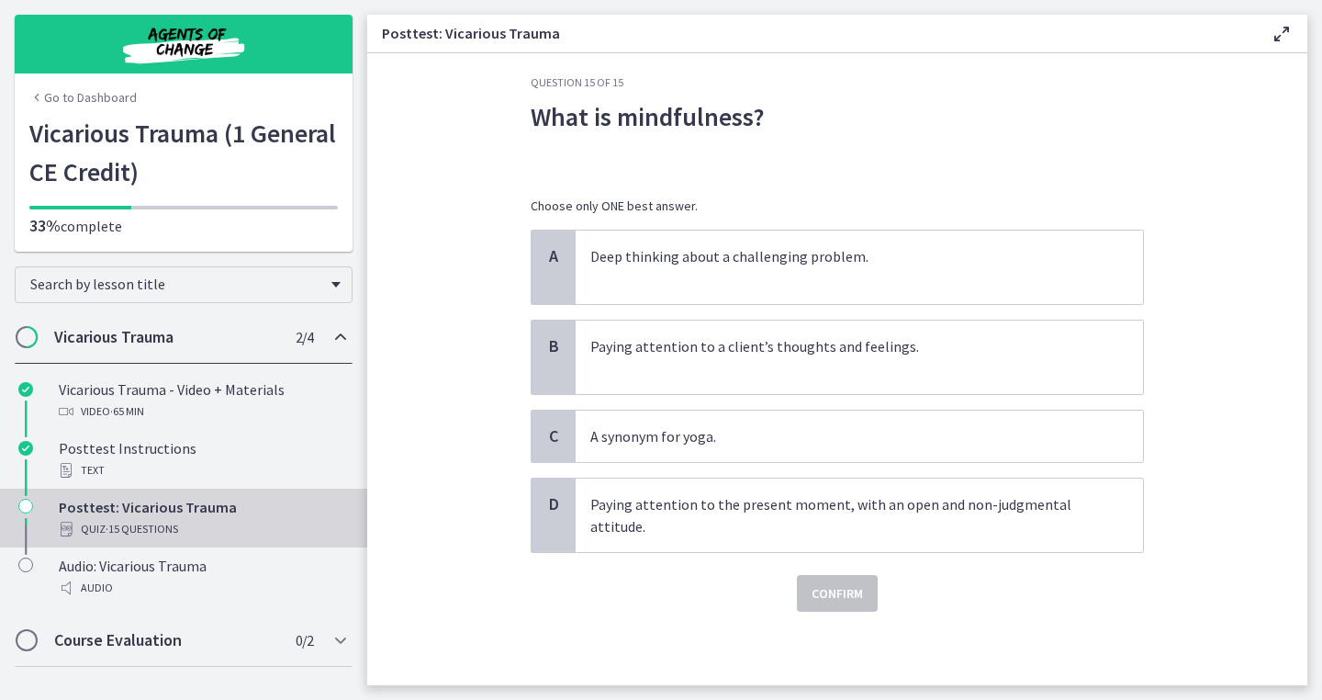
scroll to position [0, 0]
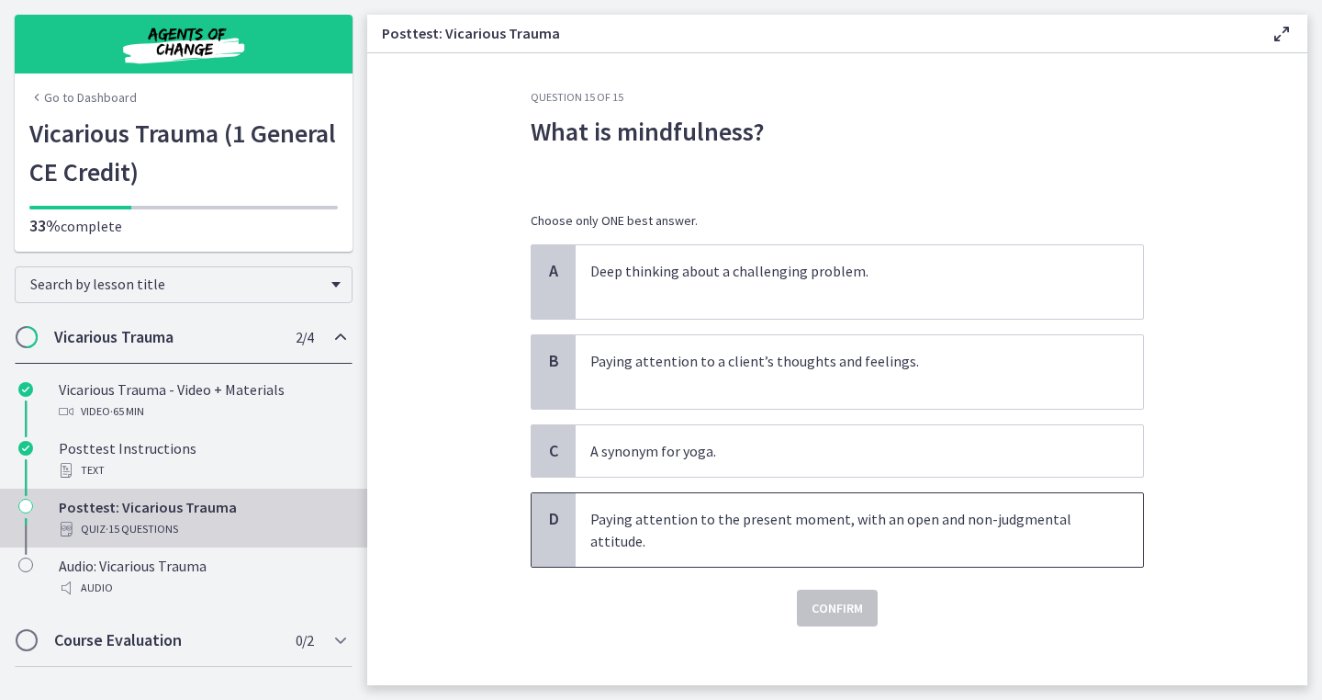
click at [867, 549] on p "Paying attention to the present moment, with an open and non-judgmental attitud…" at bounding box center [840, 530] width 501 height 44
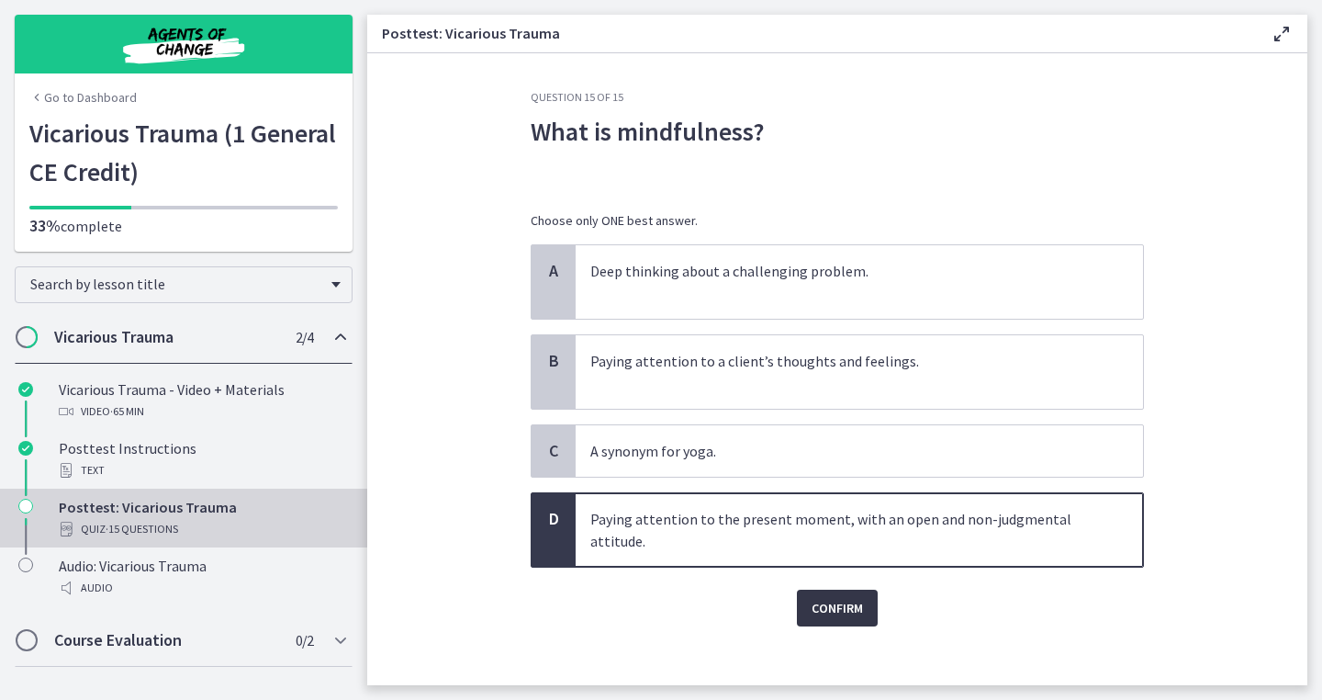
click at [837, 608] on span "Confirm" at bounding box center [837, 608] width 51 height 22
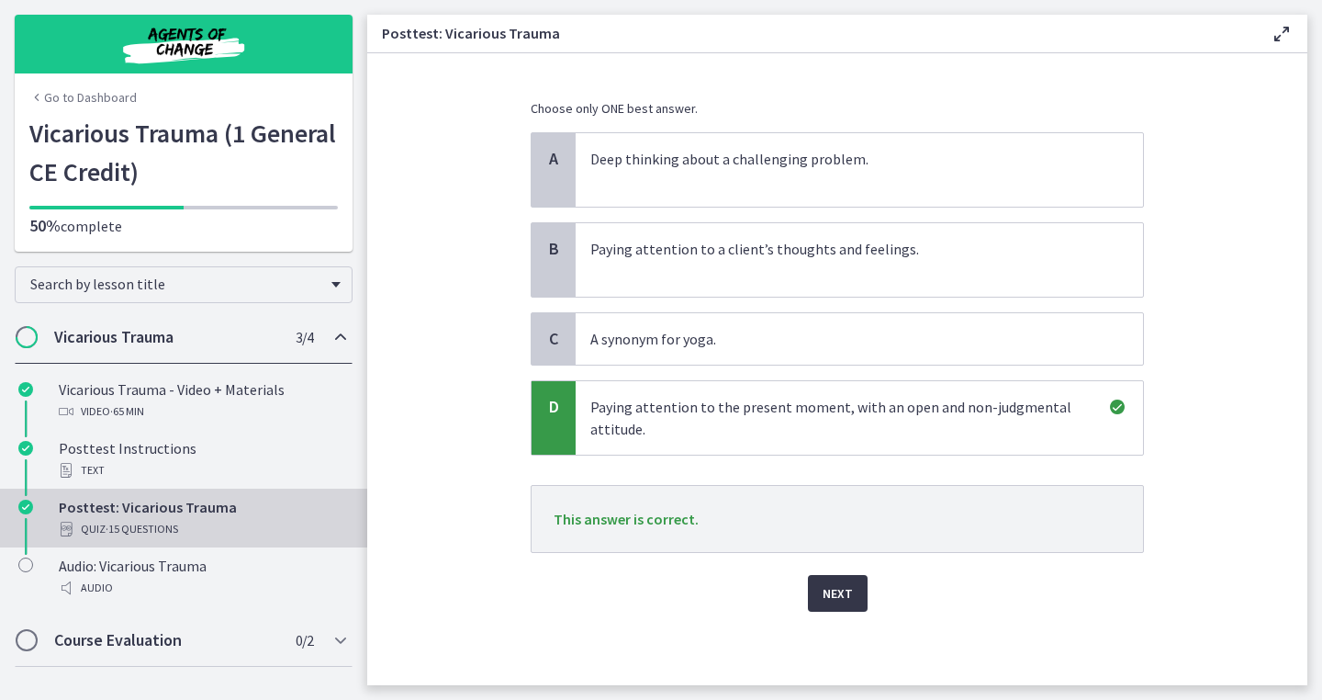
scroll to position [112, 0]
click at [844, 594] on span "Next" at bounding box center [838, 593] width 30 height 22
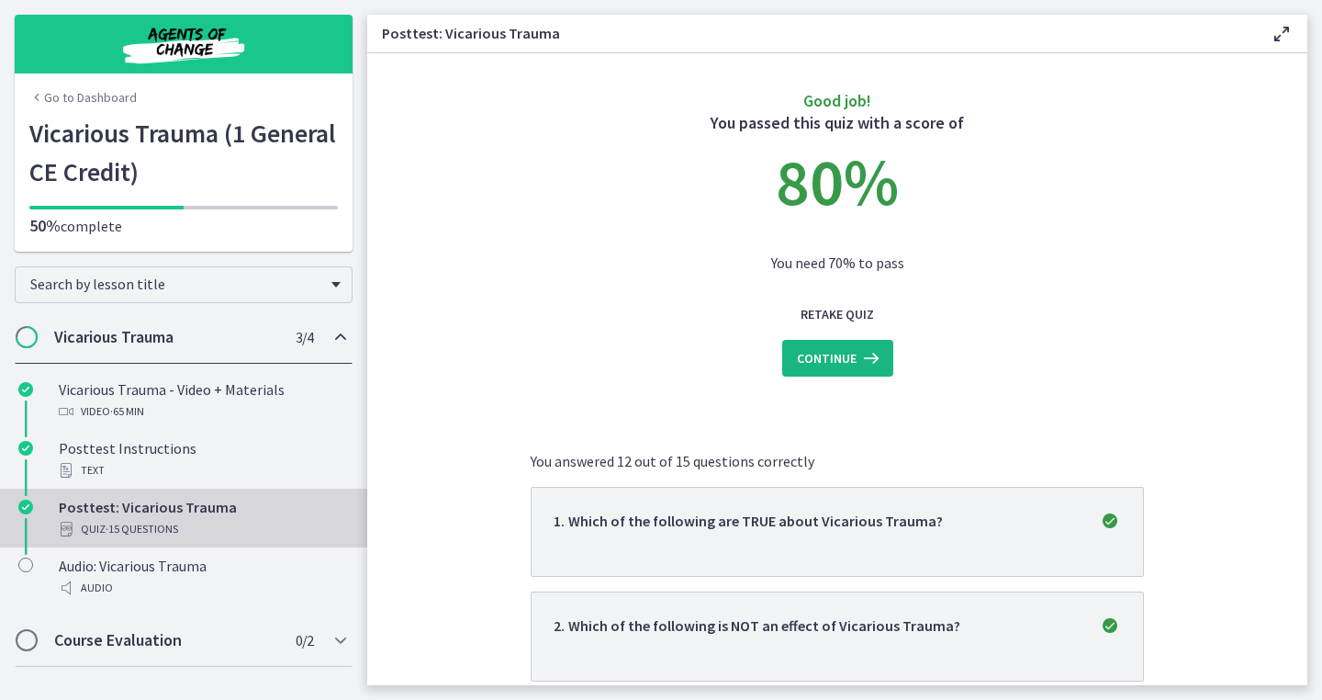
click at [877, 356] on icon at bounding box center [870, 358] width 26 height 22
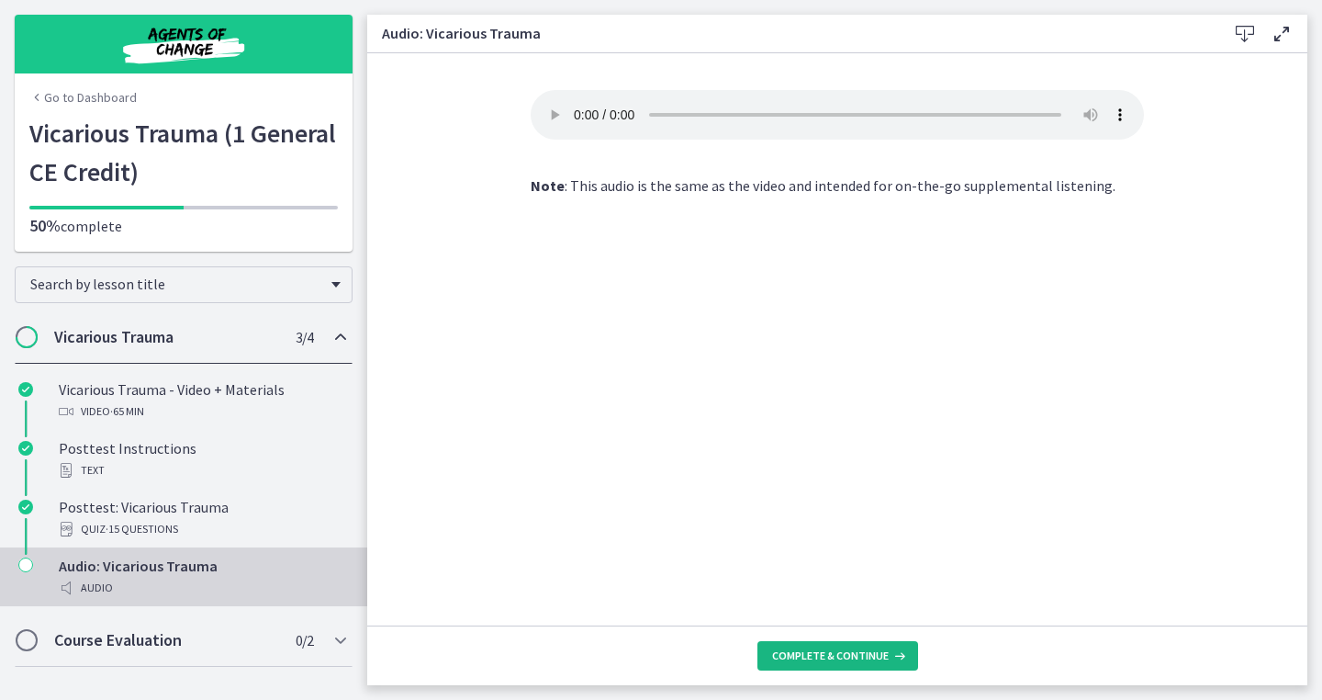
click at [803, 657] on span "Complete & continue" at bounding box center [830, 655] width 117 height 15
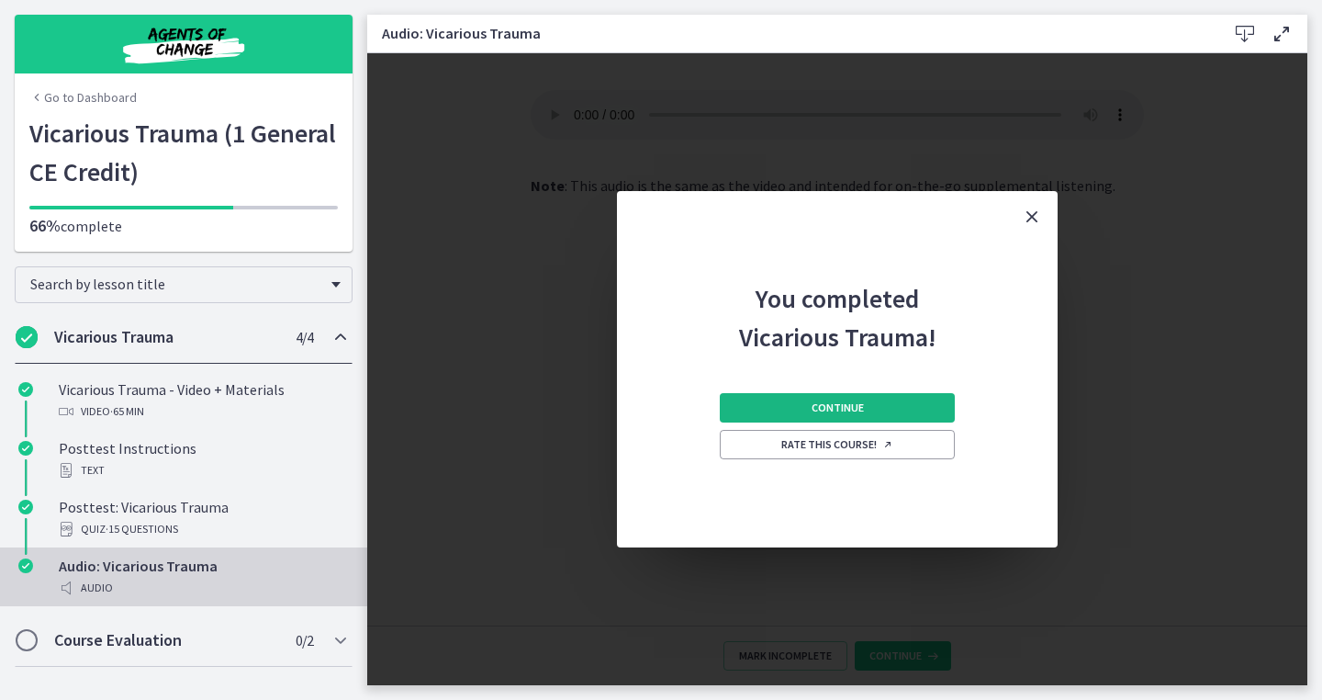
click at [912, 409] on button "Continue" at bounding box center [837, 407] width 235 height 29
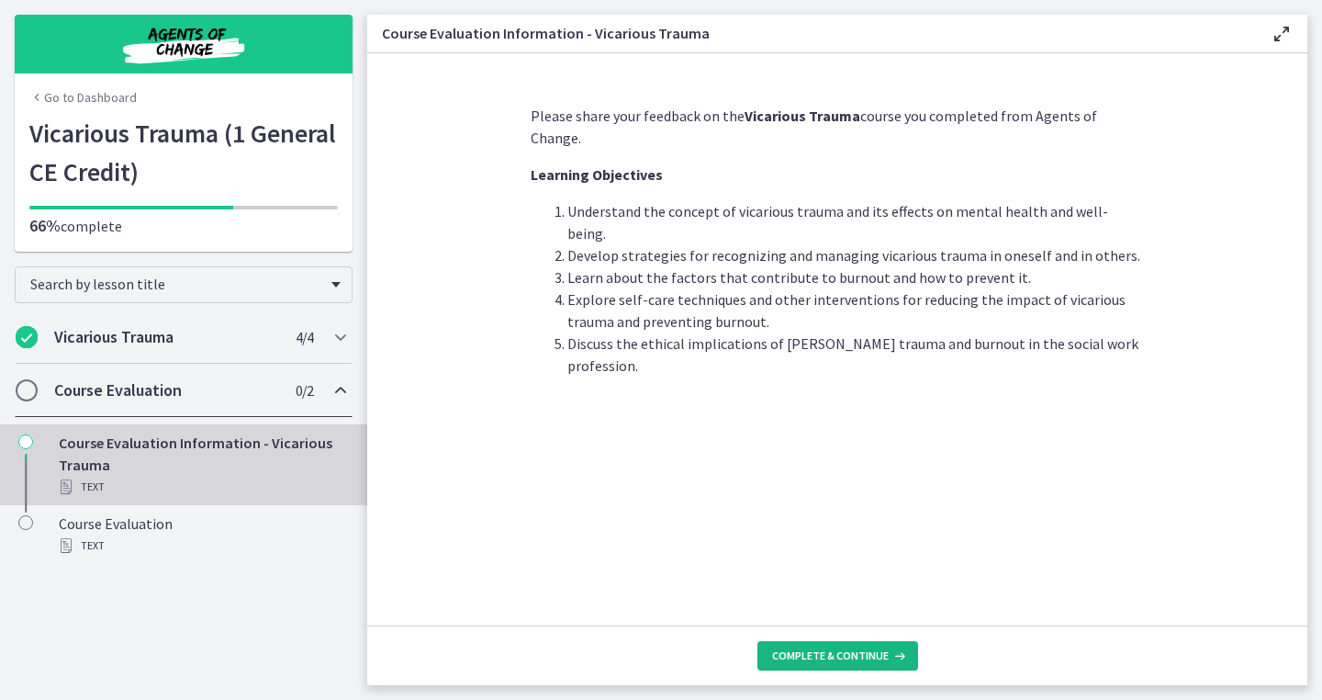
click at [858, 648] on span "Complete & continue" at bounding box center [830, 655] width 117 height 15
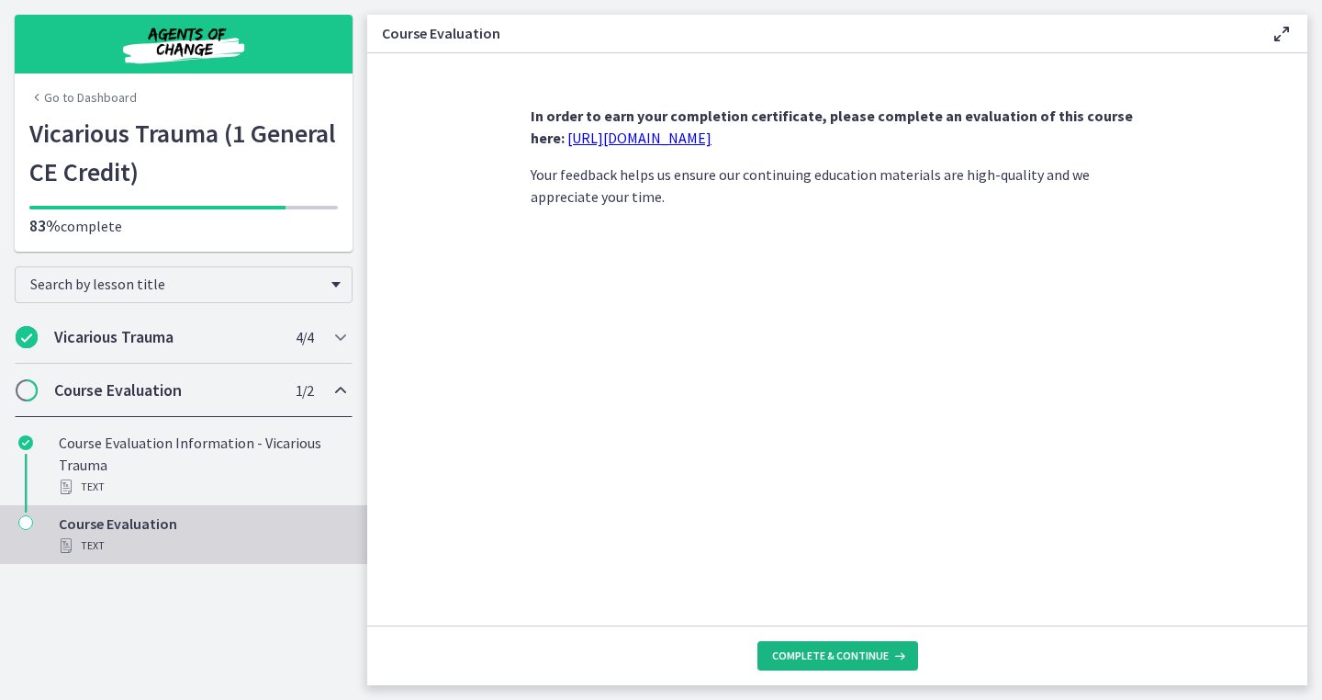
click at [817, 660] on span "Complete & continue" at bounding box center [830, 655] width 117 height 15
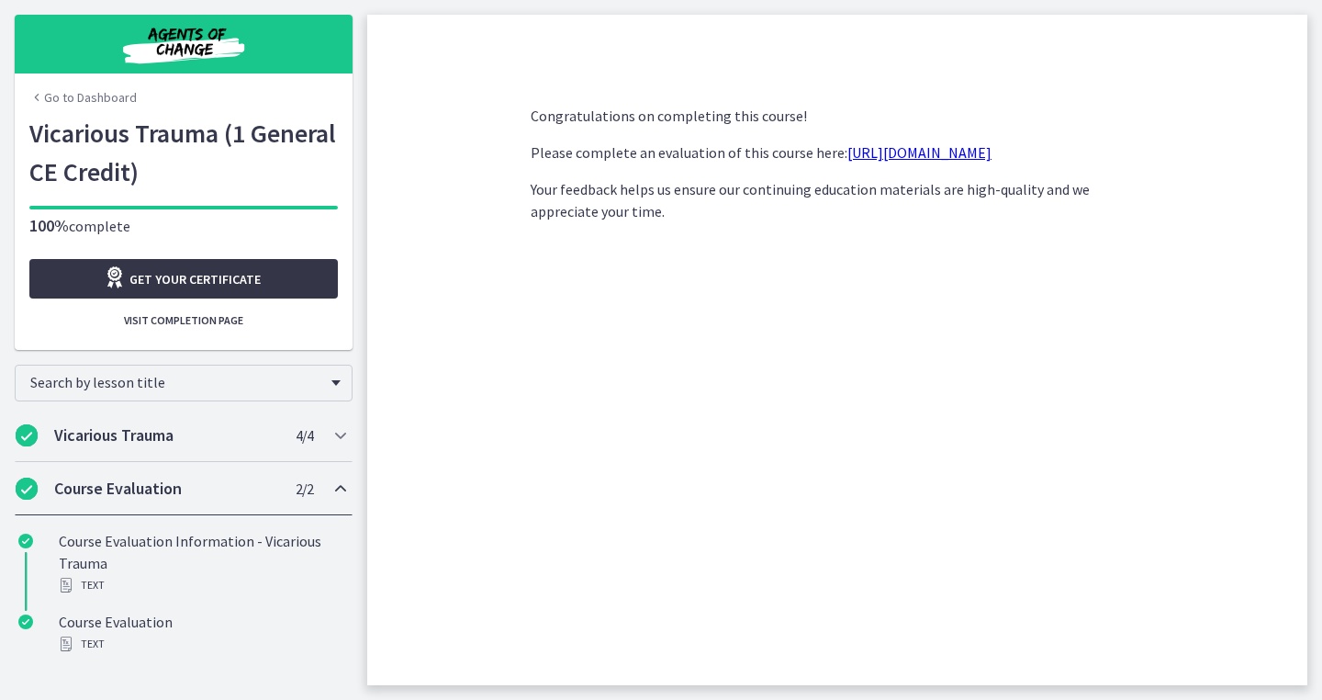
click at [168, 276] on span "Get your certificate" at bounding box center [194, 279] width 131 height 22
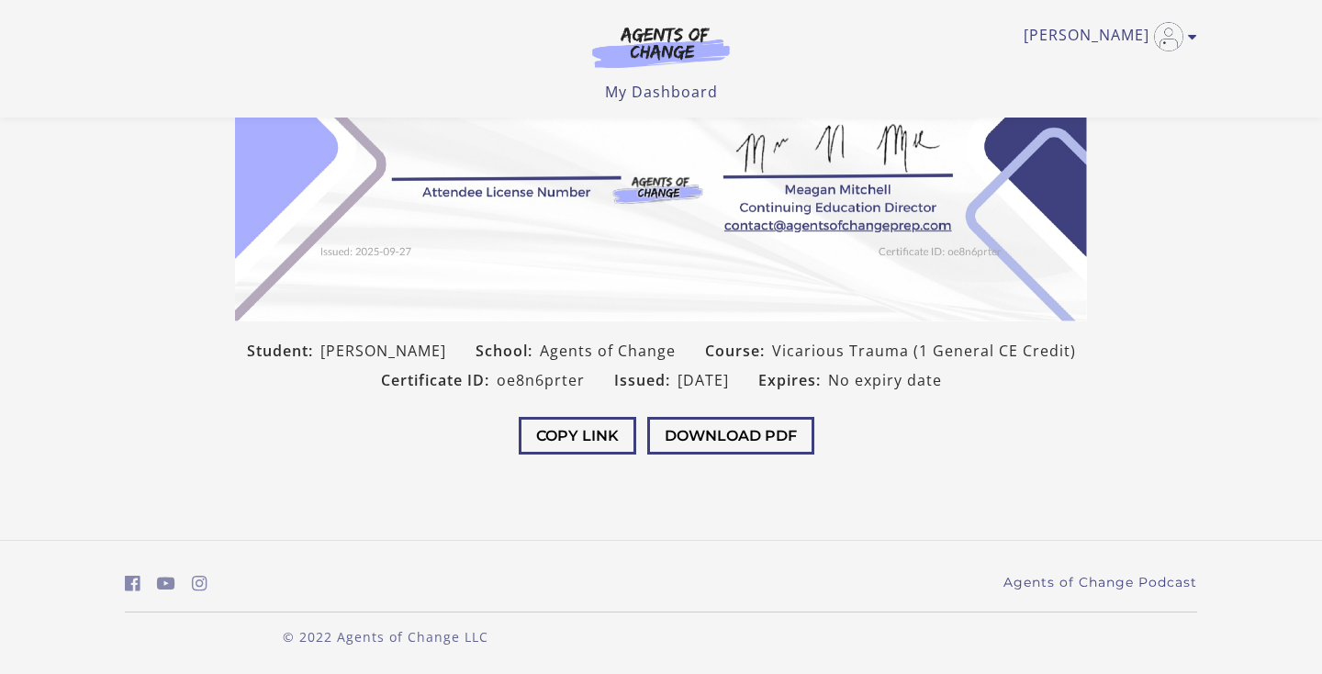
scroll to position [365, 0]
click at [692, 436] on button "Download PDF" at bounding box center [730, 437] width 167 height 38
click at [634, 88] on link "My Dashboard" at bounding box center [661, 92] width 113 height 20
